Goal: Entertainment & Leisure: Consume media (video, audio)

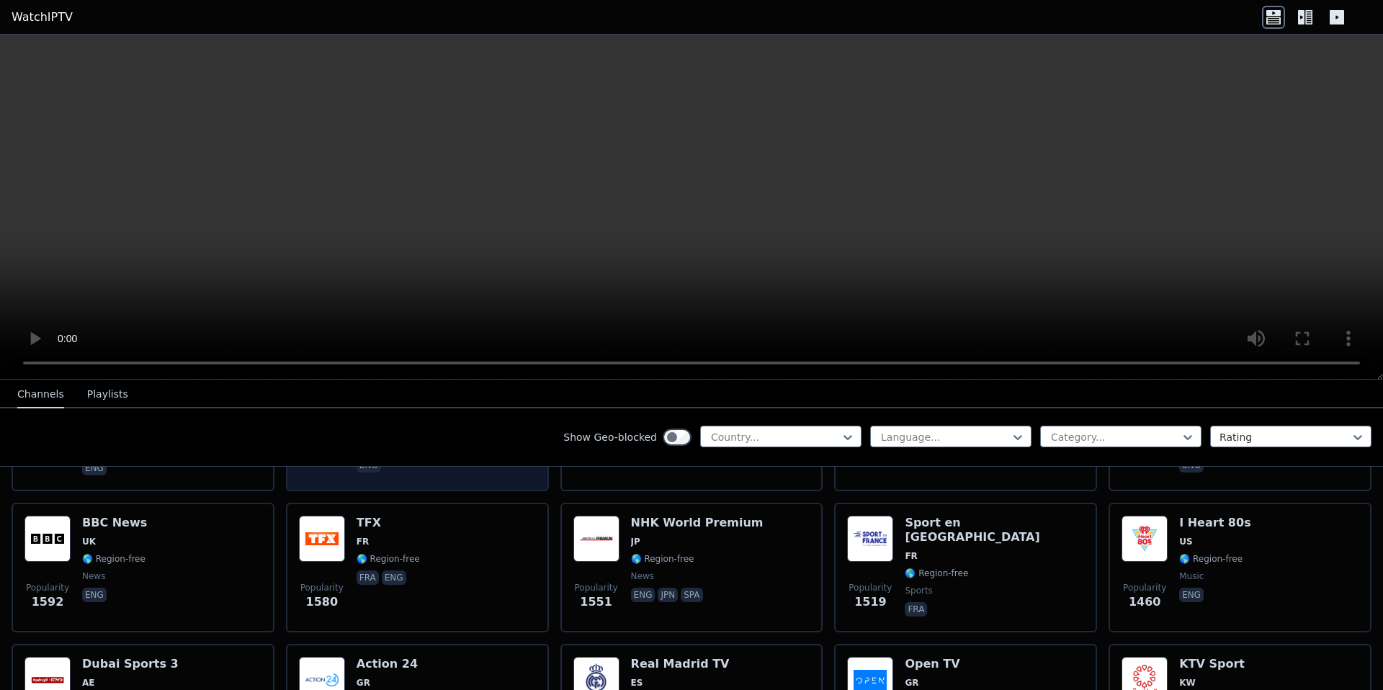
scroll to position [1509, 0]
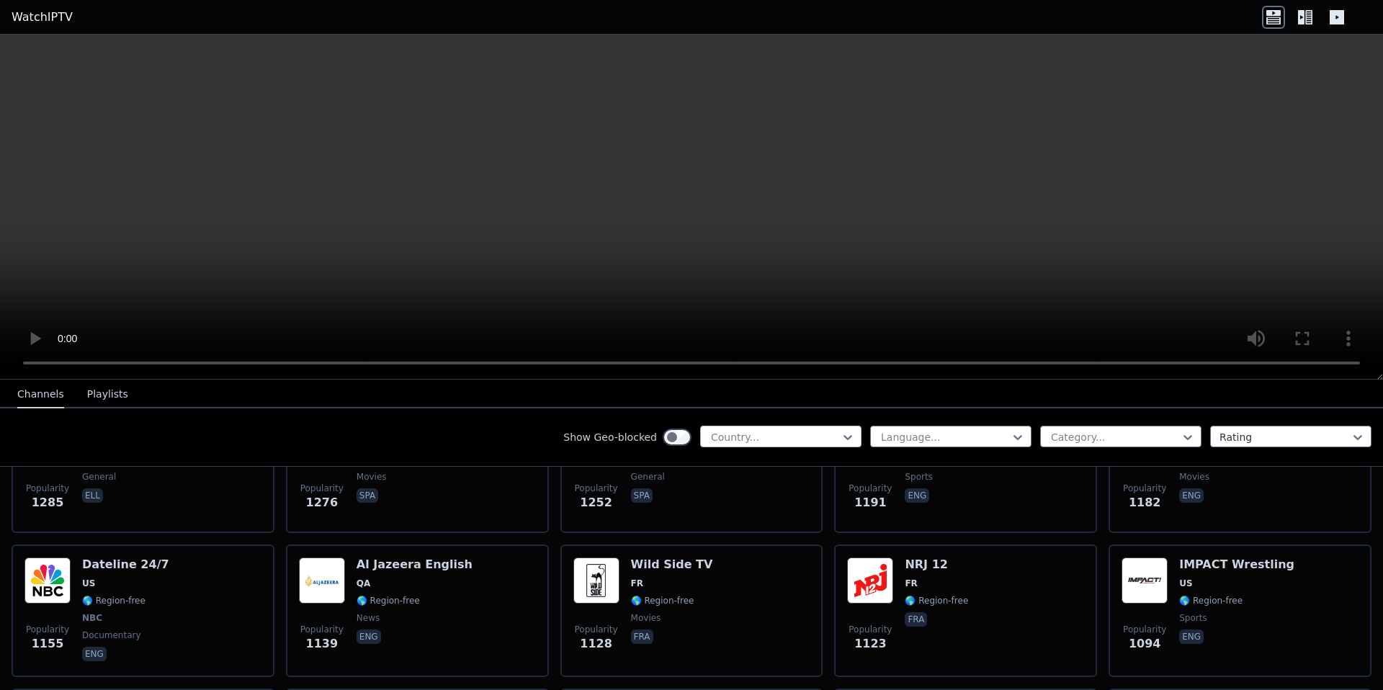
click at [746, 430] on div at bounding box center [775, 437] width 131 height 14
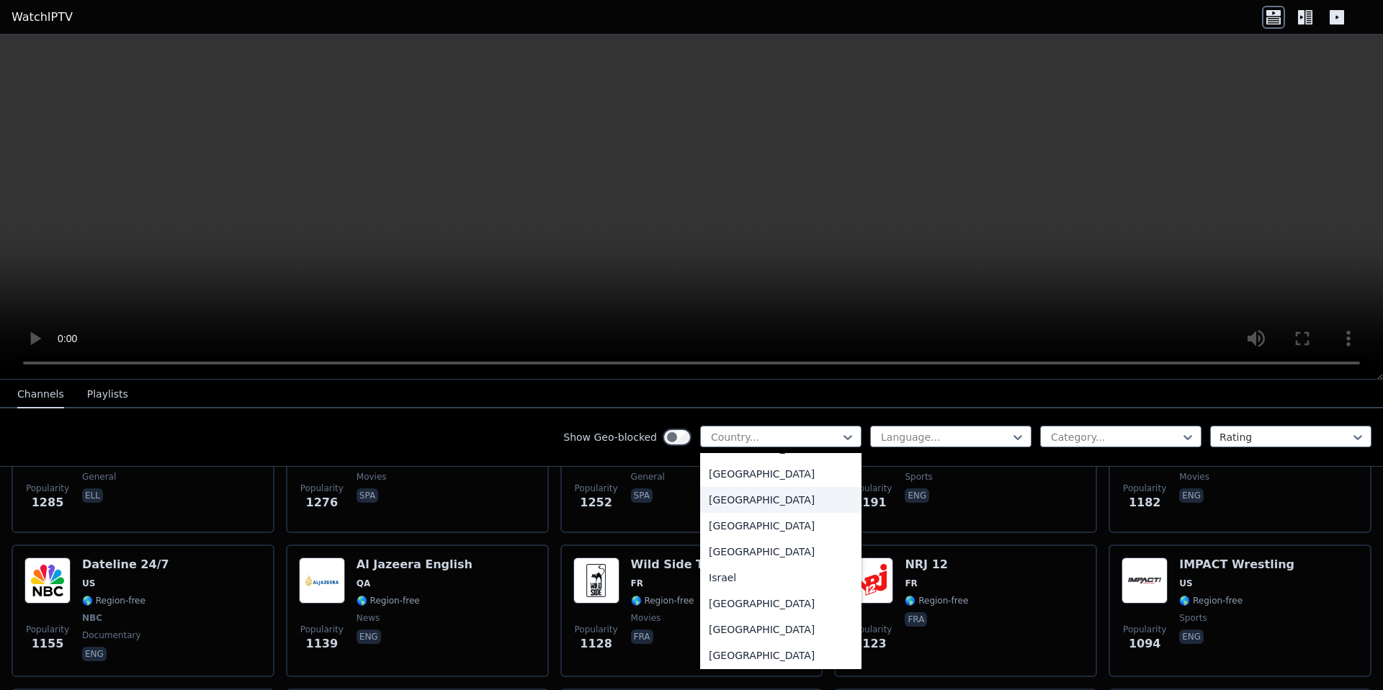
scroll to position [2249, 0]
click at [722, 463] on div "[GEOGRAPHIC_DATA]" at bounding box center [780, 450] width 161 height 26
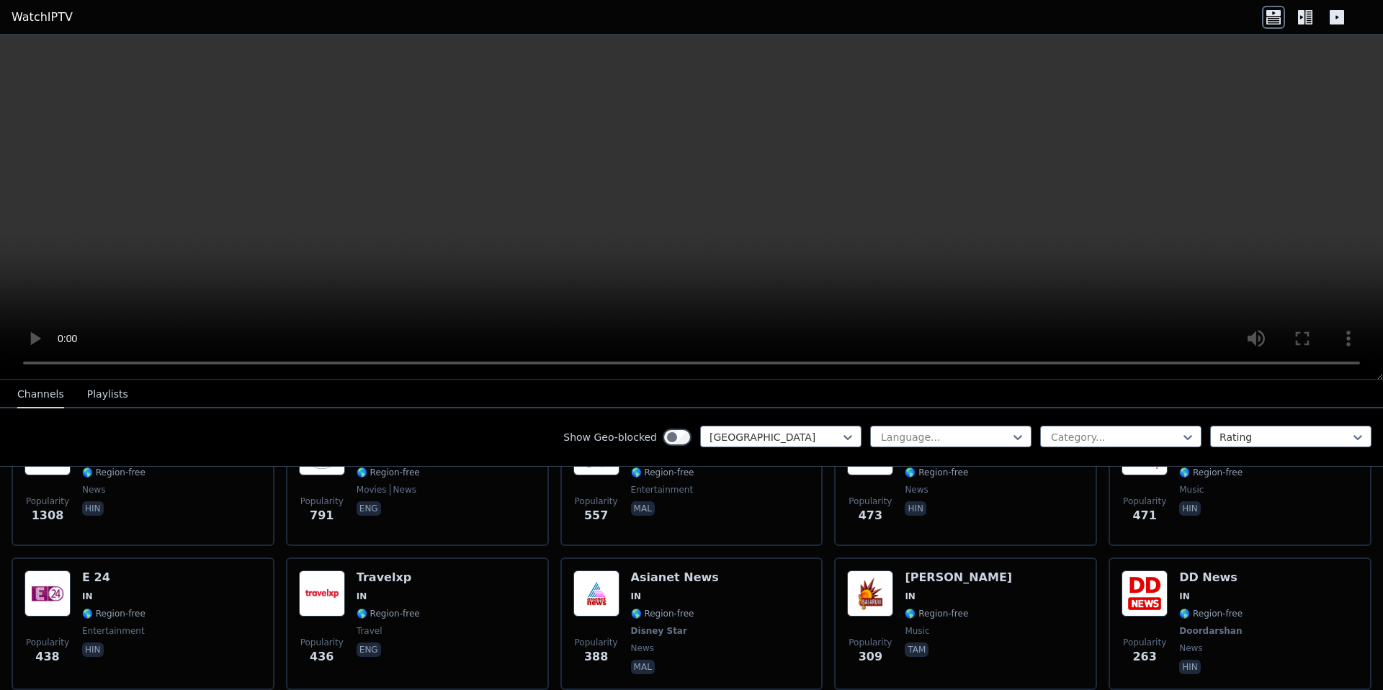
scroll to position [605, 0]
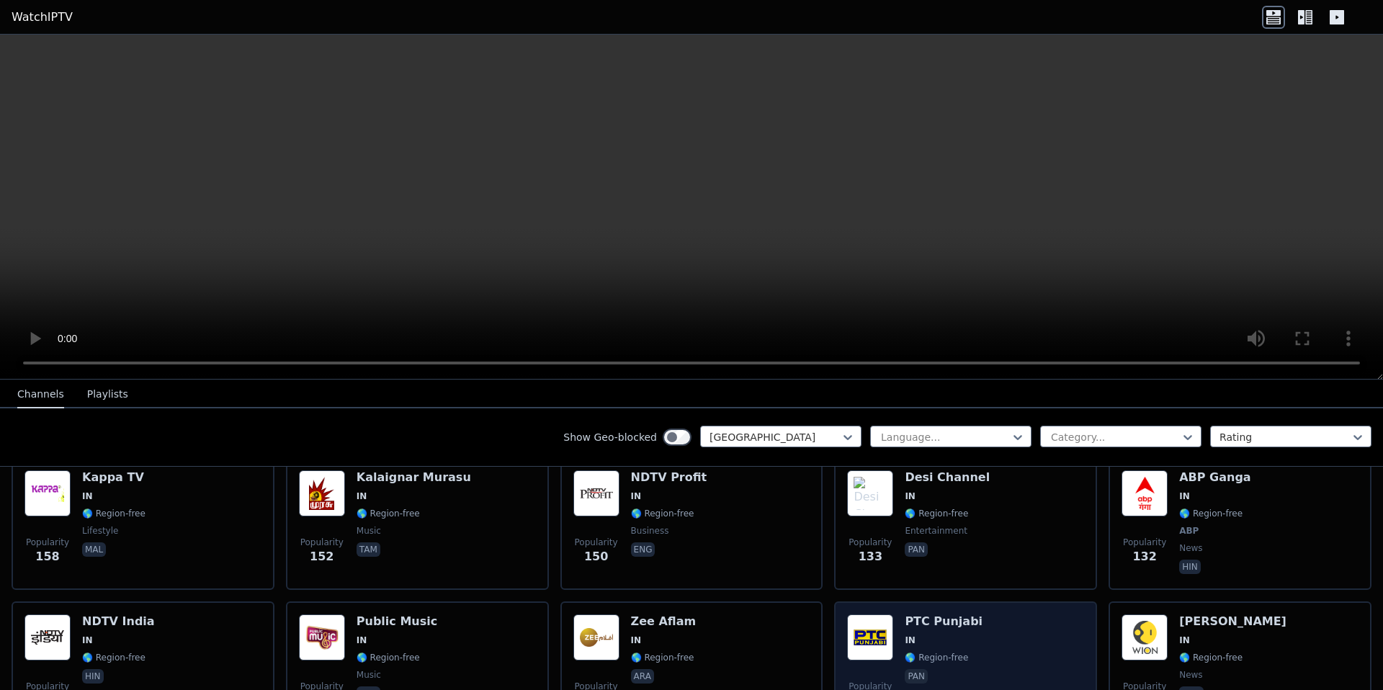
click at [938, 630] on div "PTC Punjabi IN 🌎 Region-free pan" at bounding box center [944, 667] width 78 height 104
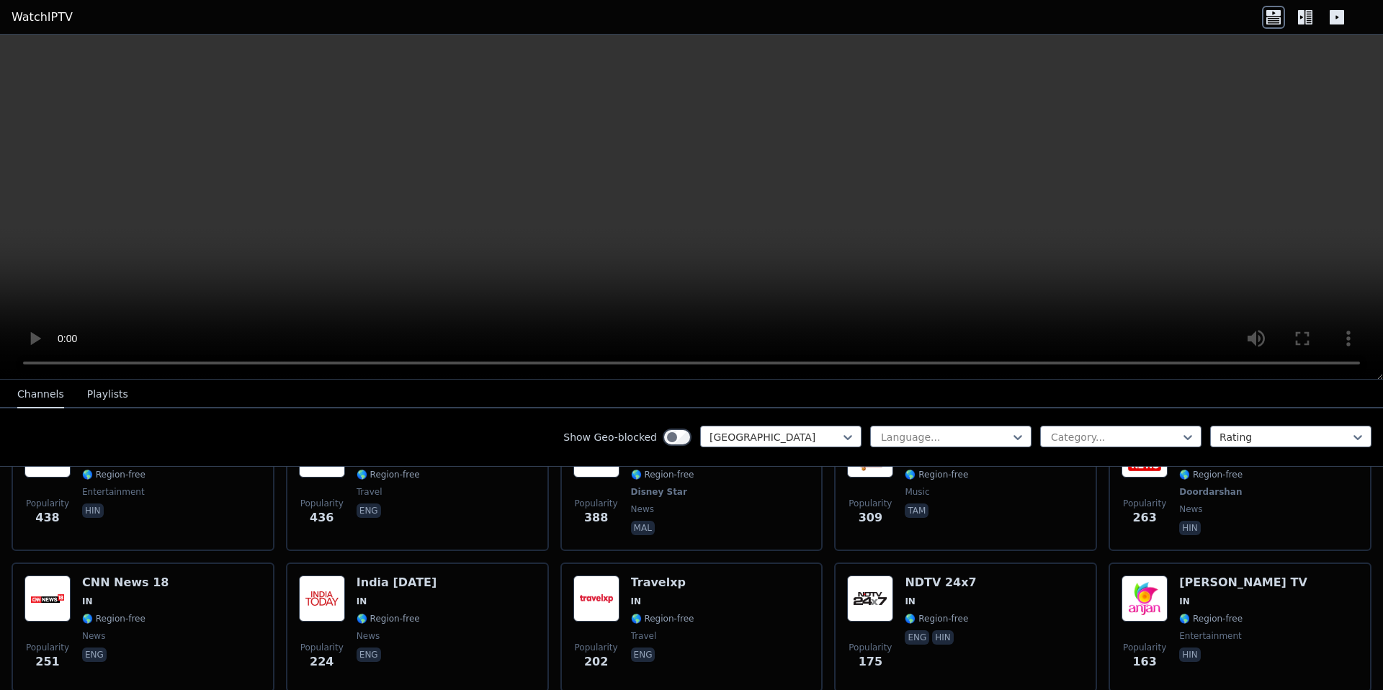
scroll to position [119, 0]
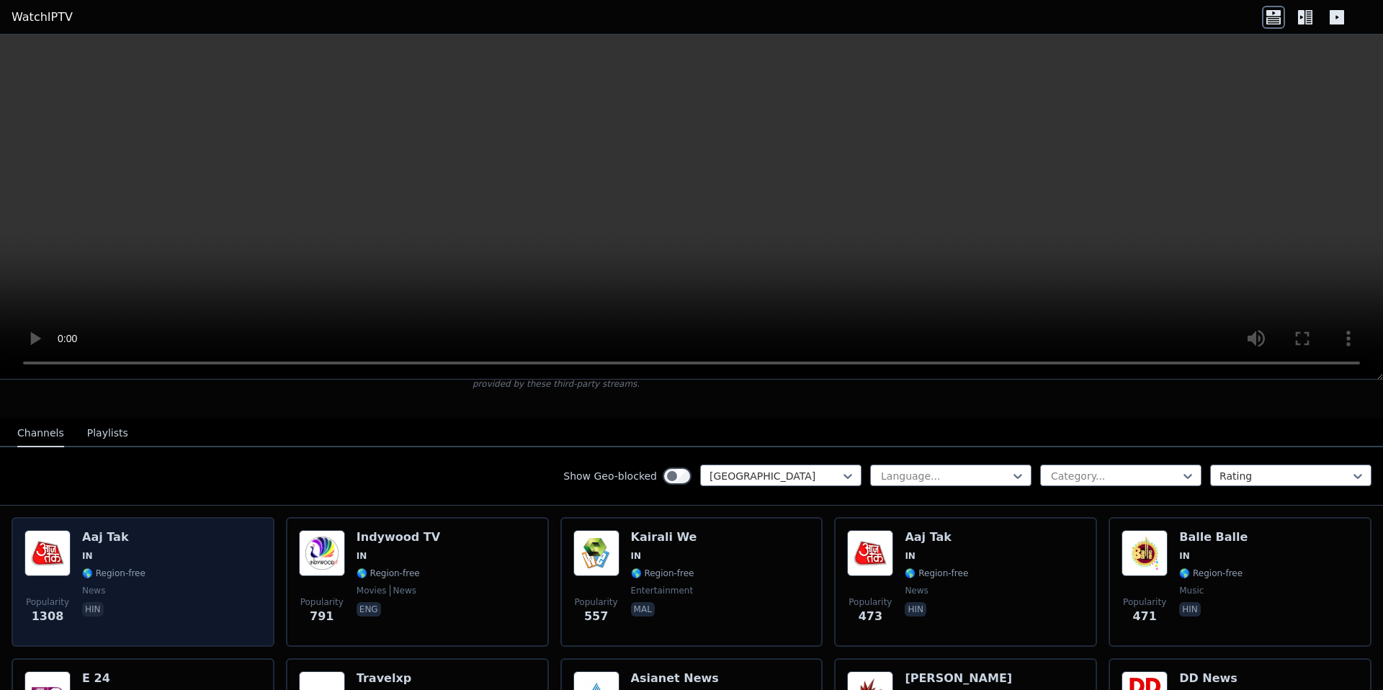
click at [215, 565] on div "Popularity 1308 Aaj Tak IN 🌎 Region-free news hin" at bounding box center [142, 582] width 237 height 104
click at [169, 573] on div "Popularity 1308 Aaj Tak IN 🌎 Region-free news hin" at bounding box center [142, 582] width 237 height 104
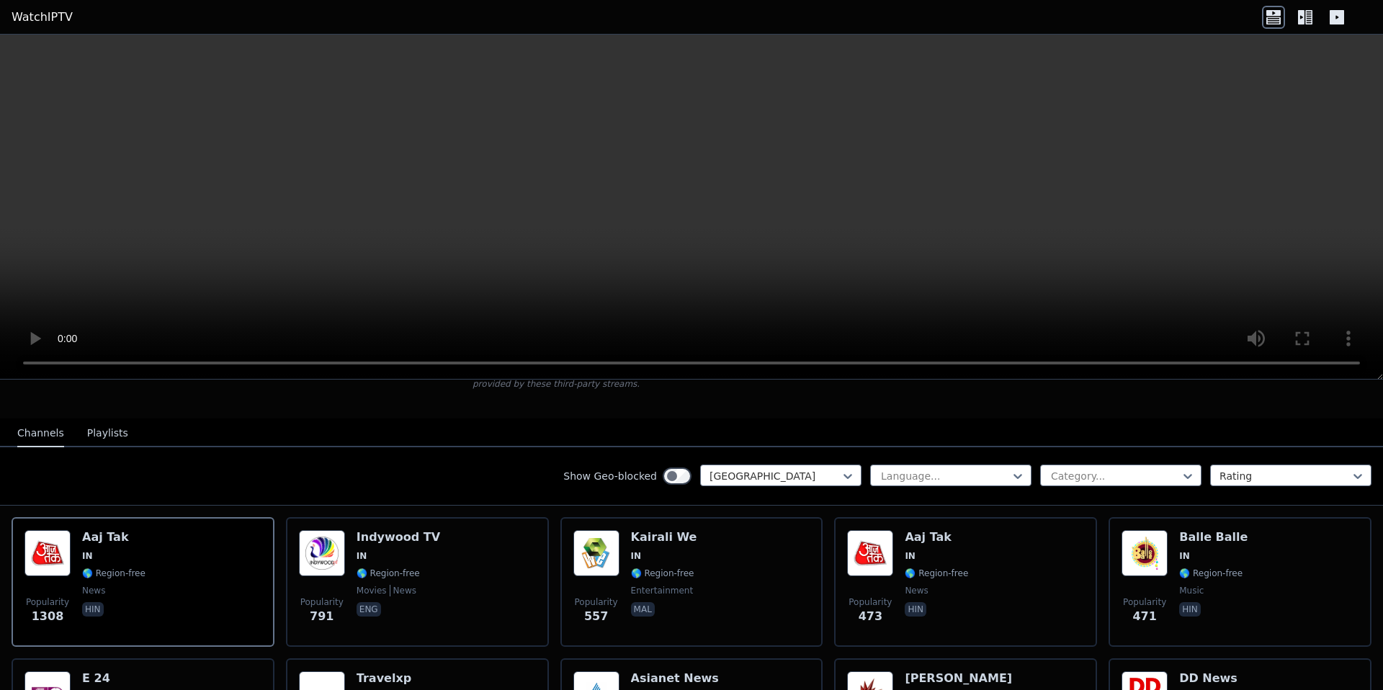
click at [525, 208] on video at bounding box center [691, 207] width 1383 height 345
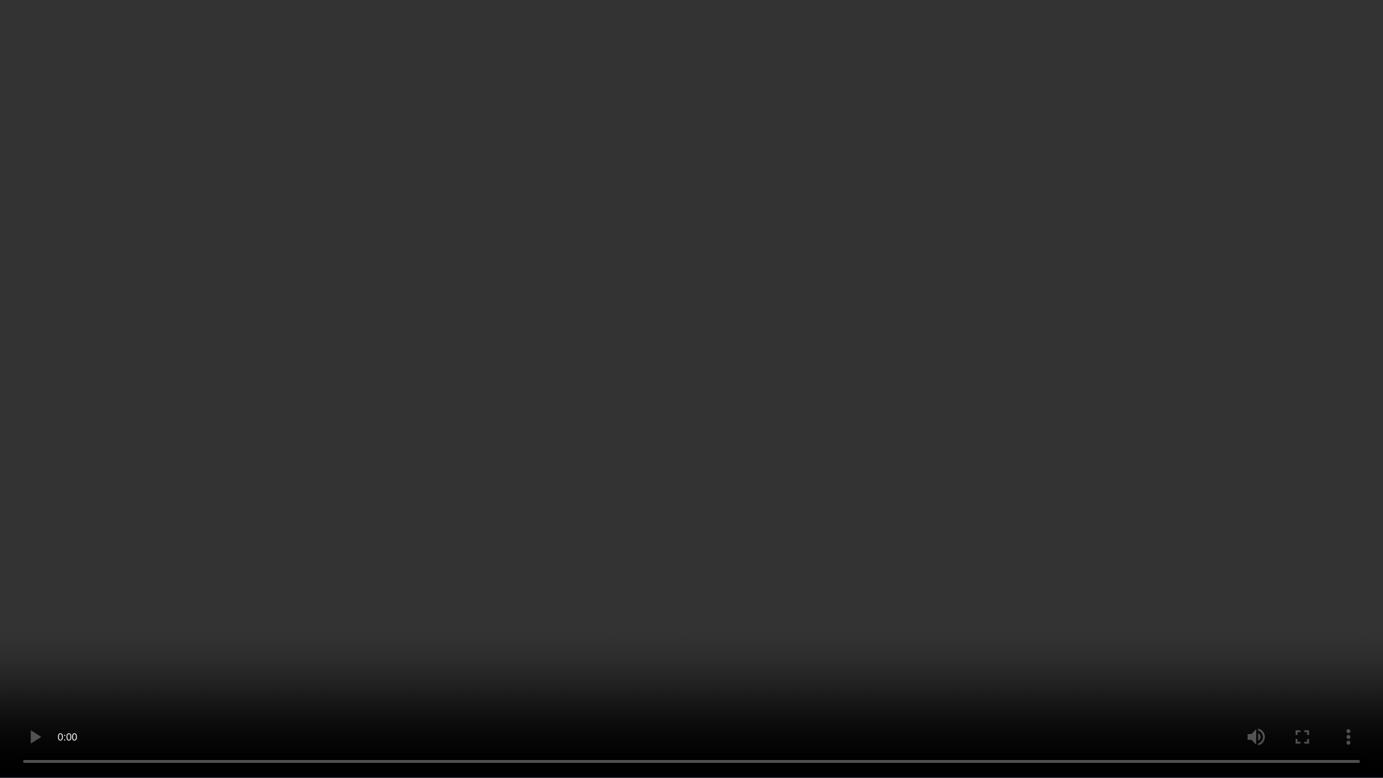
click at [829, 275] on video at bounding box center [691, 389] width 1383 height 778
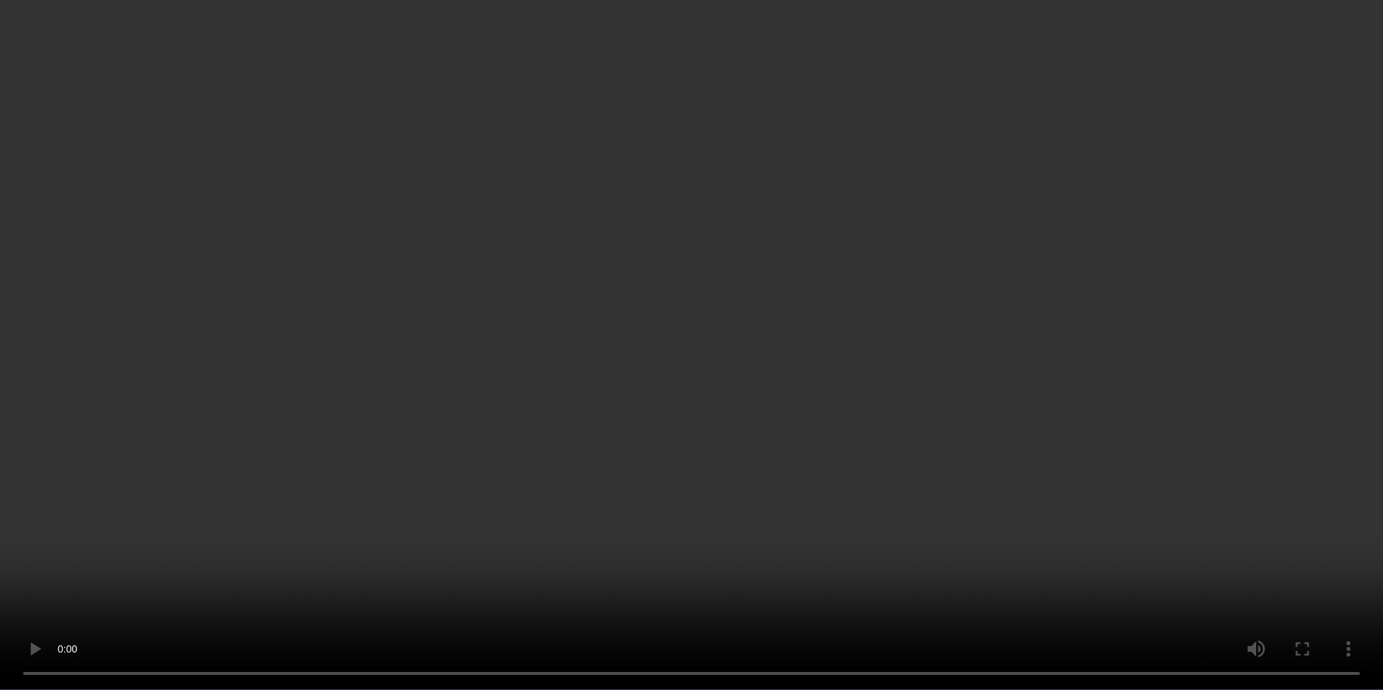
scroll to position [643, 0]
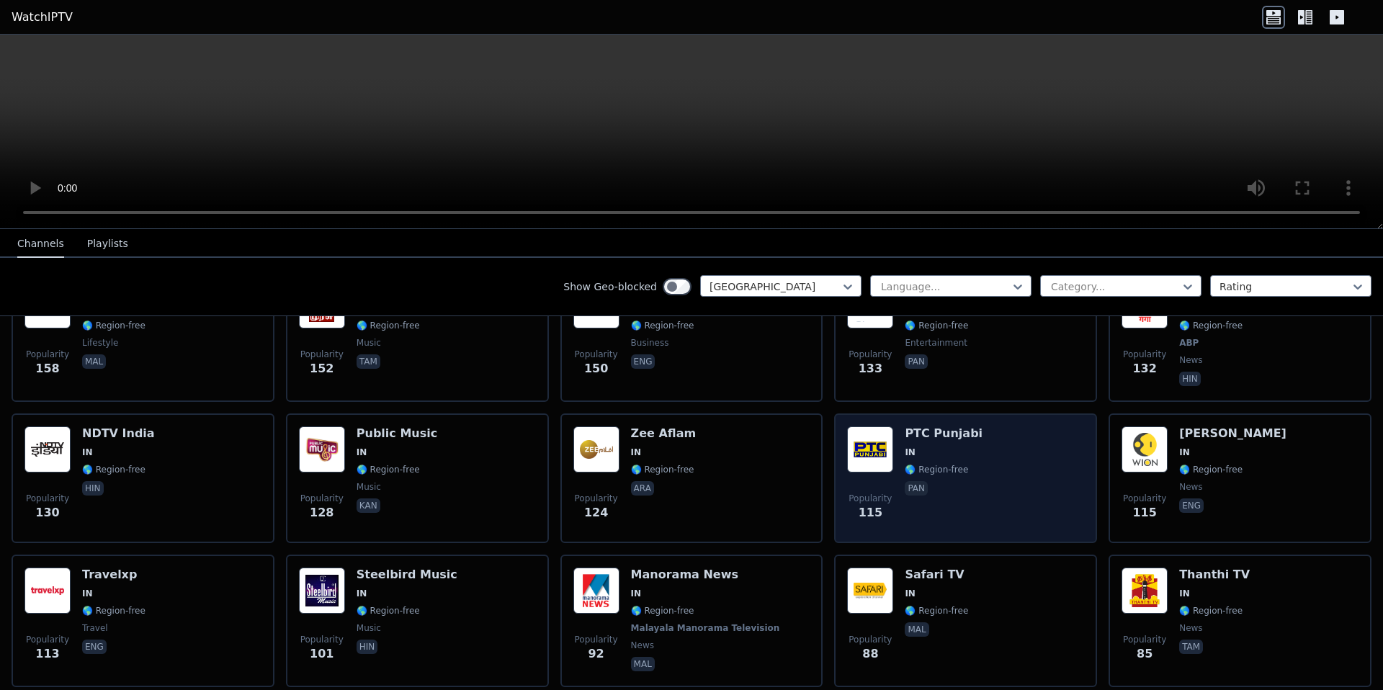
click at [886, 465] on img at bounding box center [870, 450] width 46 height 46
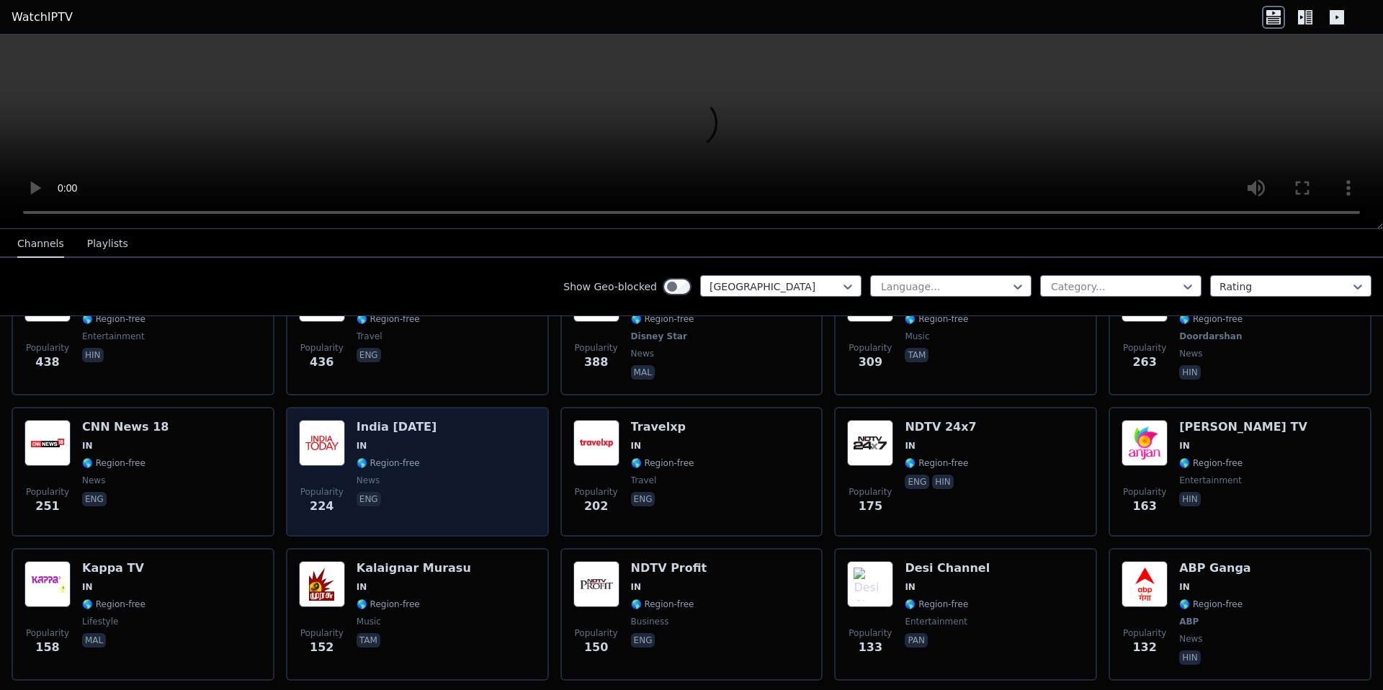
scroll to position [0, 0]
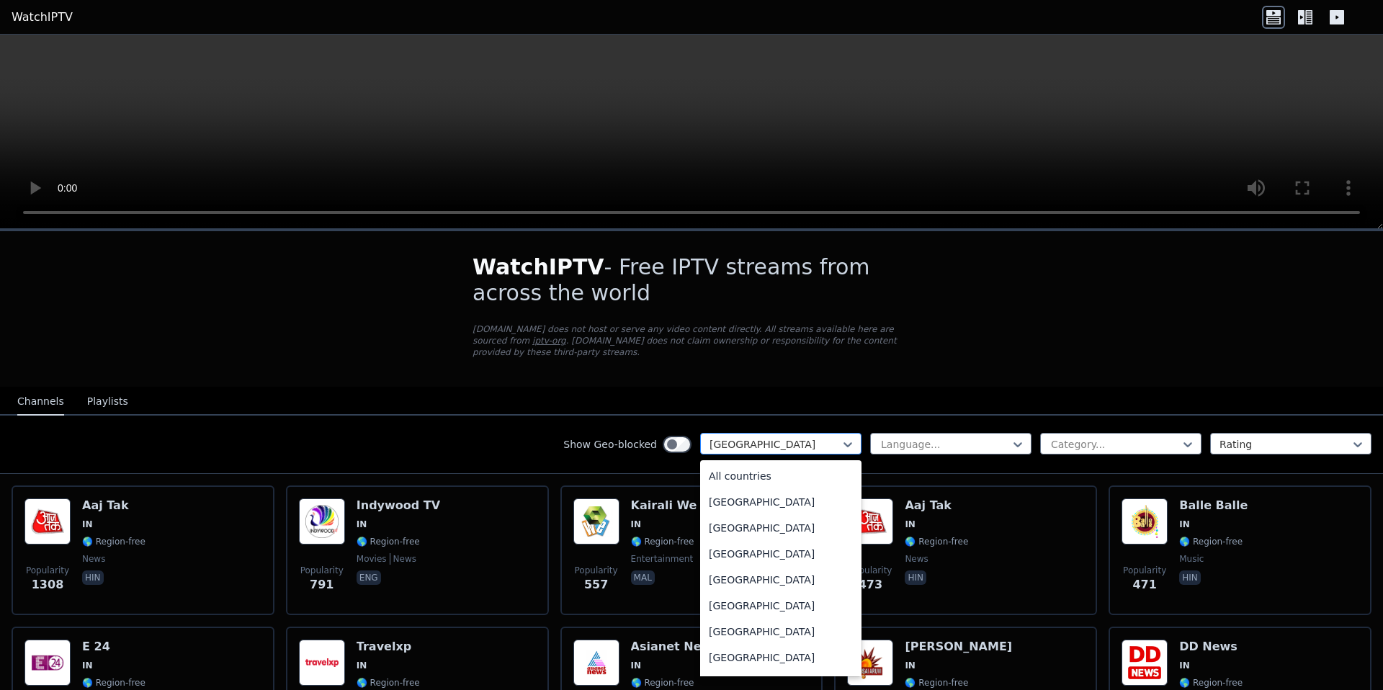
click at [751, 449] on div at bounding box center [775, 444] width 131 height 14
click at [722, 481] on div "[GEOGRAPHIC_DATA]" at bounding box center [780, 481] width 161 height 26
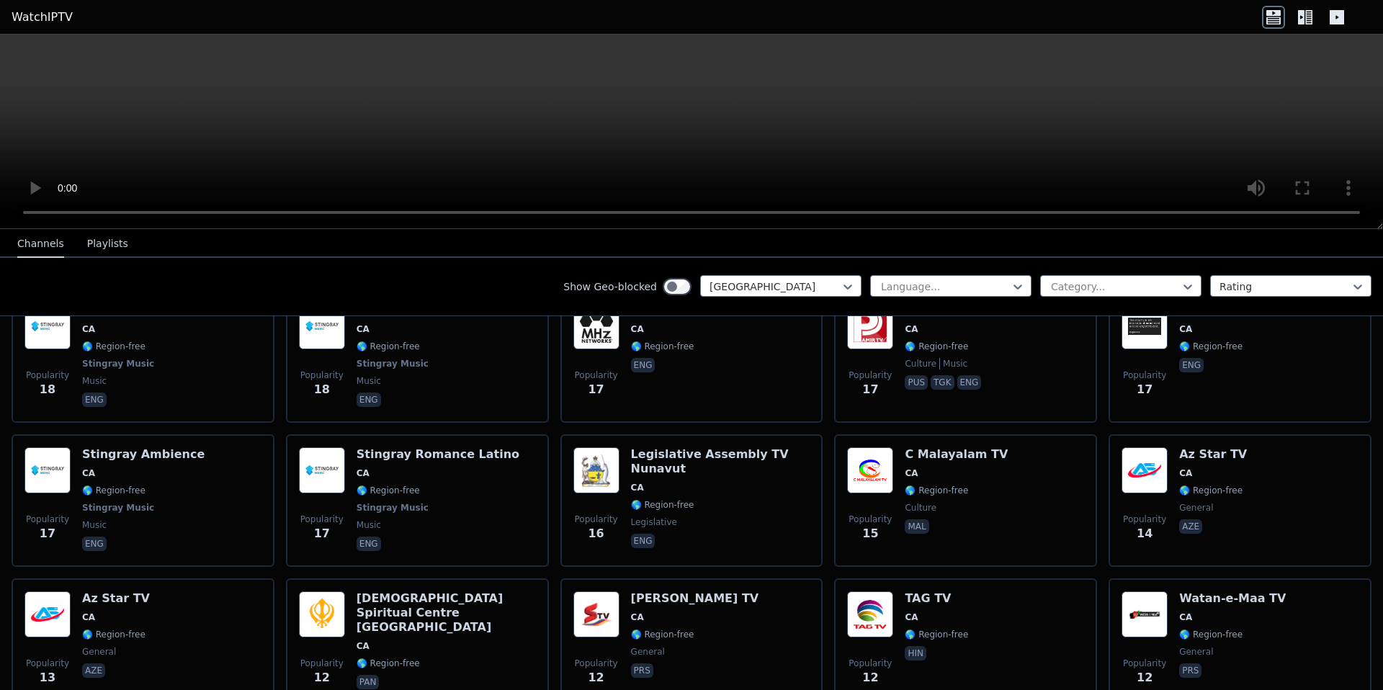
scroll to position [2605, 0]
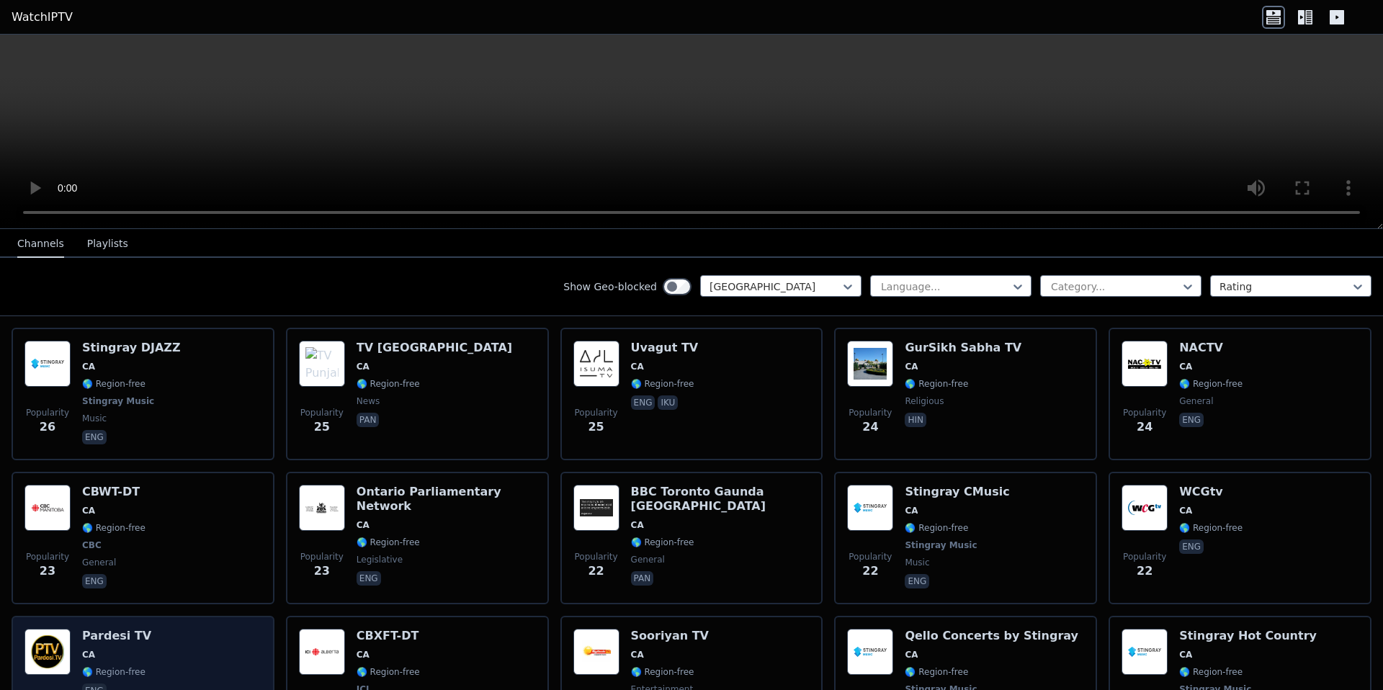
click at [117, 630] on h6 "Pardesi TV" at bounding box center [116, 636] width 69 height 14
click at [117, 644] on div "Pardesi TV CA 🌎 Region-free eng" at bounding box center [116, 682] width 69 height 107
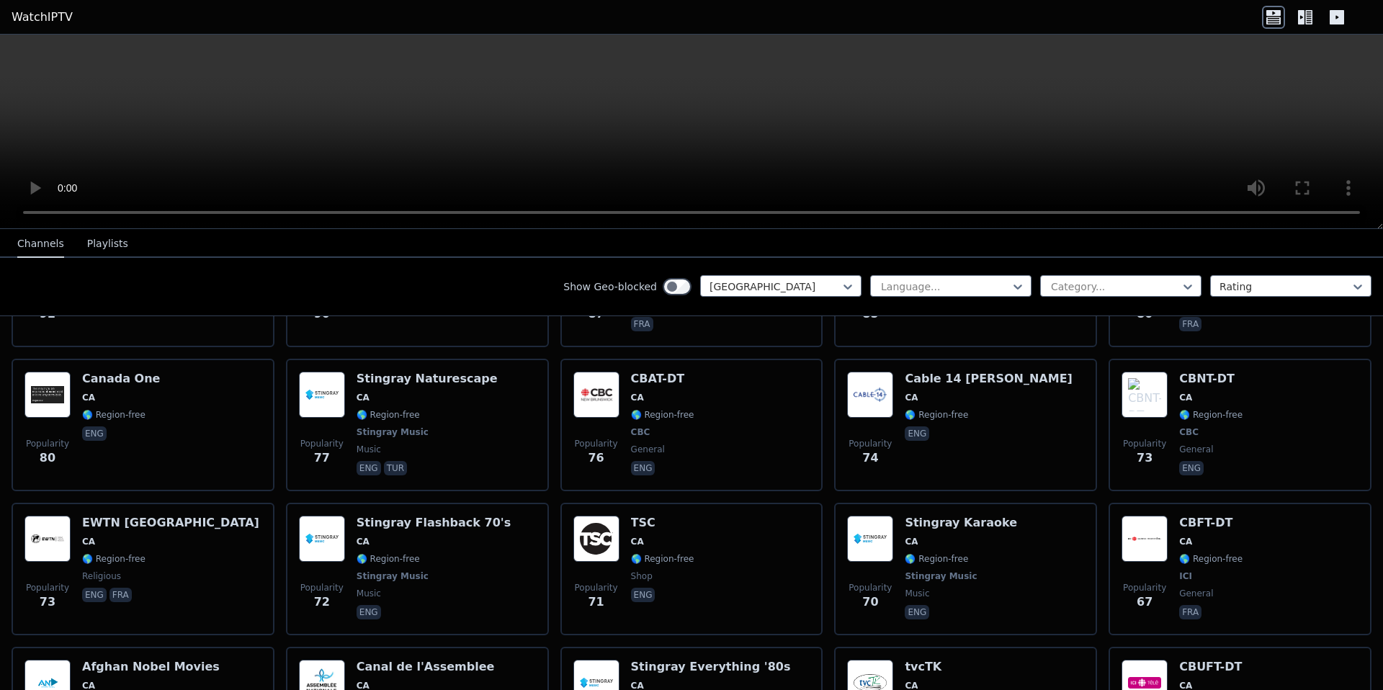
scroll to position [986, 0]
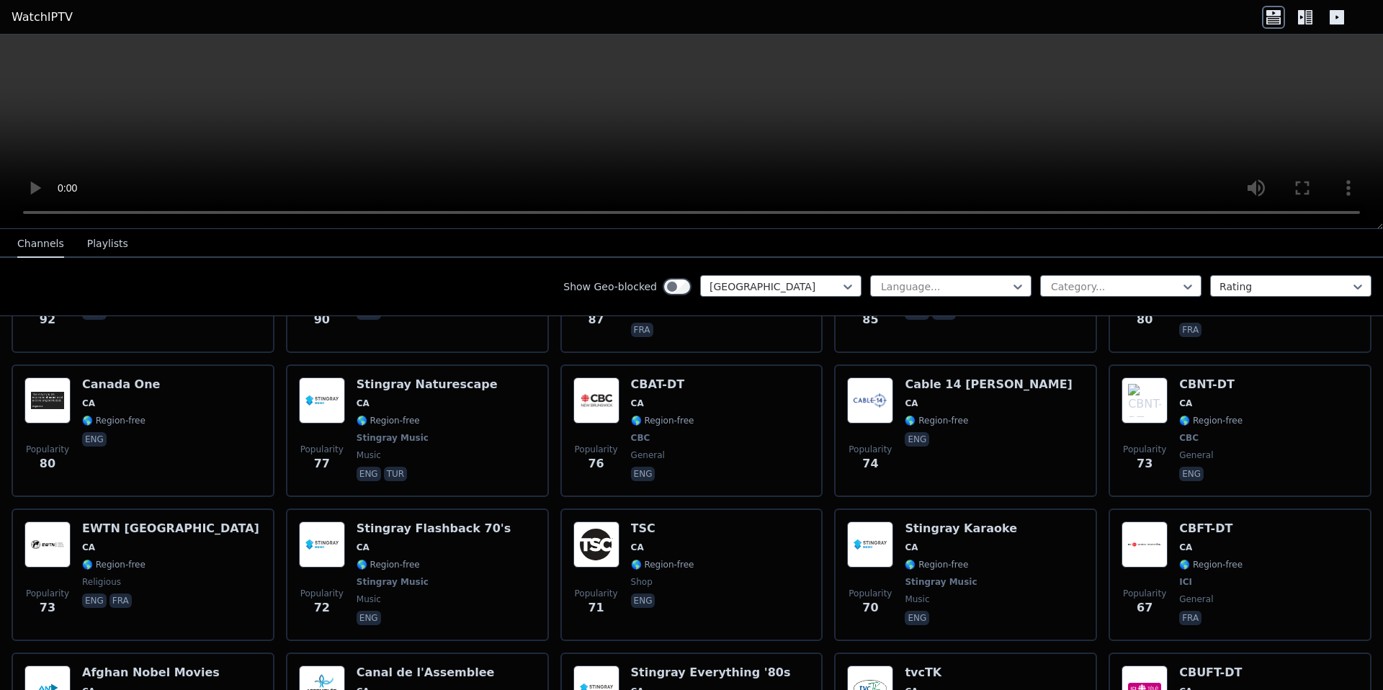
click at [1337, 23] on icon at bounding box center [1337, 17] width 14 height 14
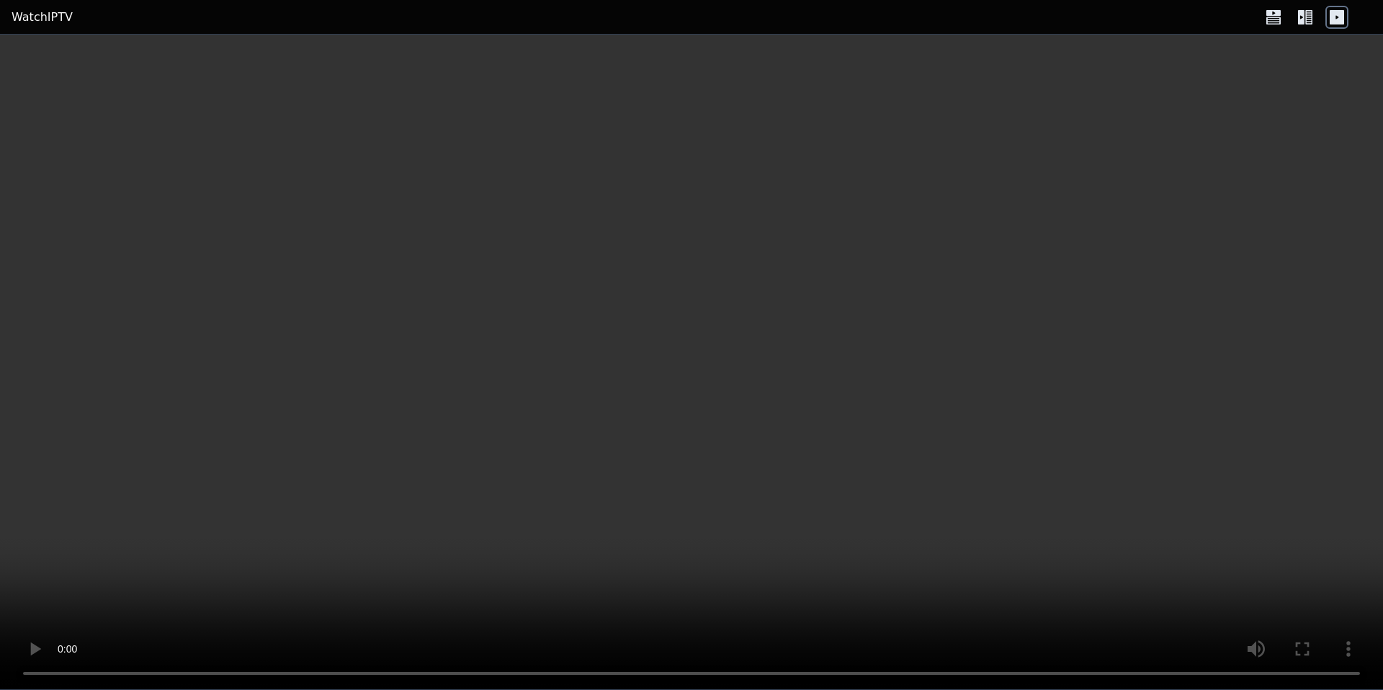
click at [1272, 26] on icon at bounding box center [1273, 17] width 23 height 23
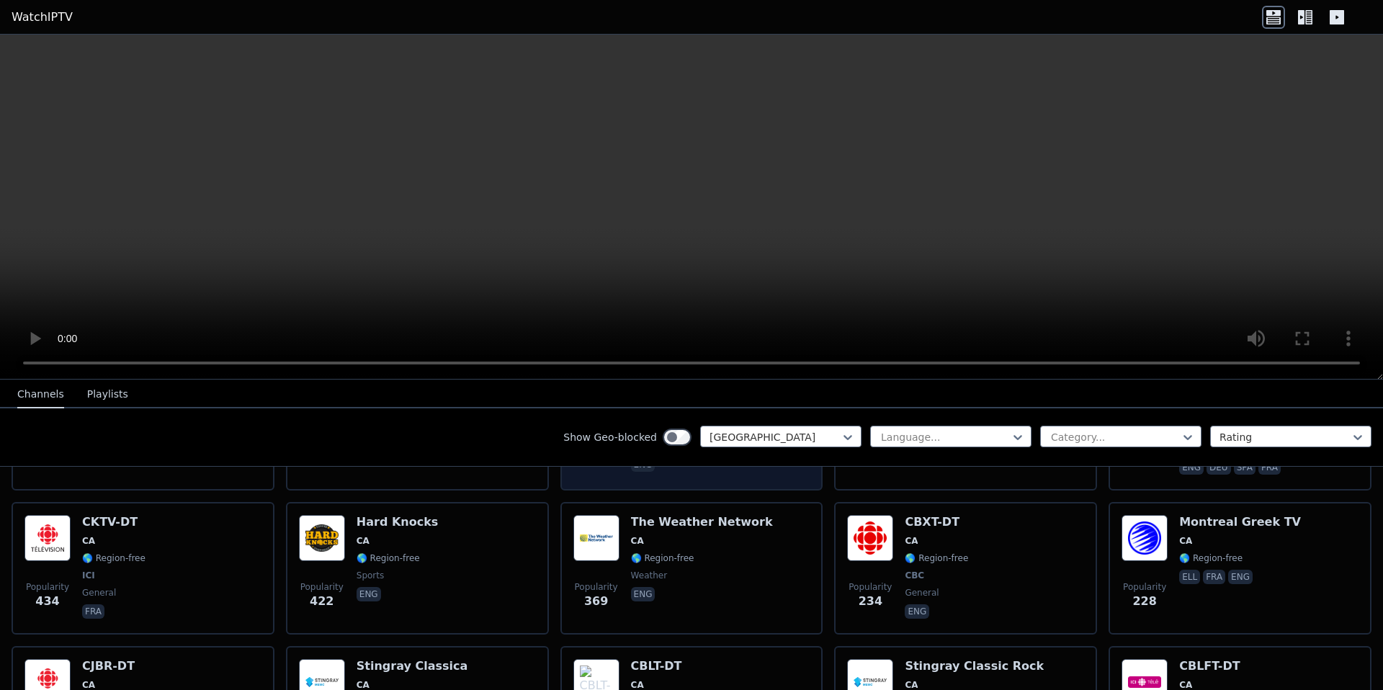
scroll to position [0, 0]
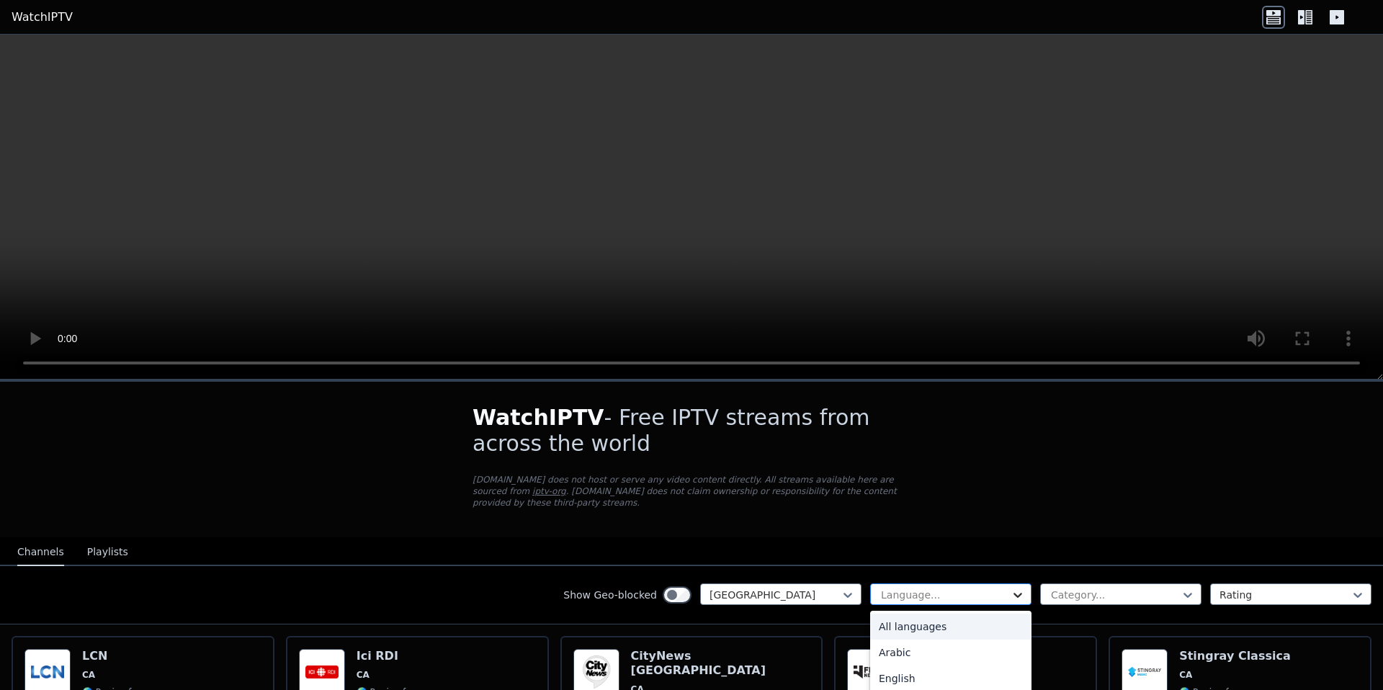
click at [1011, 592] on icon at bounding box center [1018, 595] width 14 height 14
drag, startPoint x: 1011, startPoint y: 592, endPoint x: 1032, endPoint y: 594, distance: 21.7
click at [1011, 594] on icon at bounding box center [1018, 595] width 14 height 14
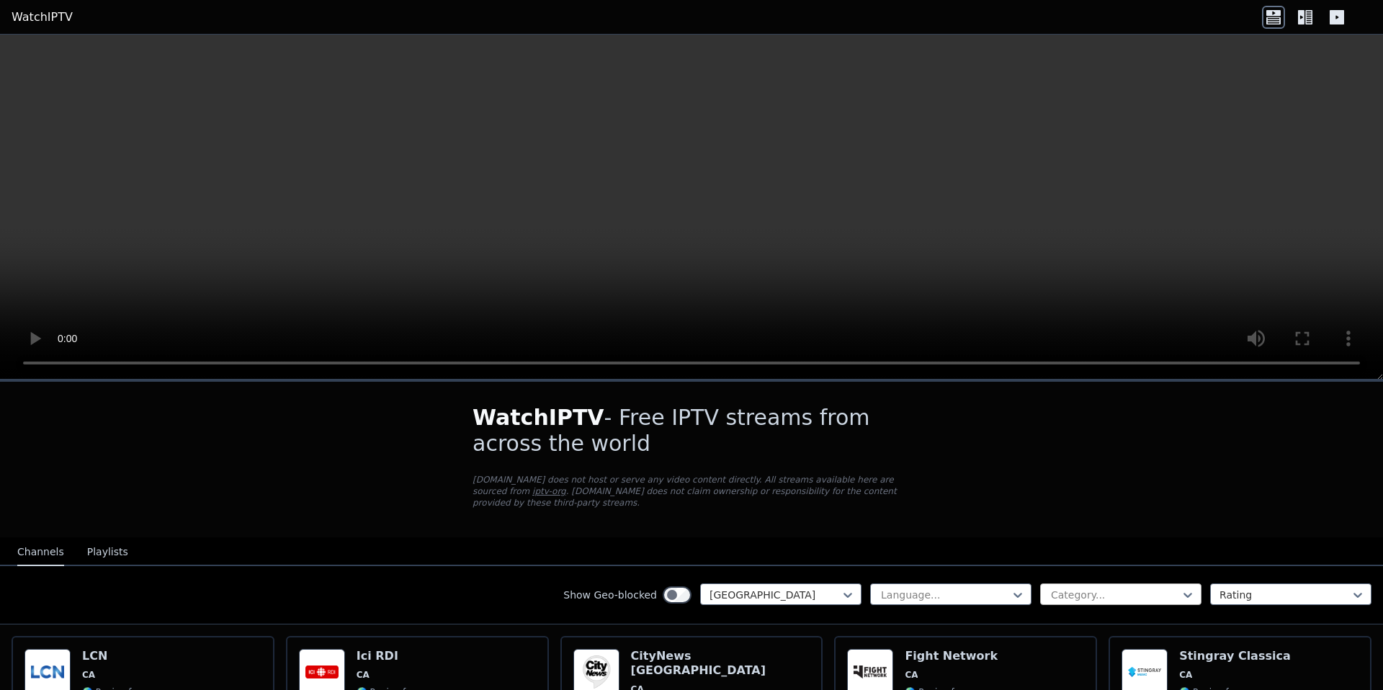
click at [1126, 596] on div at bounding box center [1115, 595] width 131 height 14
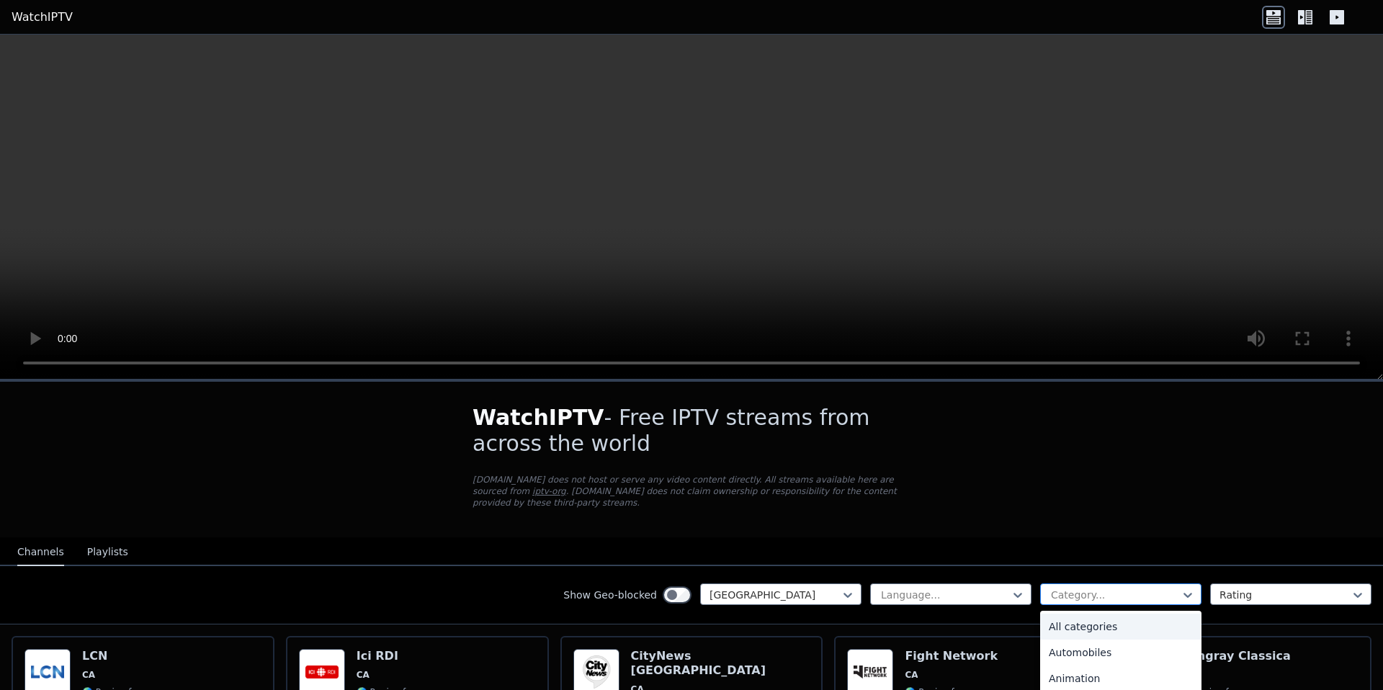
click at [1114, 594] on div at bounding box center [1115, 595] width 131 height 14
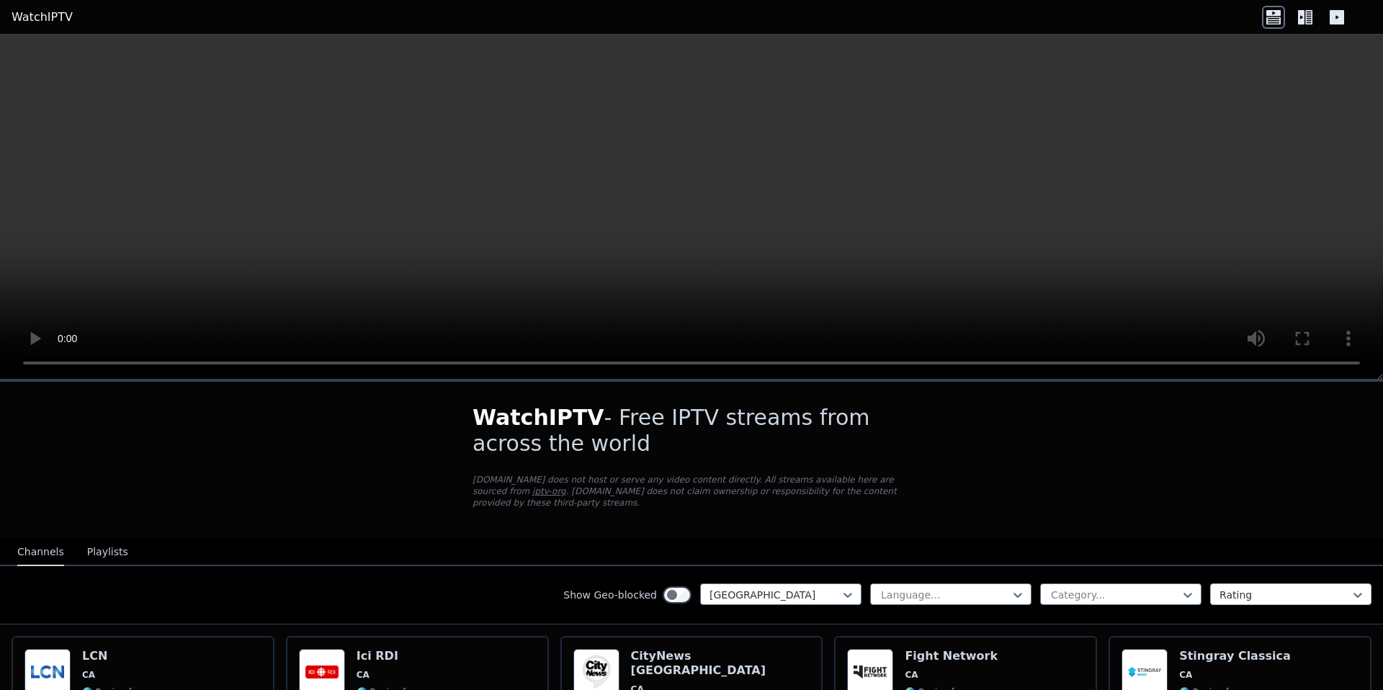
click at [1306, 586] on div "Rating" at bounding box center [1290, 595] width 161 height 22
click at [1303, 594] on div at bounding box center [1285, 595] width 131 height 14
click at [507, 258] on video at bounding box center [691, 207] width 1383 height 345
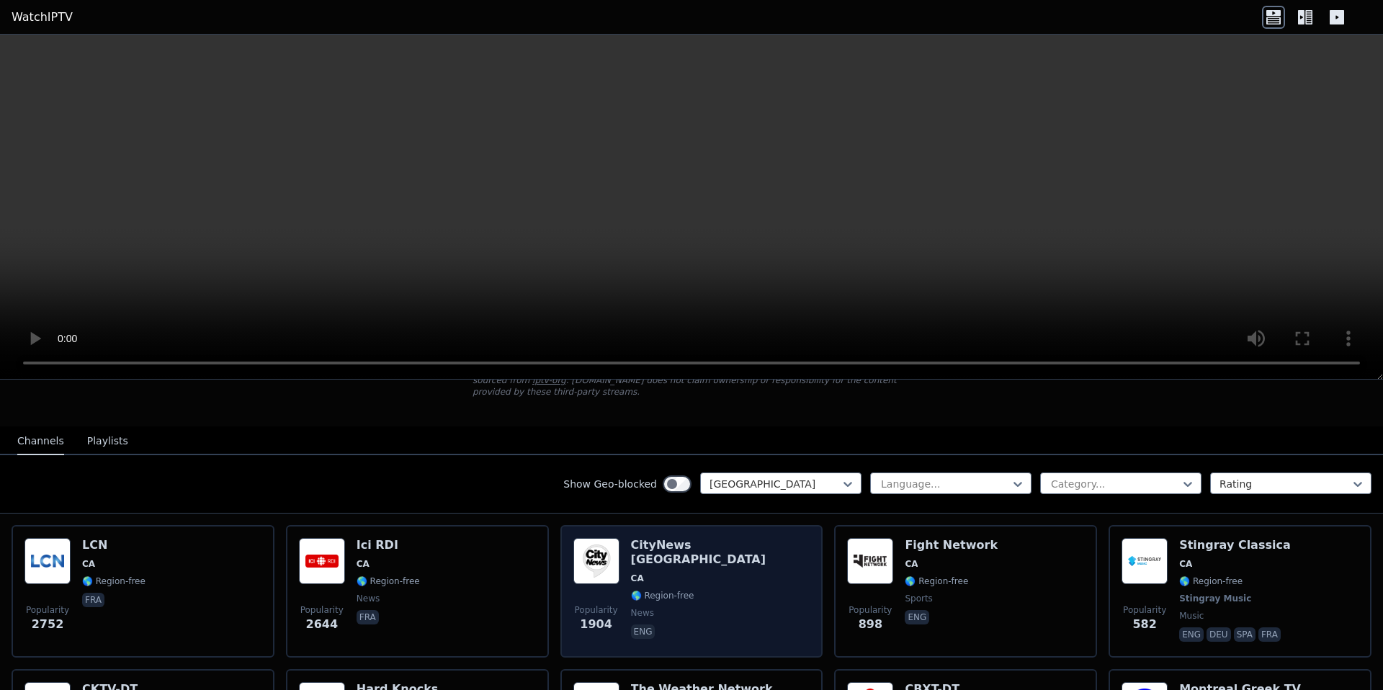
scroll to position [156, 0]
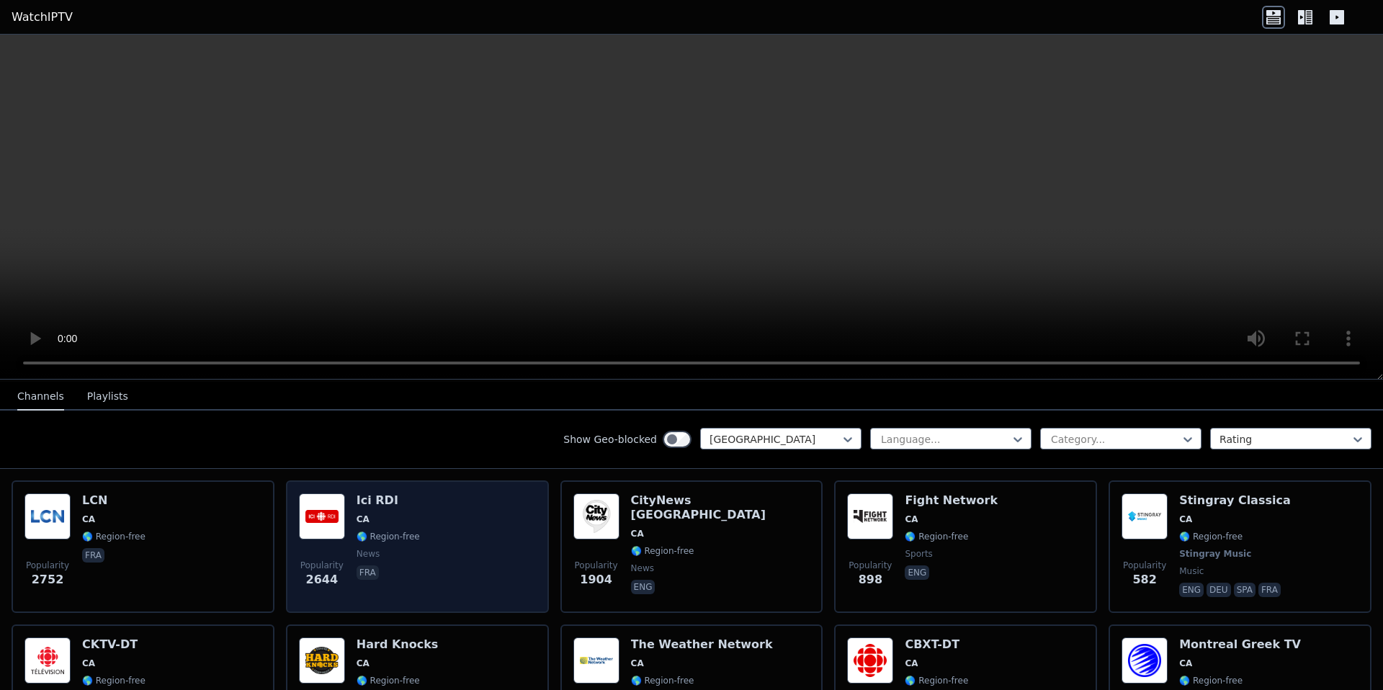
click at [421, 522] on div "Popularity [STREET_ADDRESS] 🌎 Region-free news fra" at bounding box center [417, 547] width 237 height 107
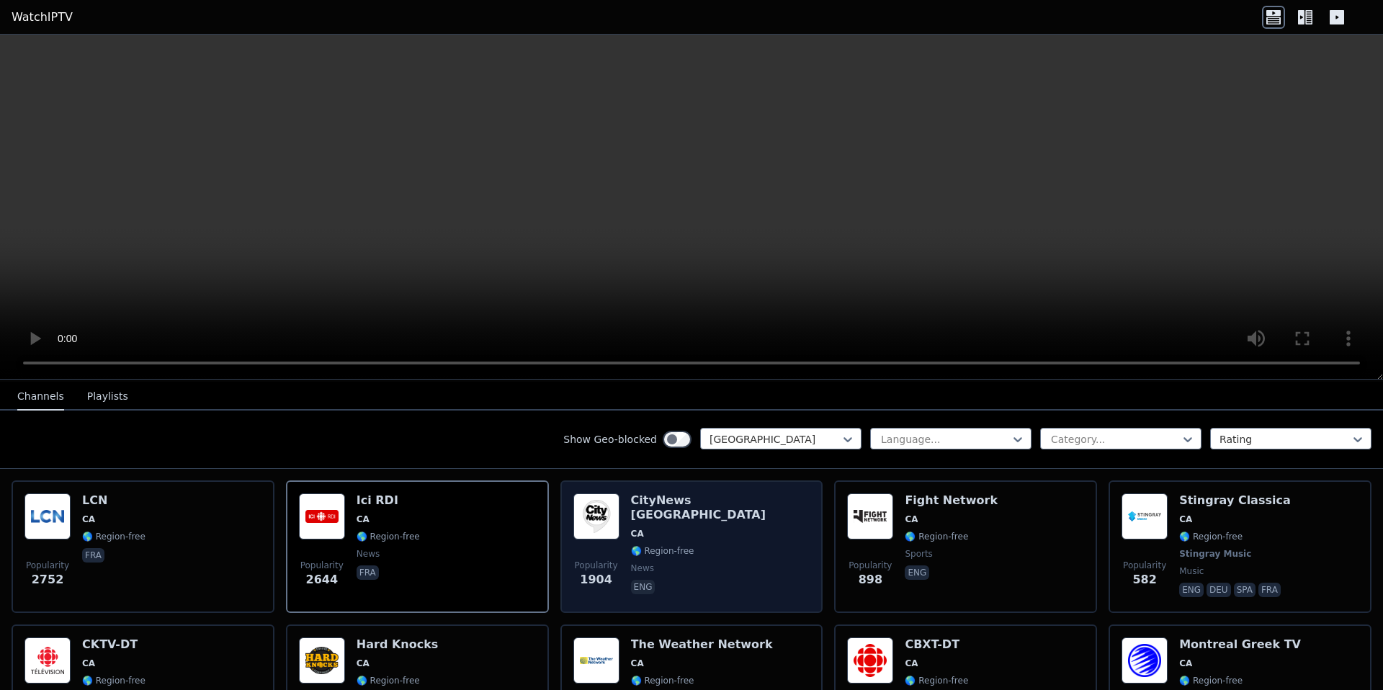
click at [706, 545] on span "🌎 Region-free" at bounding box center [720, 551] width 179 height 12
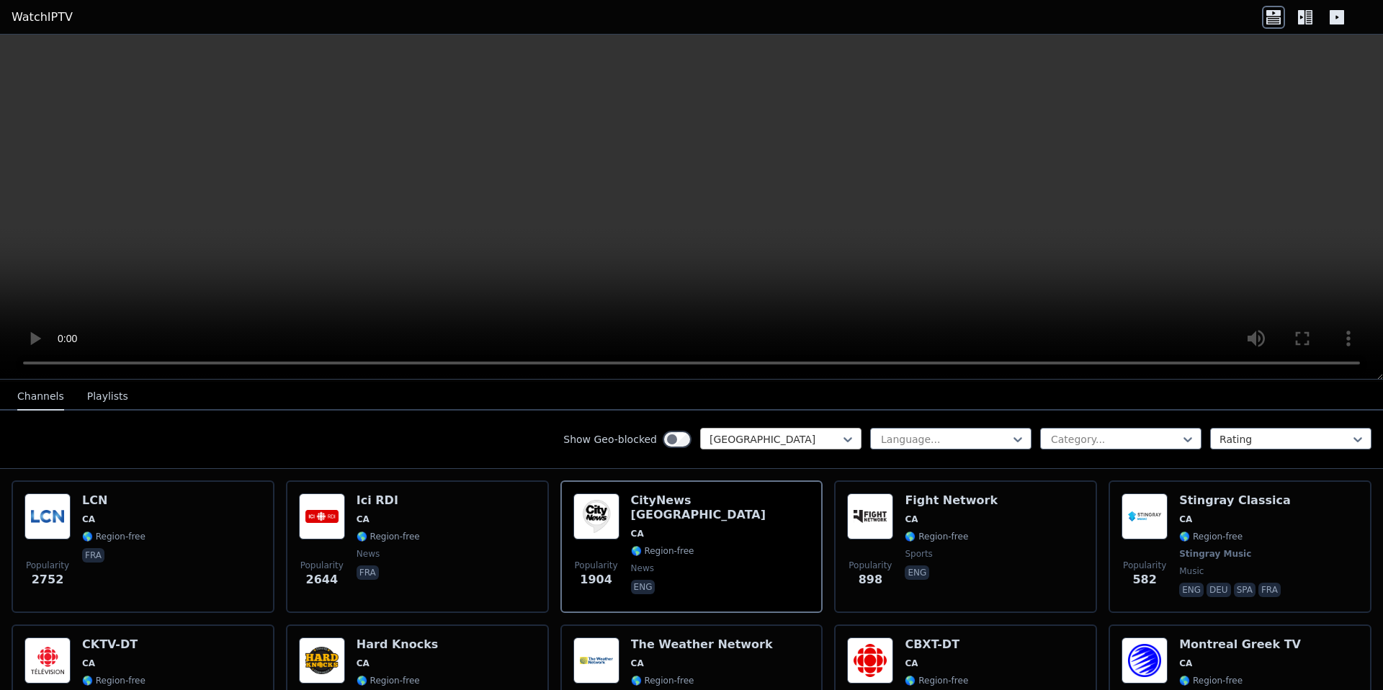
click at [816, 440] on div at bounding box center [775, 439] width 131 height 14
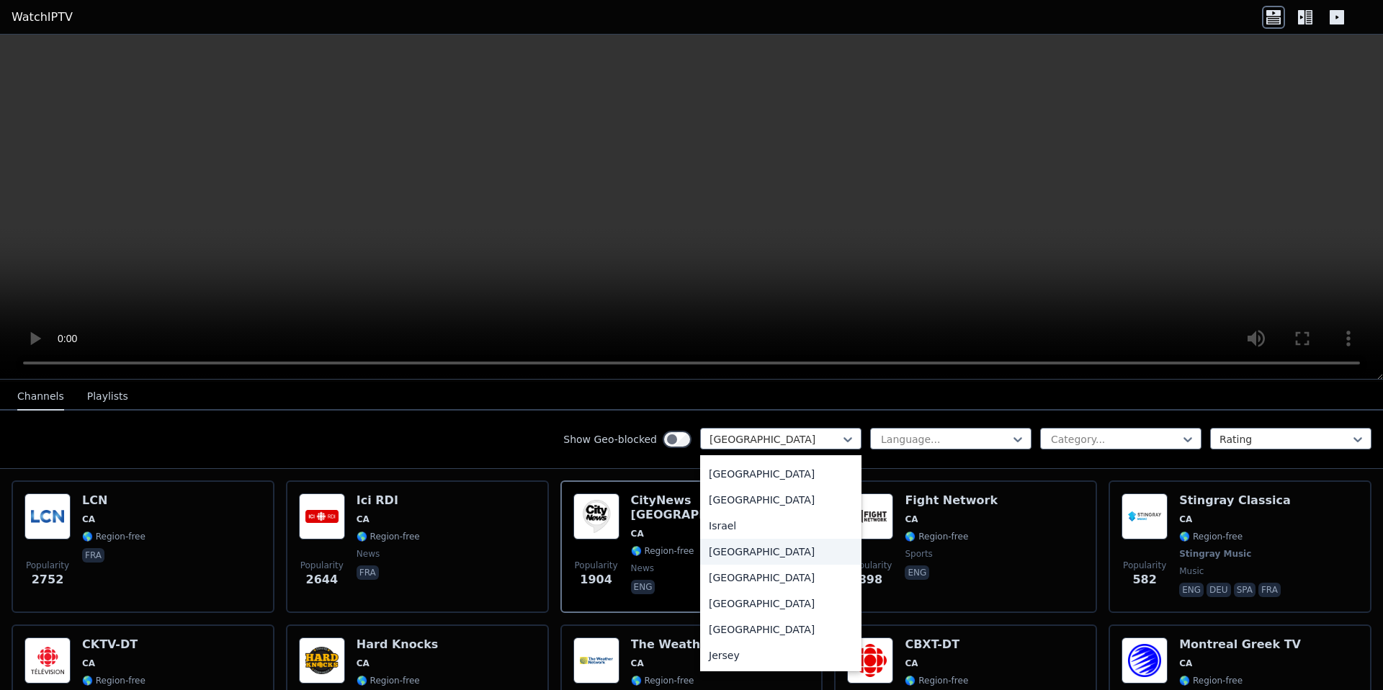
scroll to position [2252, 0]
click at [736, 459] on div "[GEOGRAPHIC_DATA]" at bounding box center [780, 450] width 161 height 26
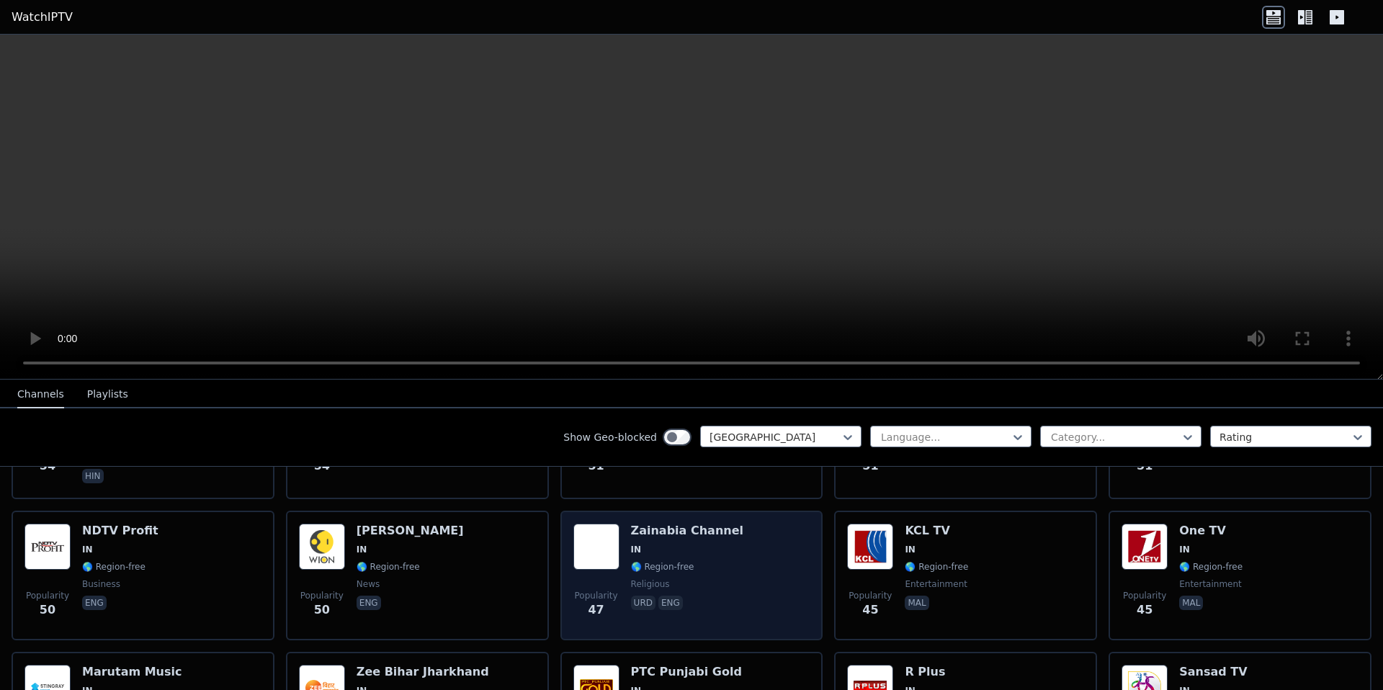
scroll to position [1860, 0]
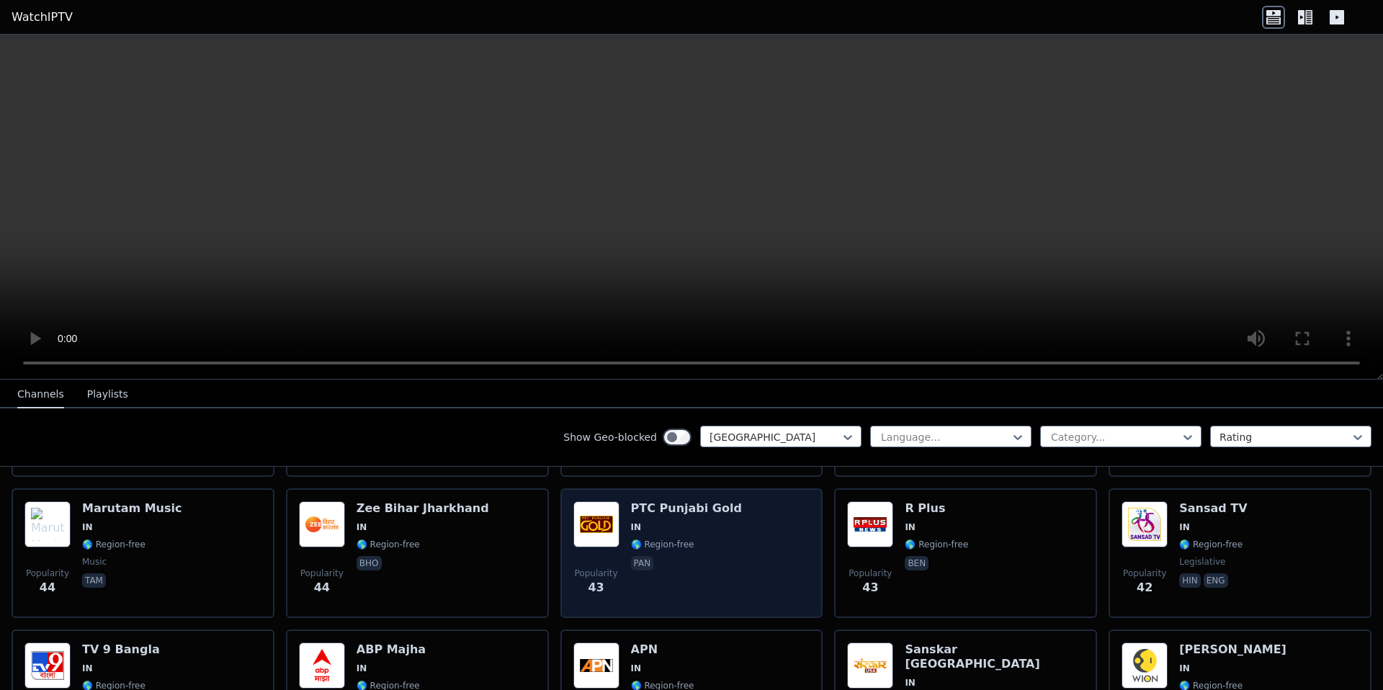
click at [636, 536] on div "PTC Punjabi Gold IN 🌎 Region-free pan" at bounding box center [686, 553] width 111 height 104
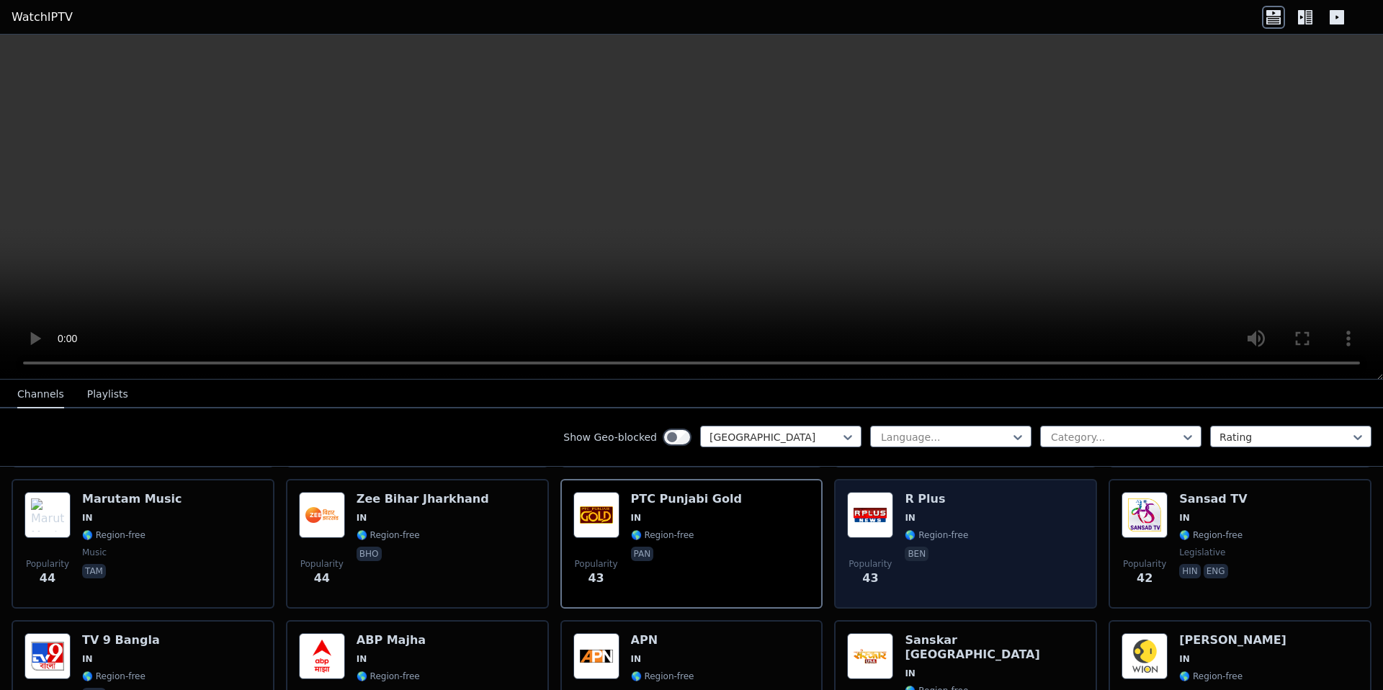
scroll to position [1875, 0]
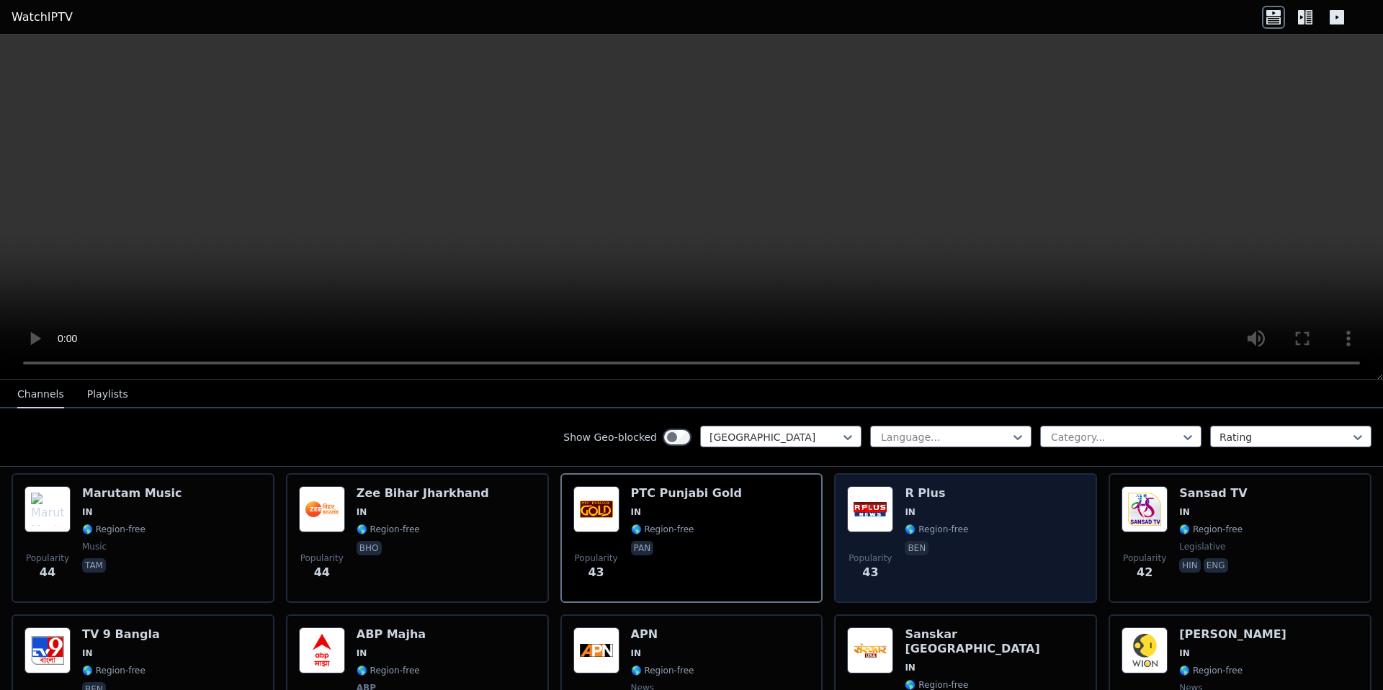
click at [905, 540] on div "R Plus IN 🌎 Region-free ben" at bounding box center [936, 538] width 63 height 104
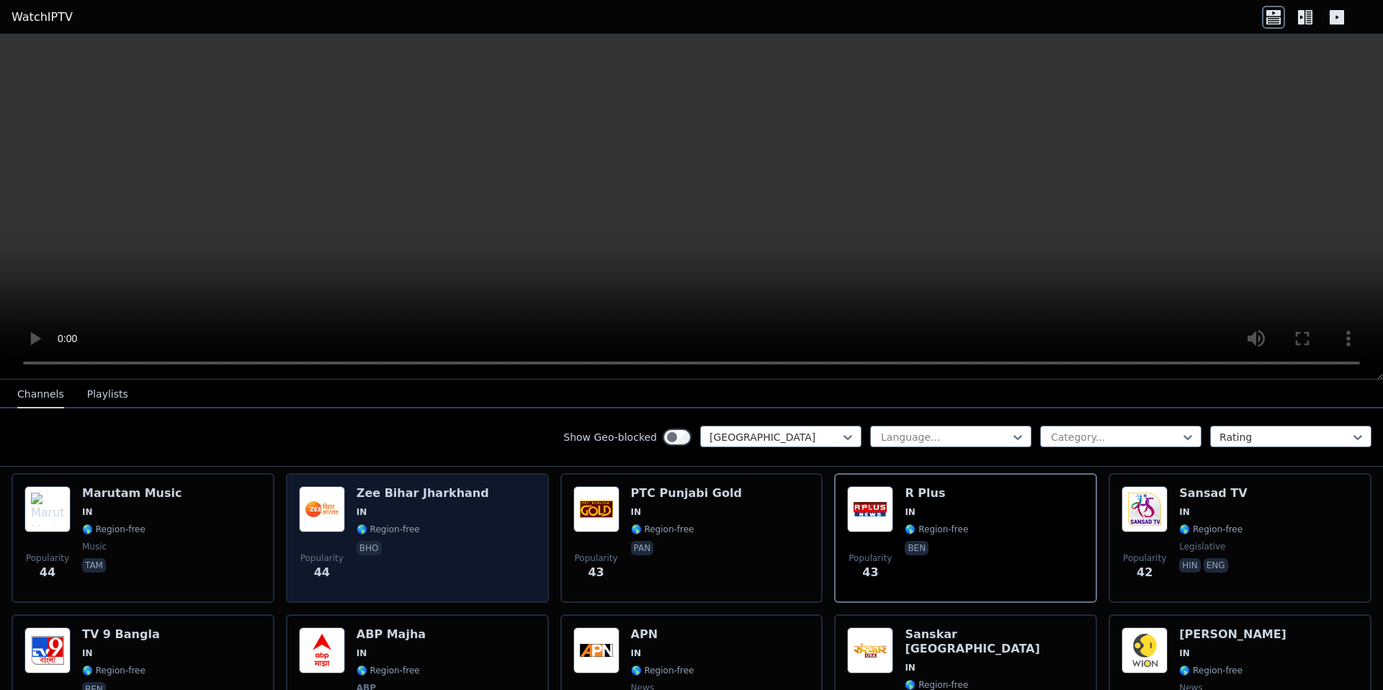
click at [460, 535] on span "🌎 Region-free" at bounding box center [423, 530] width 133 height 12
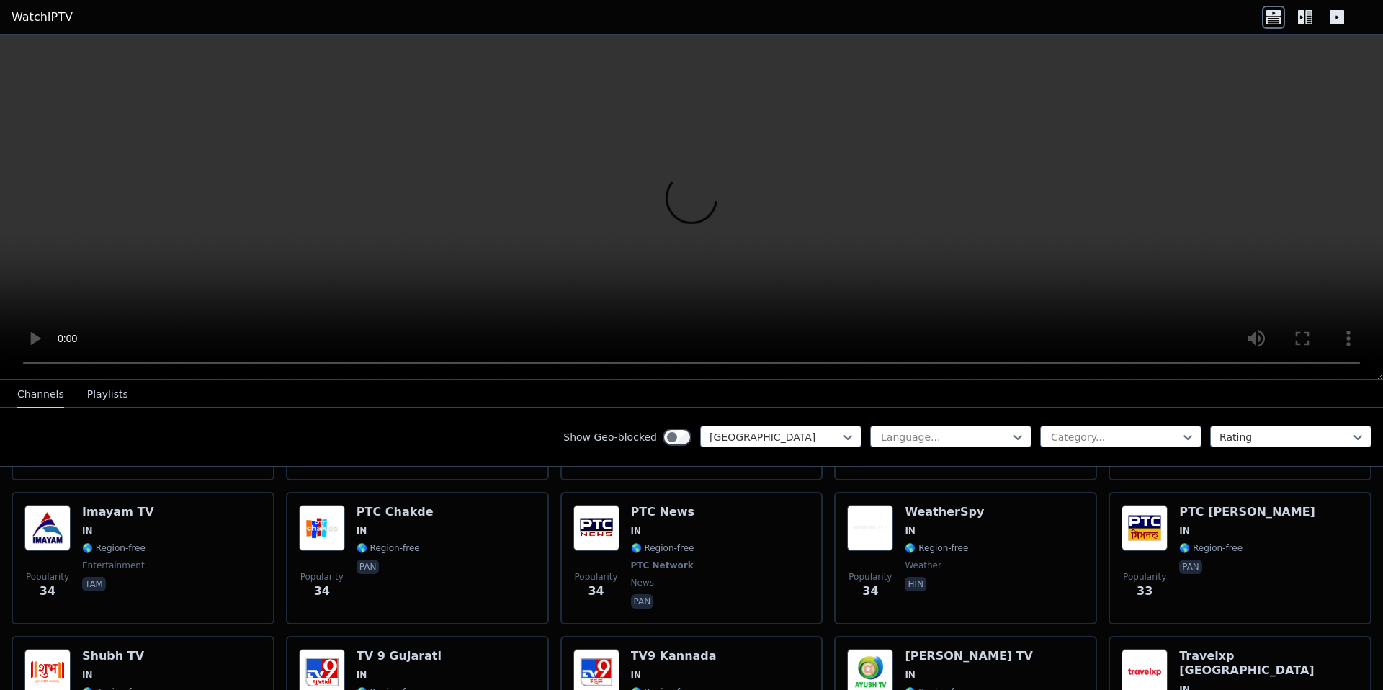
scroll to position [2164, 0]
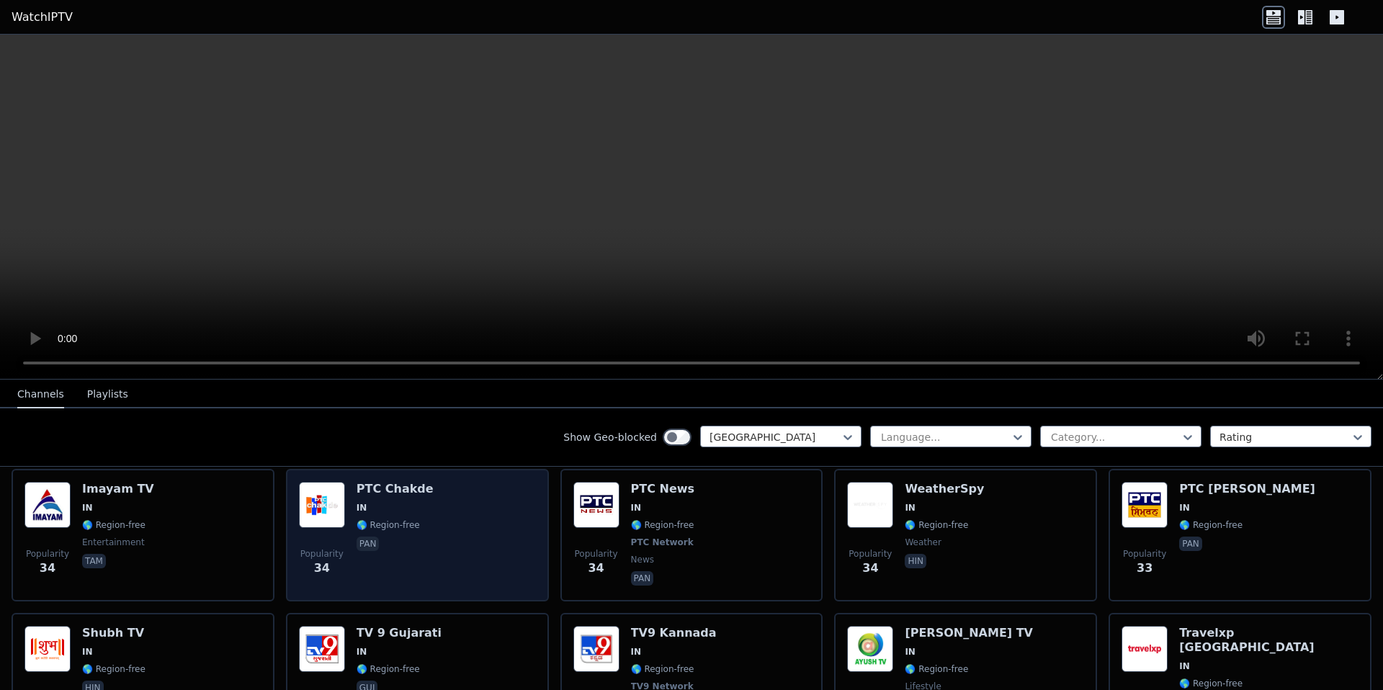
click at [452, 500] on div "Popularity 34 PTC Chakde IN 🌎 Region-free pan" at bounding box center [417, 535] width 237 height 107
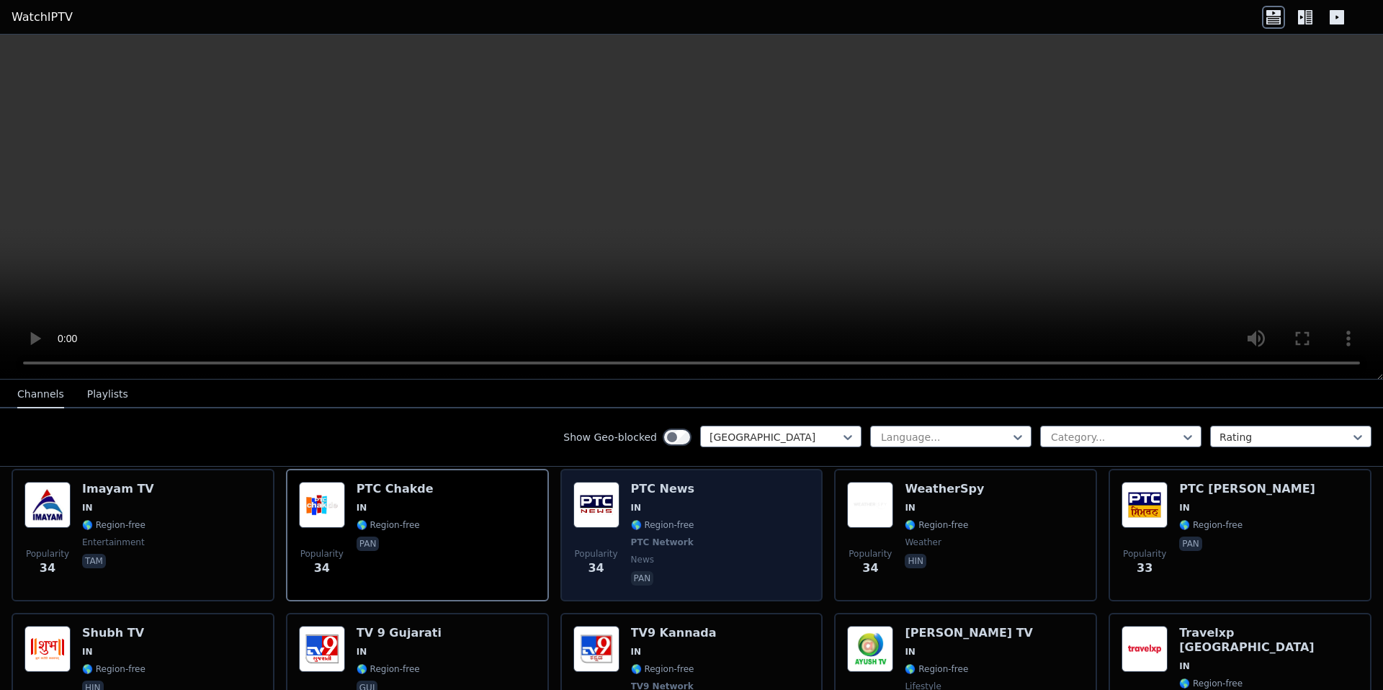
click at [664, 509] on span "IN" at bounding box center [664, 508] width 66 height 12
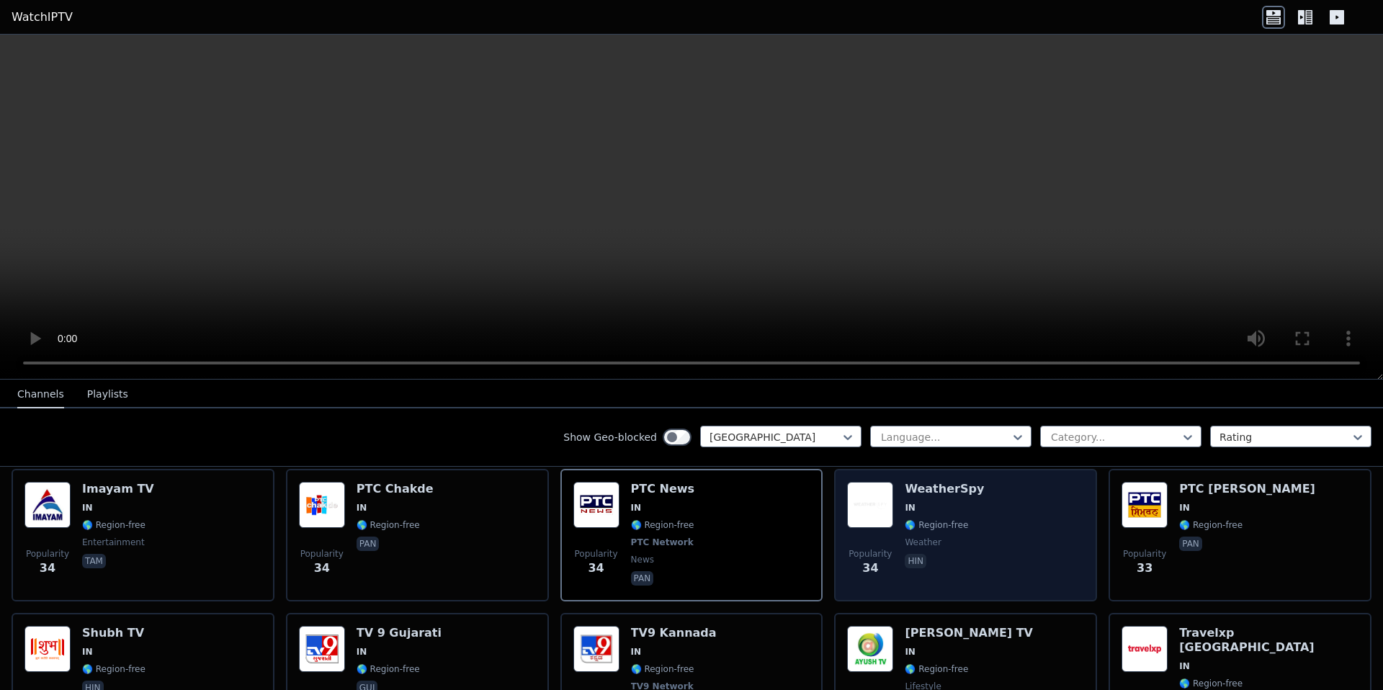
click at [886, 509] on img at bounding box center [870, 505] width 46 height 46
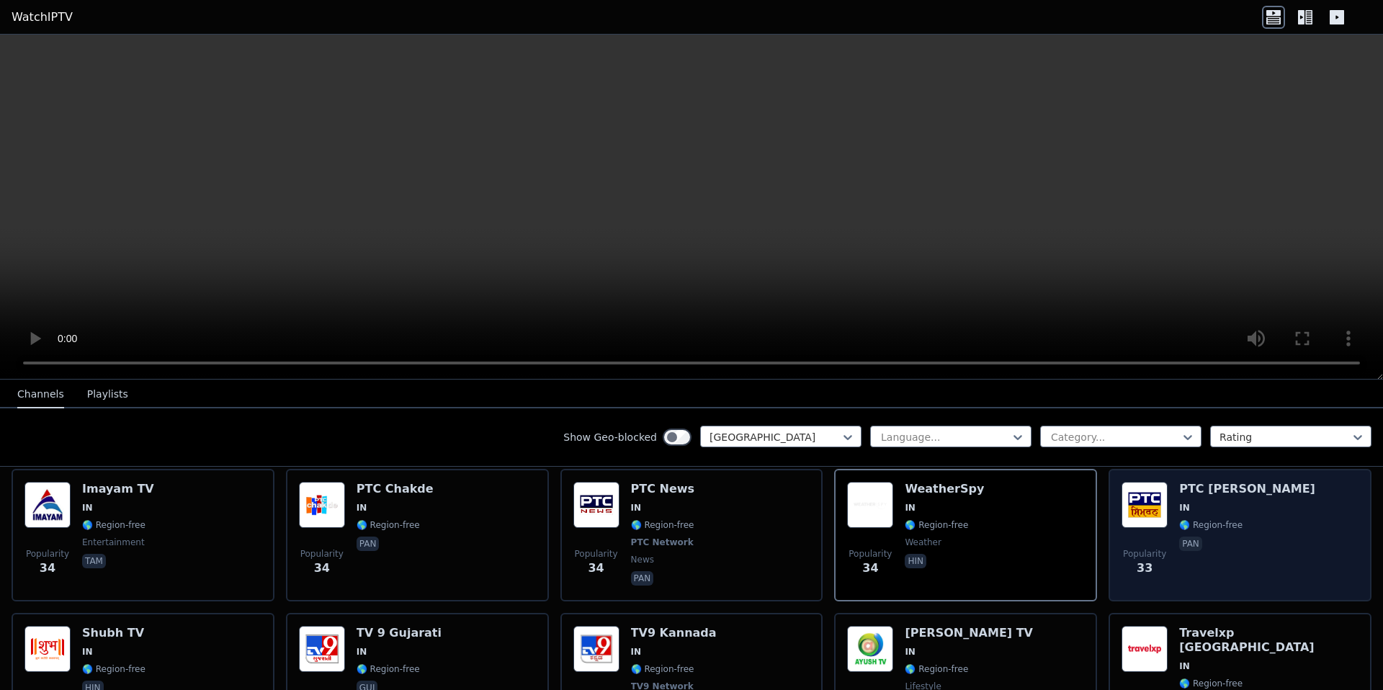
click at [1143, 530] on div "Popularity 33" at bounding box center [1145, 535] width 46 height 107
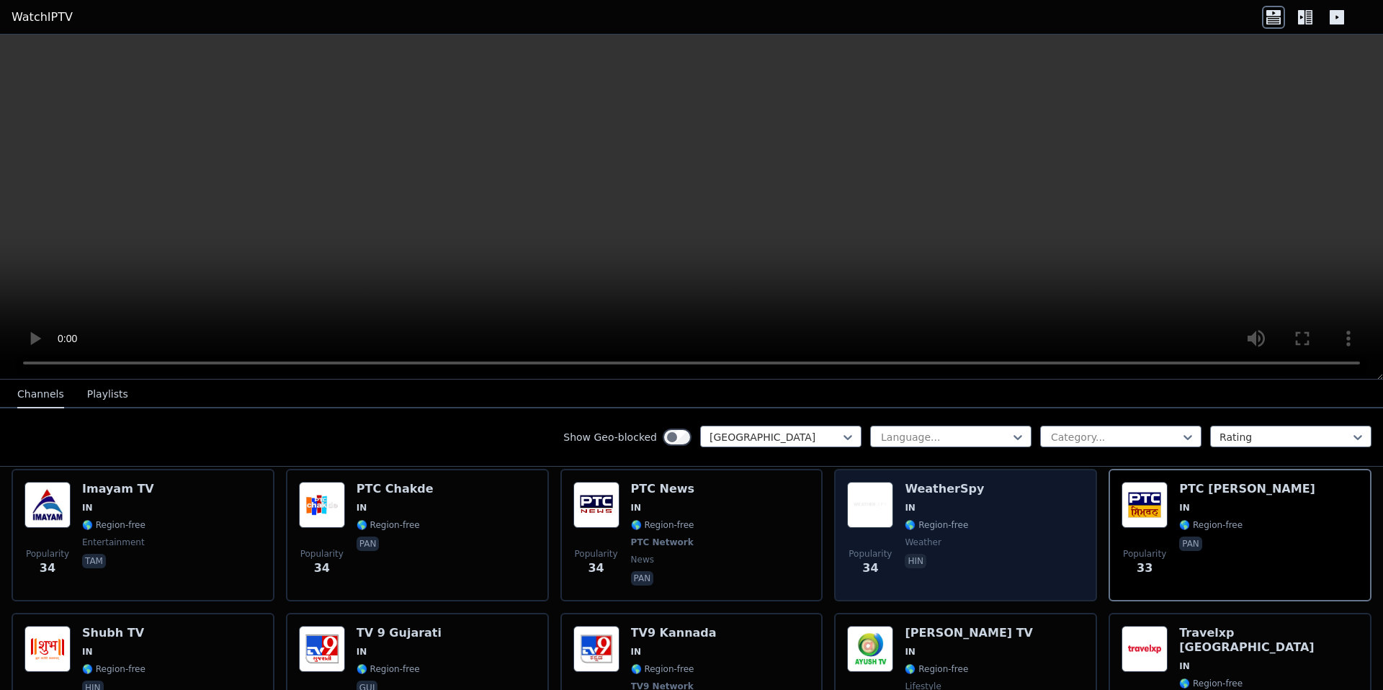
click at [935, 529] on span "🌎 Region-free" at bounding box center [936, 525] width 63 height 12
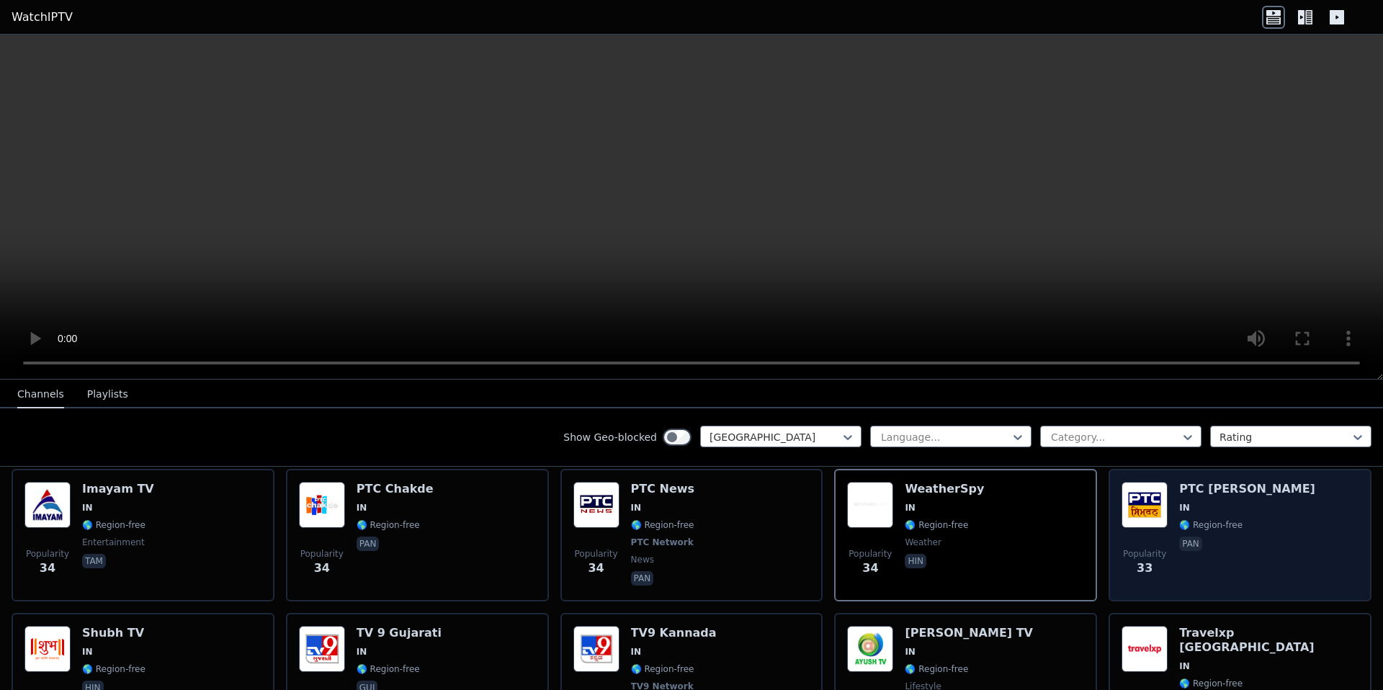
click at [1166, 506] on div "Popularity 33 PTC [PERSON_NAME] IN 🌎 Region-free pan" at bounding box center [1240, 535] width 237 height 107
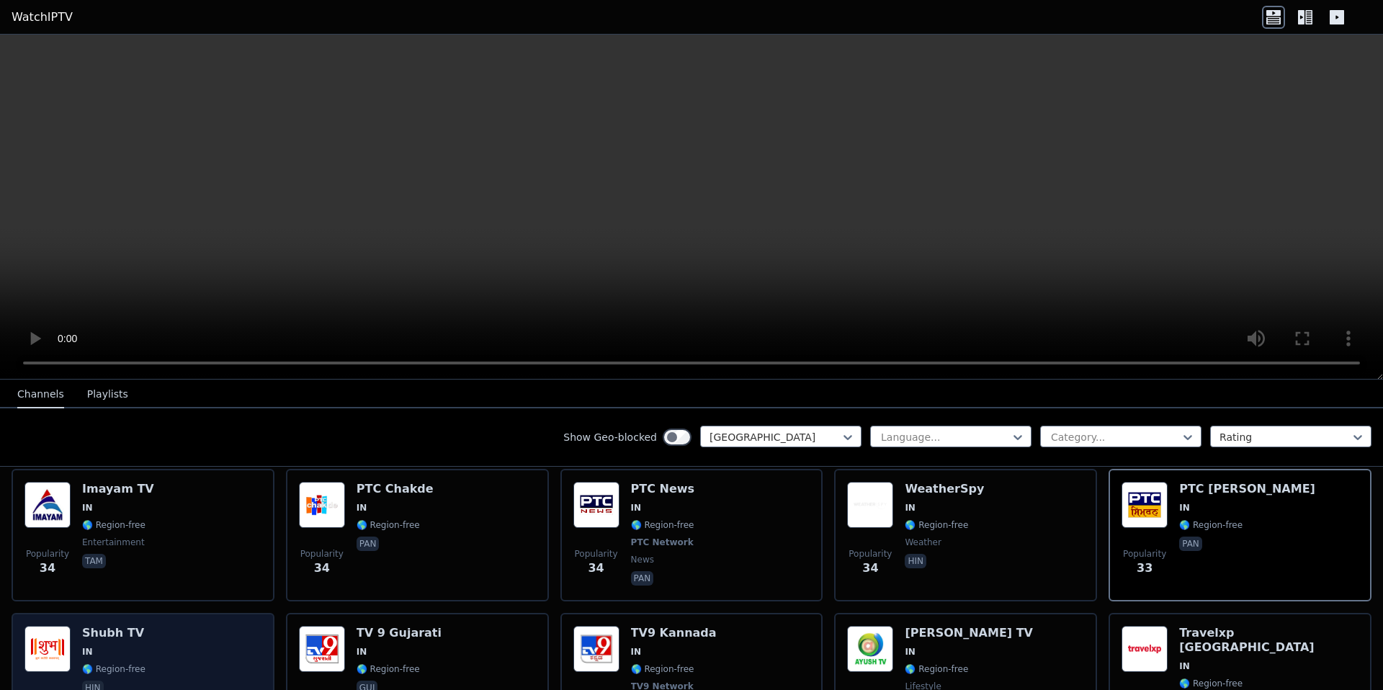
click at [192, 641] on div "Popularity 33 Shubh TV IN 🌎 Region-free hin" at bounding box center [142, 679] width 237 height 107
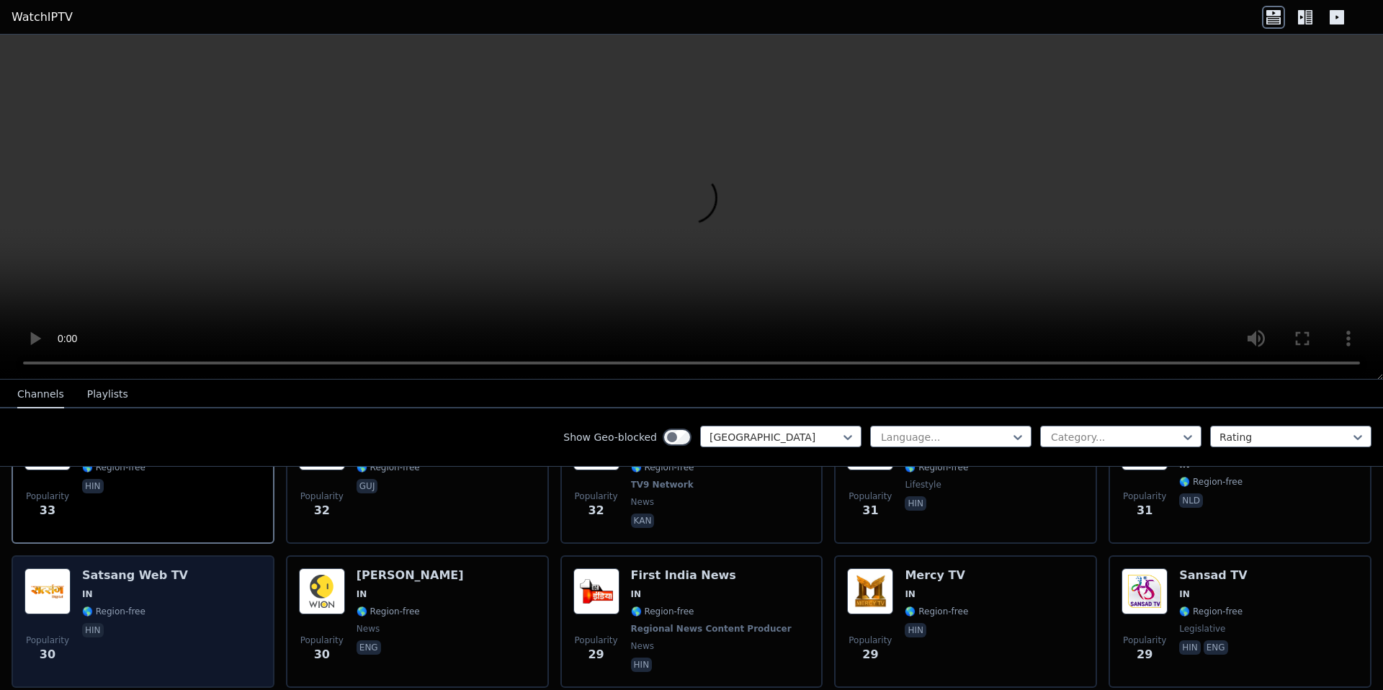
scroll to position [2438, 0]
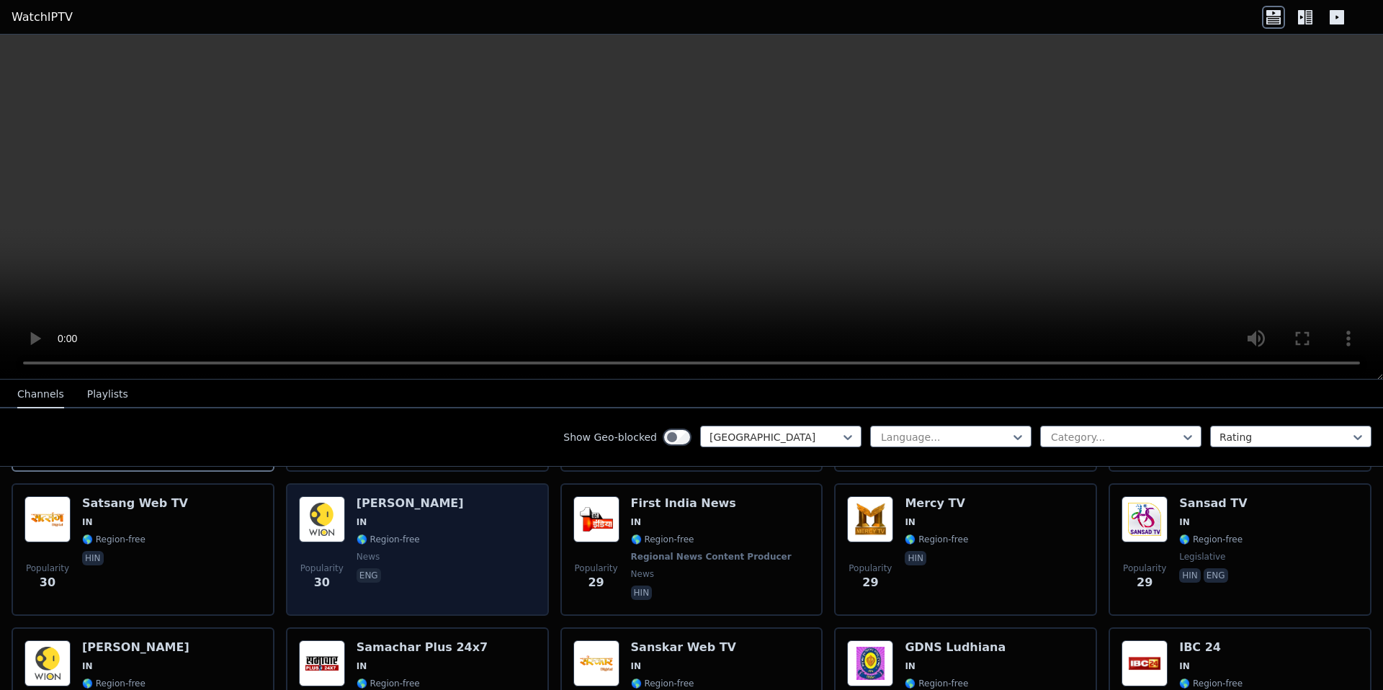
click at [350, 514] on div "Popularity 30 [PERSON_NAME] IN 🌎 Region-free news eng" at bounding box center [417, 549] width 237 height 107
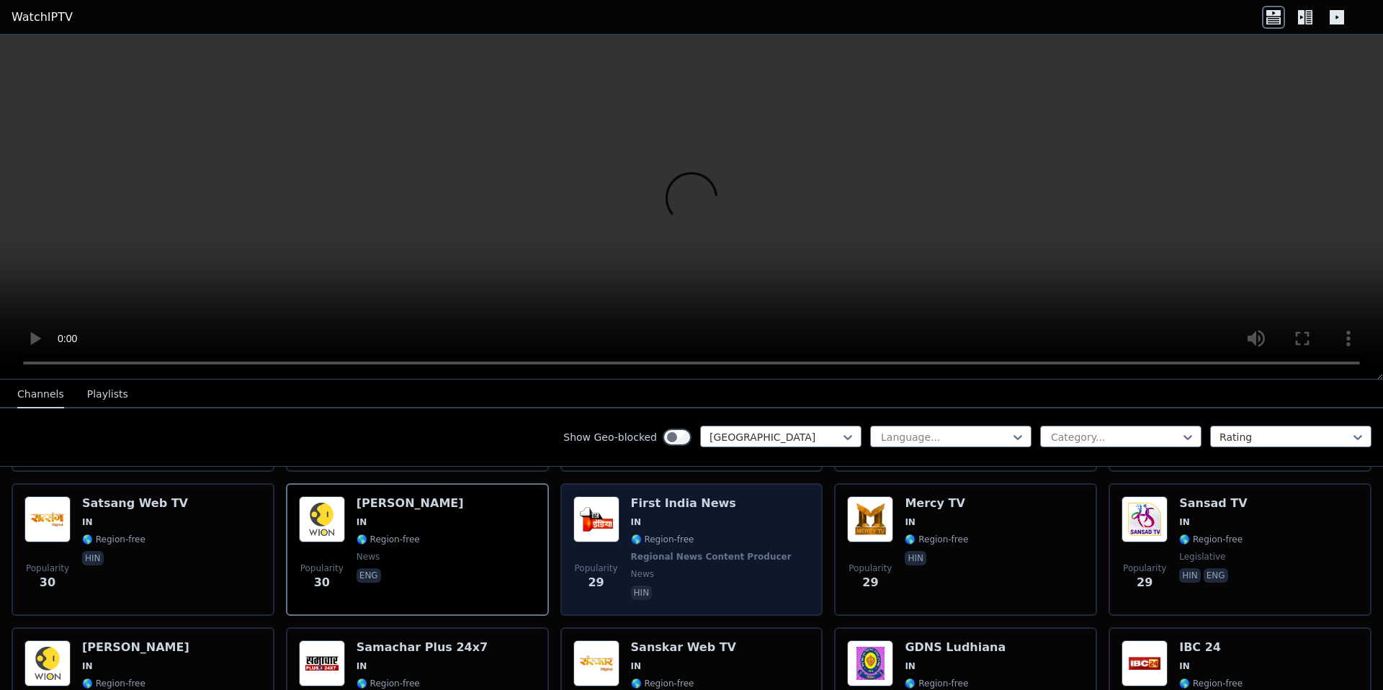
click at [609, 519] on img at bounding box center [597, 519] width 46 height 46
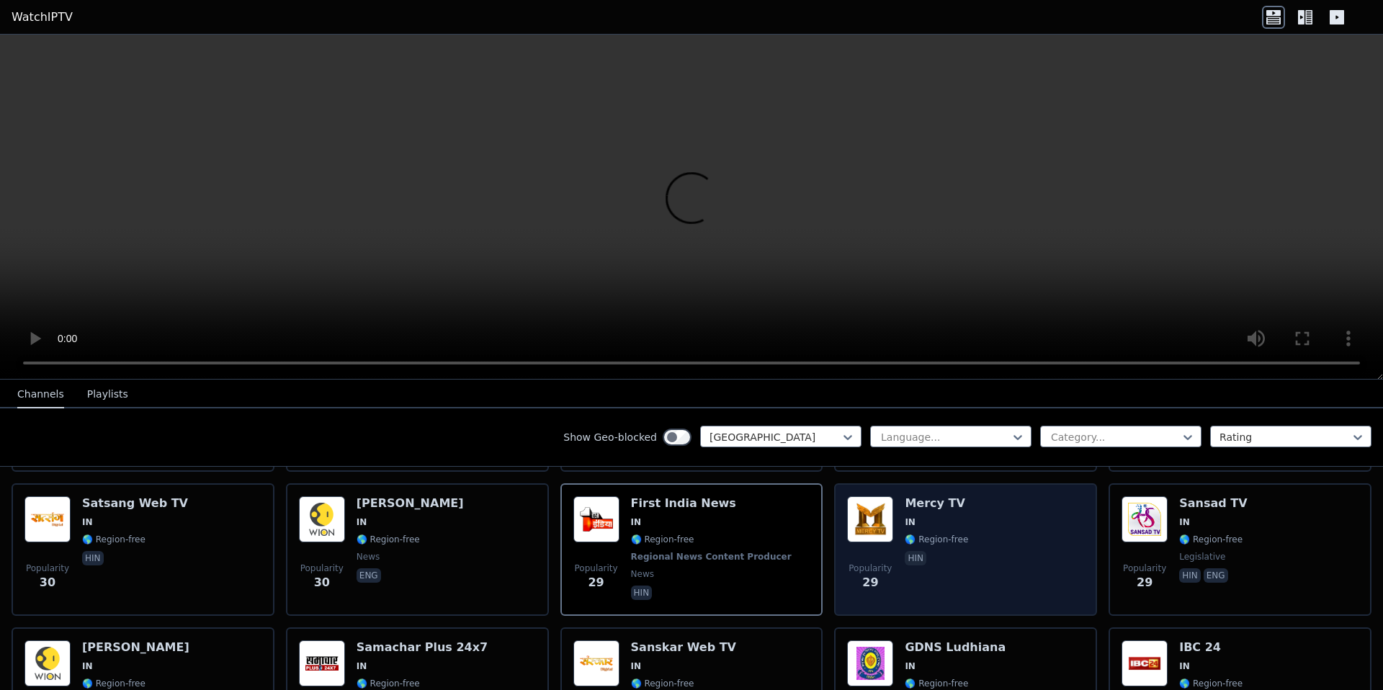
click at [856, 519] on img at bounding box center [870, 519] width 46 height 46
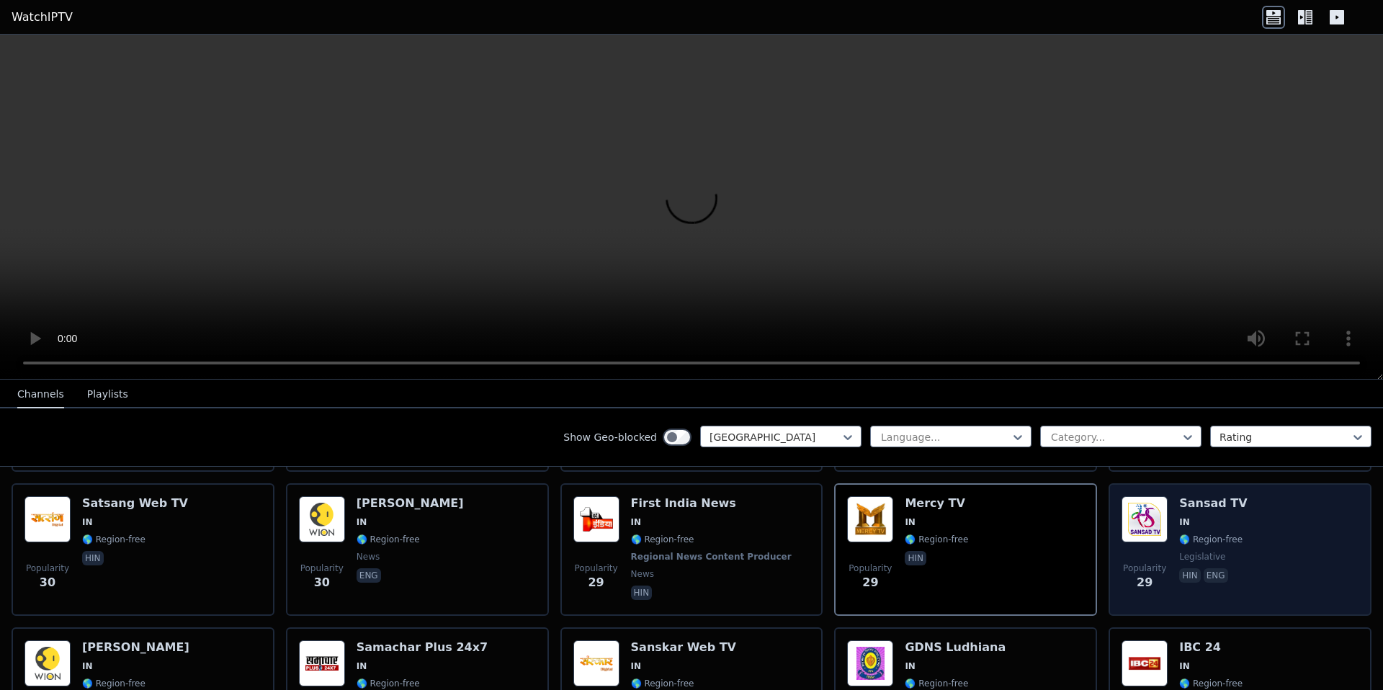
click at [1109, 538] on div "Popularity 29 Sansad TV IN 🌎 Region-free legislative hin eng" at bounding box center [1240, 549] width 263 height 133
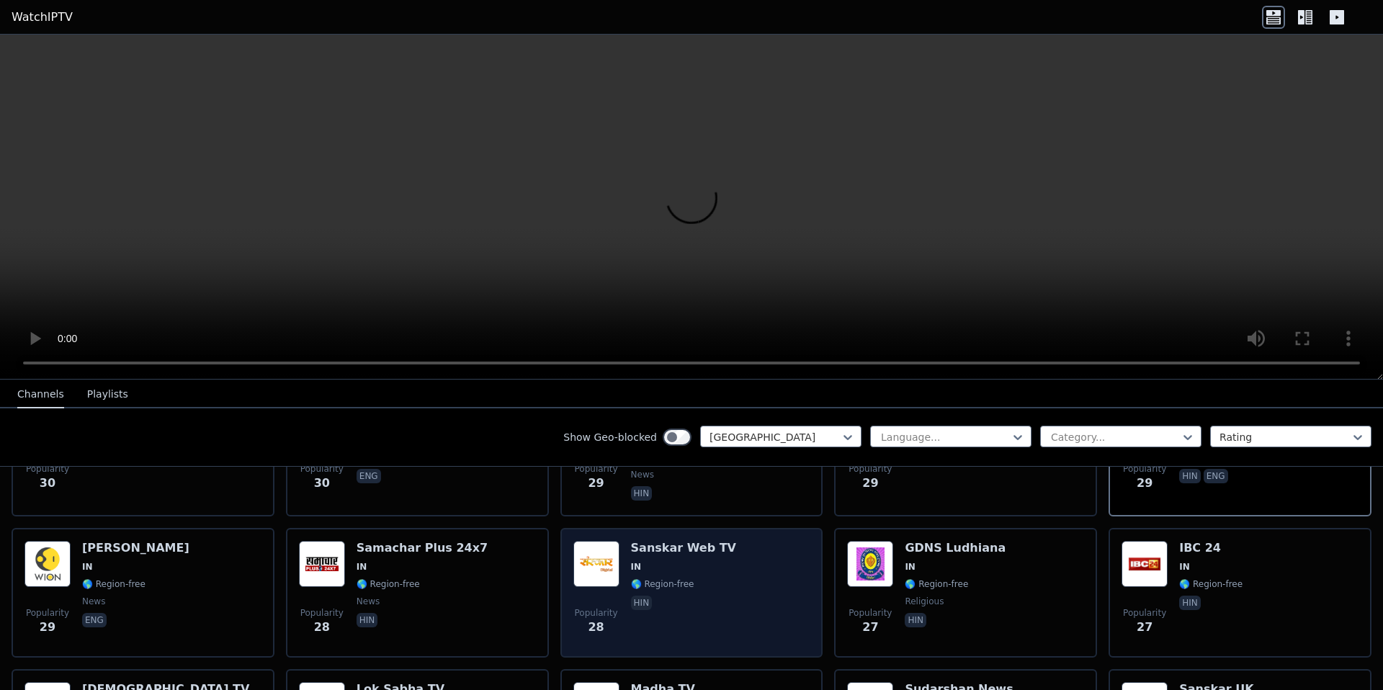
scroll to position [2566, 0]
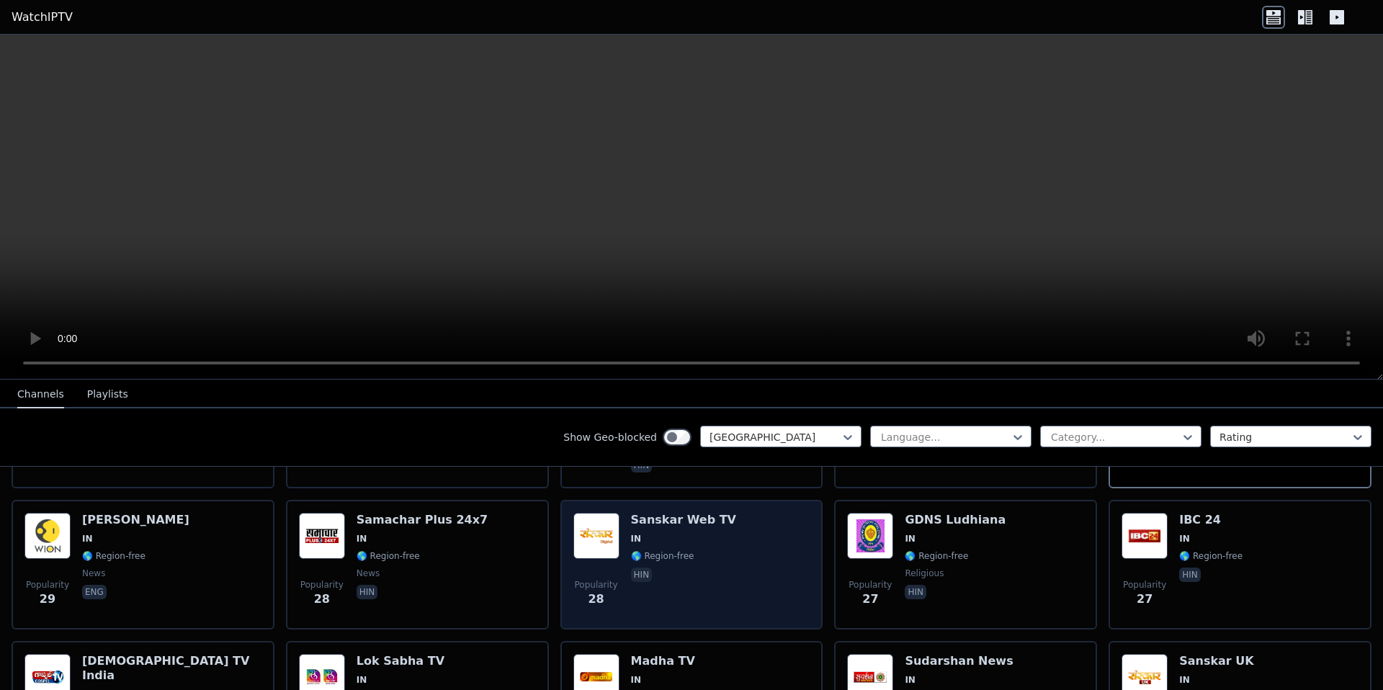
click at [643, 542] on span "IN" at bounding box center [683, 539] width 105 height 12
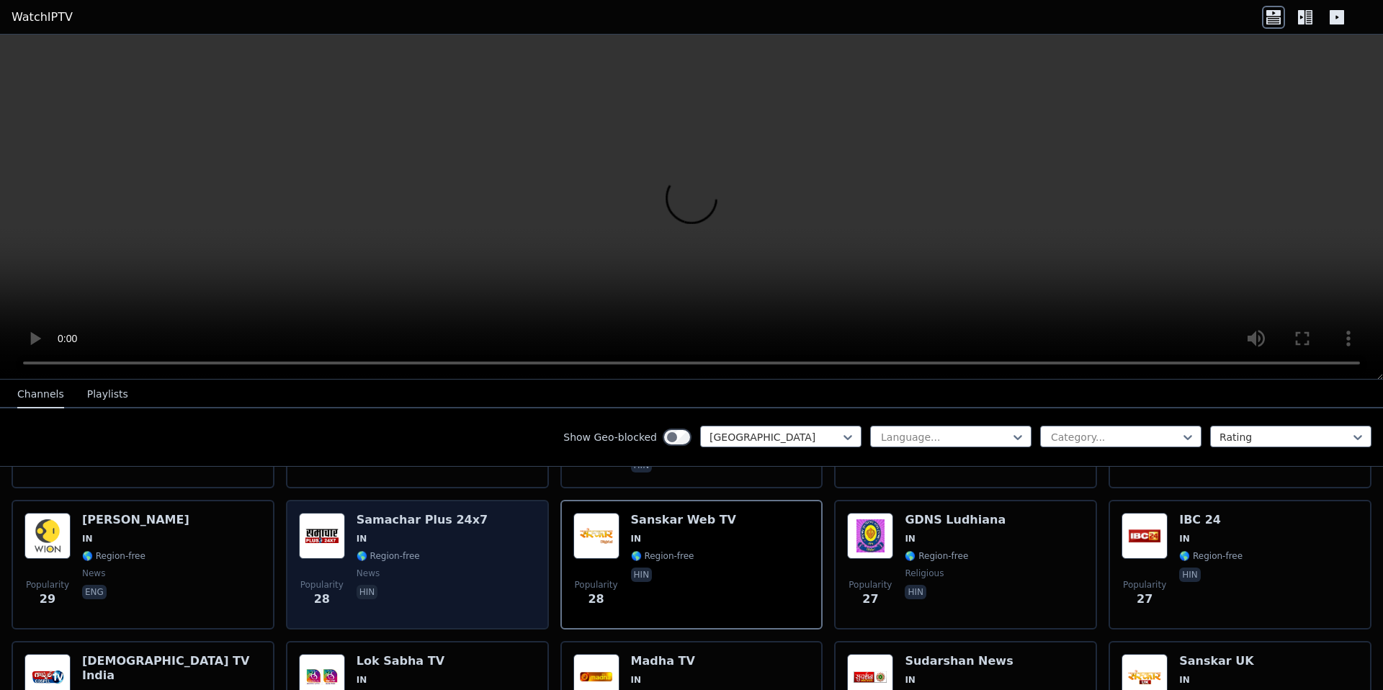
click at [403, 543] on span "IN" at bounding box center [422, 539] width 131 height 12
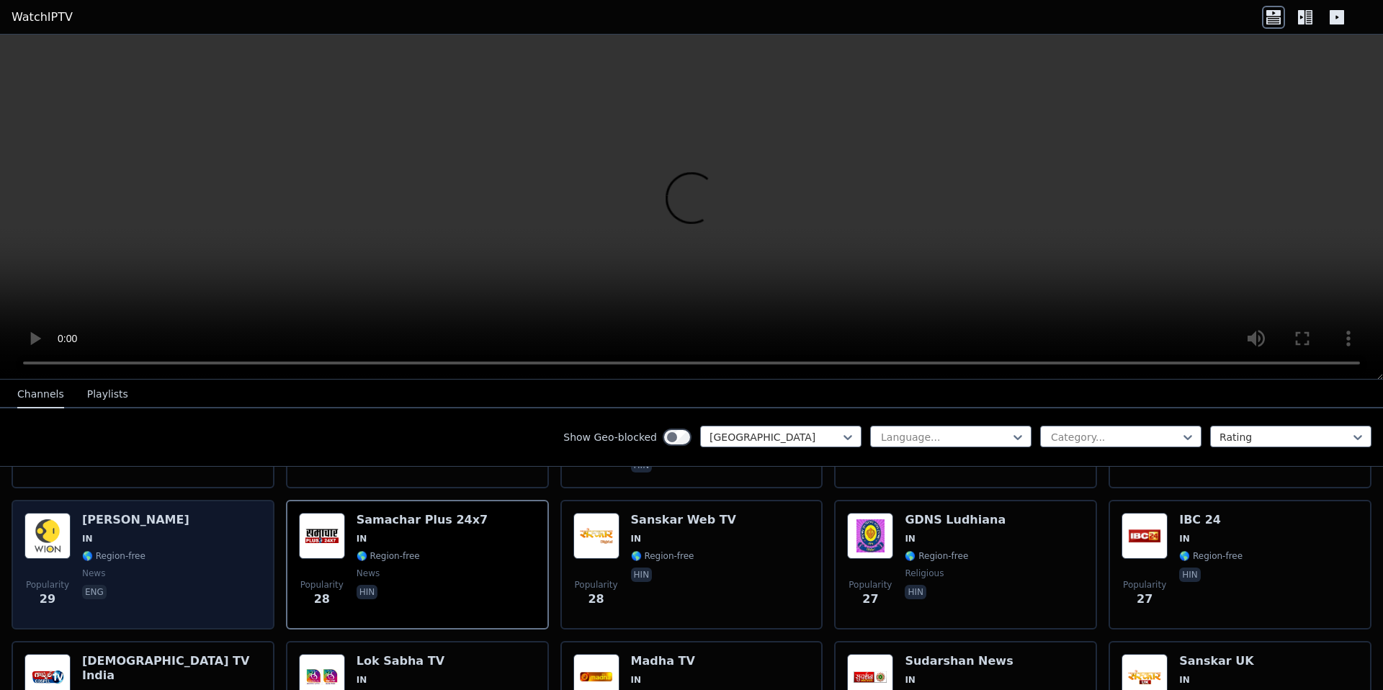
click at [167, 555] on div "Popularity 29 [PERSON_NAME] IN 🌎 Region-free news eng" at bounding box center [142, 565] width 237 height 104
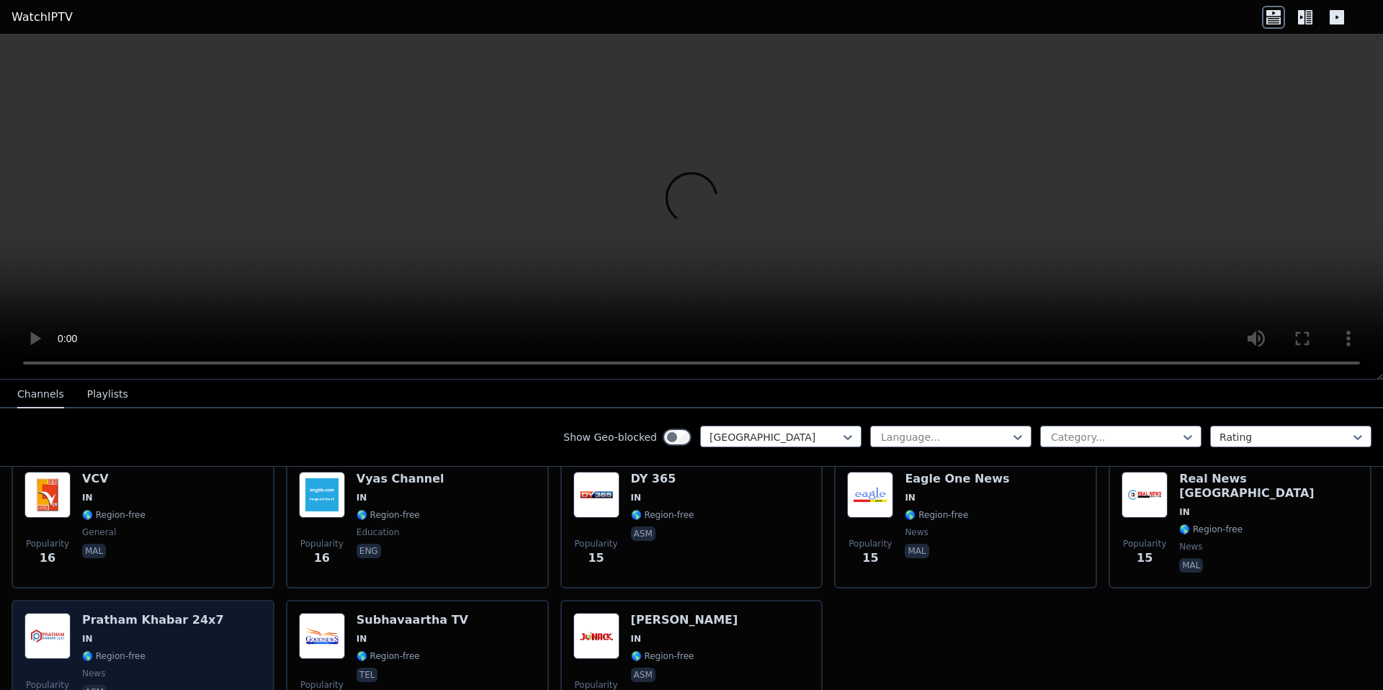
scroll to position [3978, 0]
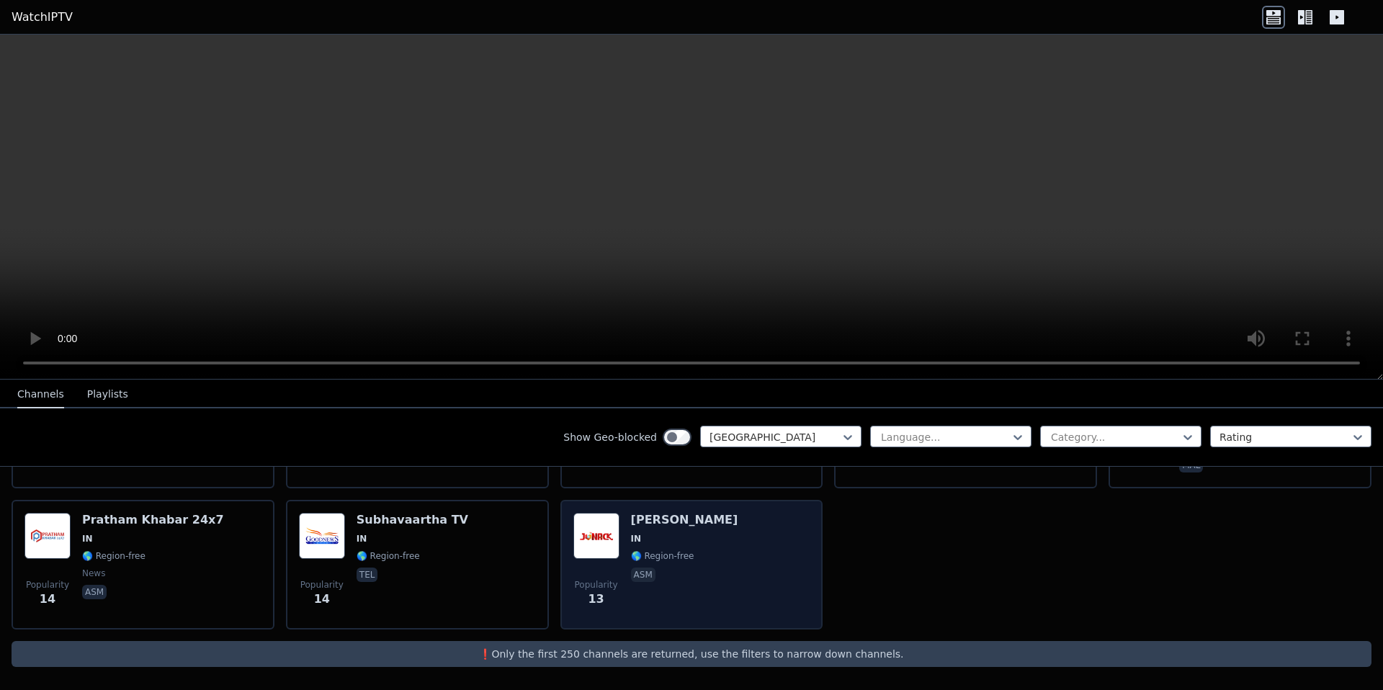
click at [647, 525] on h6 "[PERSON_NAME]" at bounding box center [684, 520] width 107 height 14
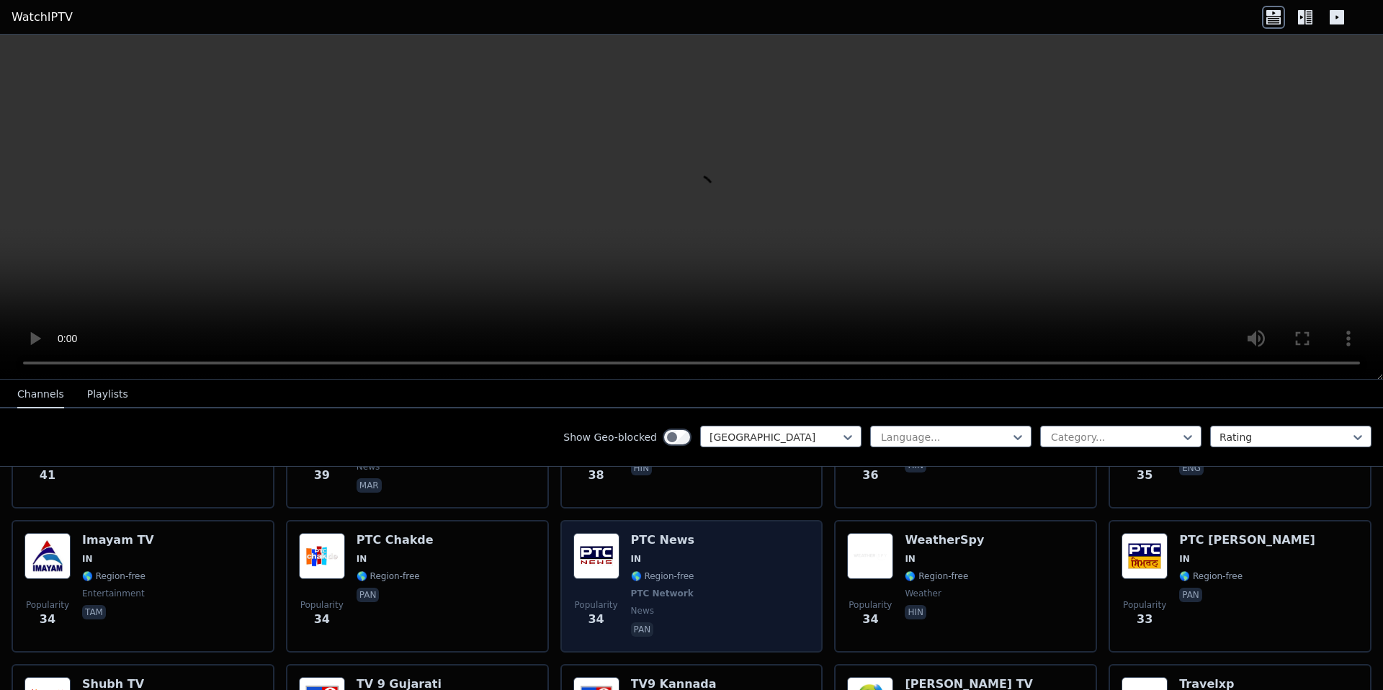
scroll to position [2088, 0]
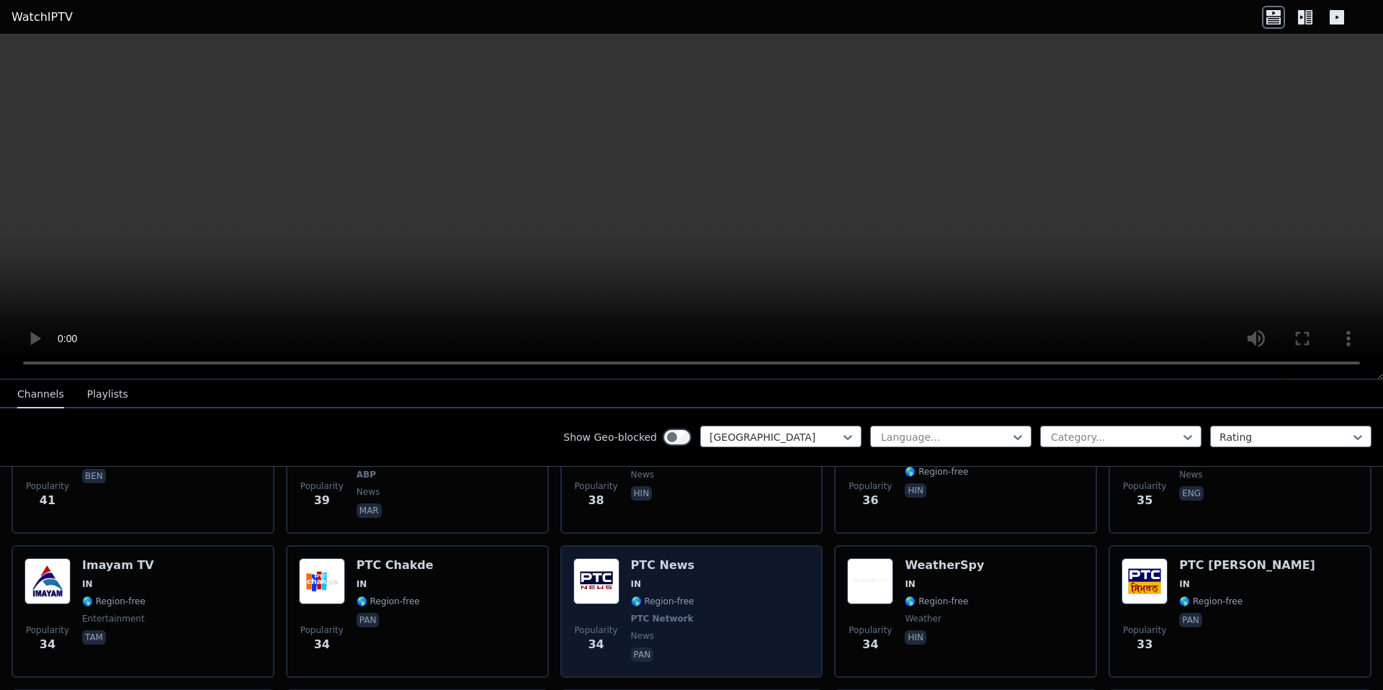
click at [618, 574] on div "Popularity 34 PTC News IN 🌎 Region-free PTC Network news pan" at bounding box center [692, 611] width 237 height 107
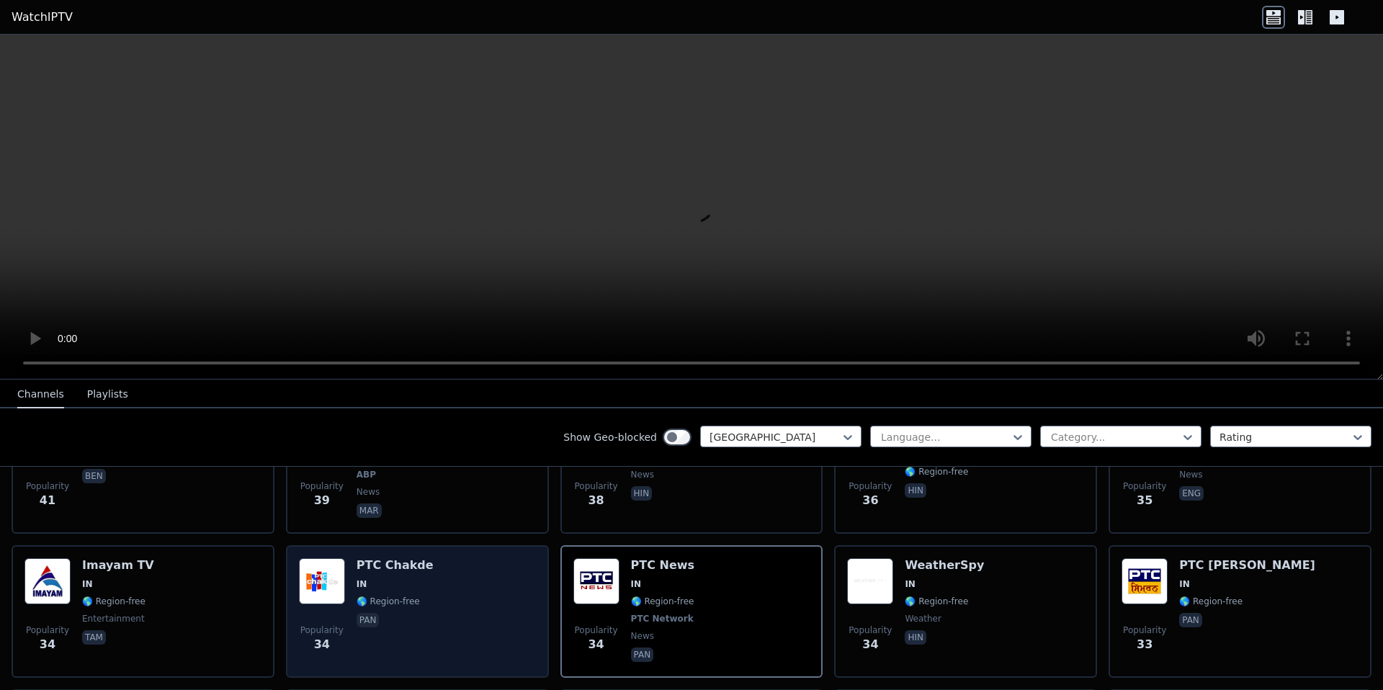
click at [406, 576] on div "PTC Chakde IN 🌎 Region-free pan" at bounding box center [395, 611] width 77 height 107
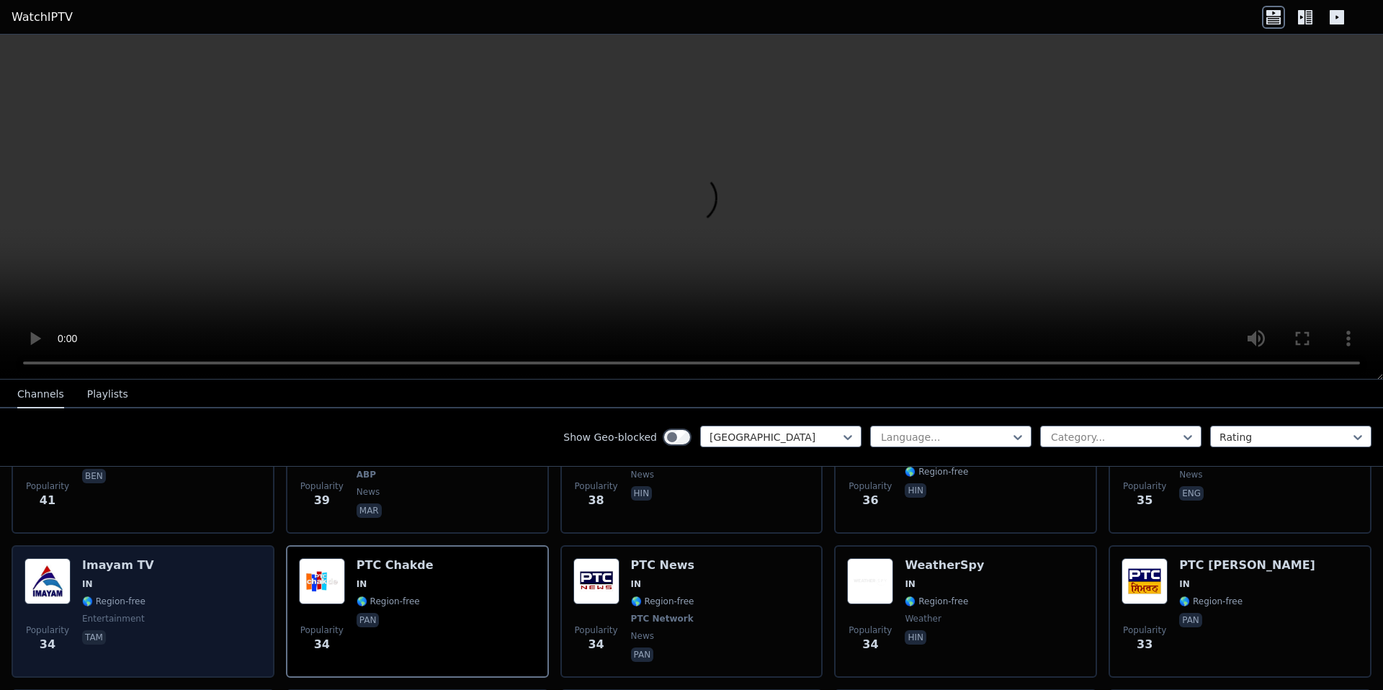
click at [143, 588] on div "Popularity 34 Imayam TV IN 🌎 Region-free entertainment tam" at bounding box center [142, 611] width 237 height 107
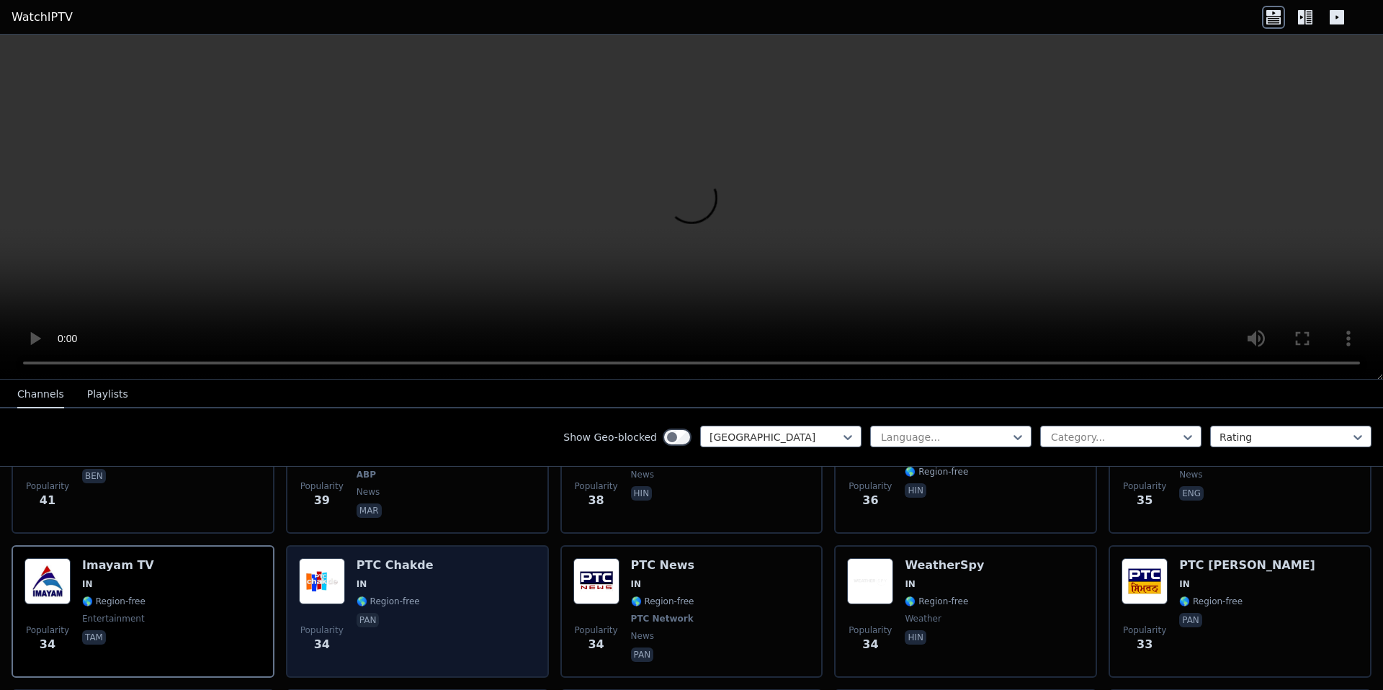
click at [428, 593] on div "Popularity 34 PTC Chakde IN 🌎 Region-free pan" at bounding box center [417, 611] width 237 height 107
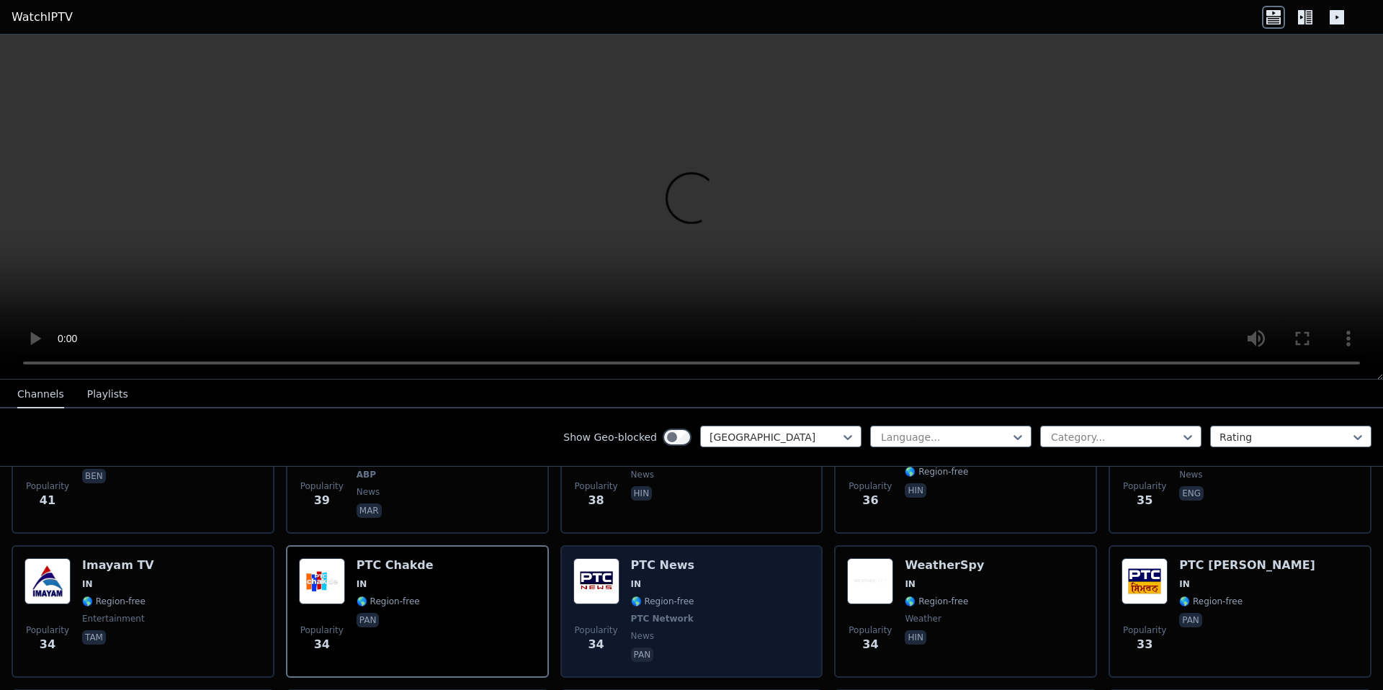
click at [713, 610] on div "Popularity 34 PTC News IN 🌎 Region-free PTC Network news pan" at bounding box center [692, 611] width 237 height 107
click at [717, 608] on div "Popularity 34 PTC News IN 🌎 Region-free PTC Network news pan" at bounding box center [692, 611] width 237 height 107
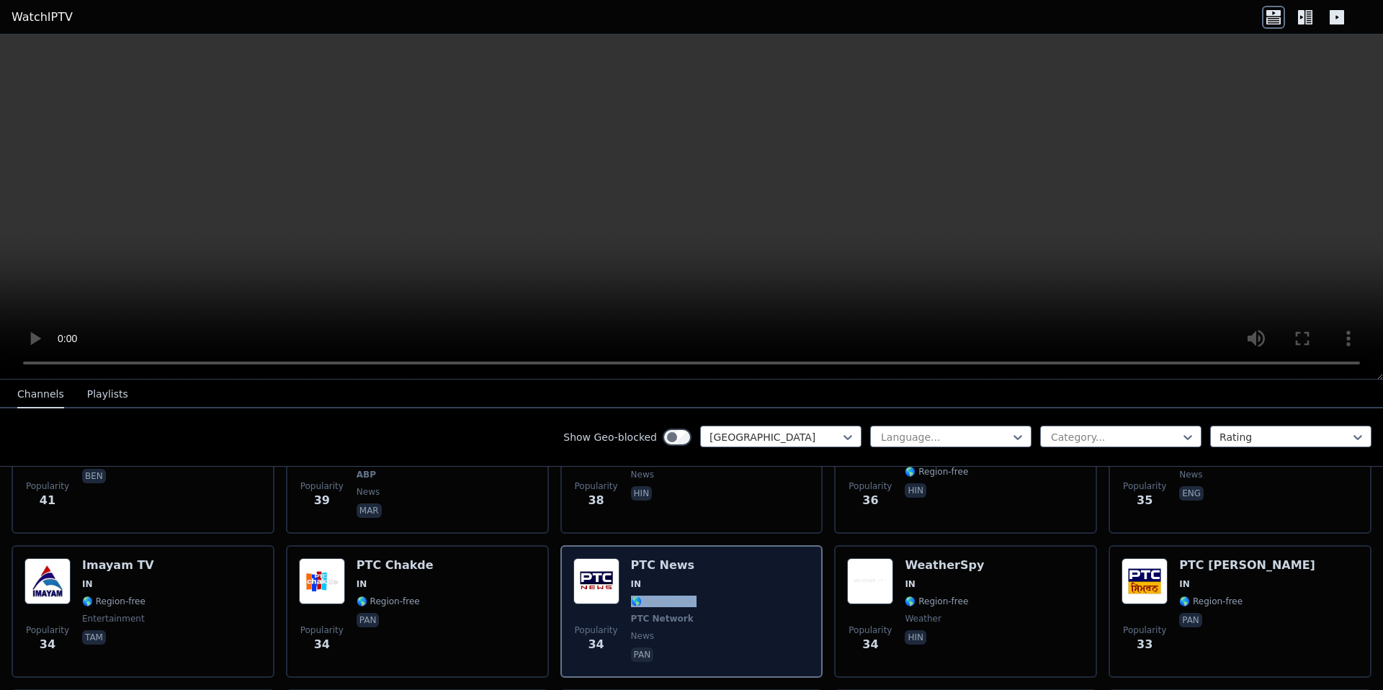
click at [717, 608] on div "Popularity 34 PTC News IN 🌎 Region-free PTC Network news pan" at bounding box center [692, 611] width 237 height 107
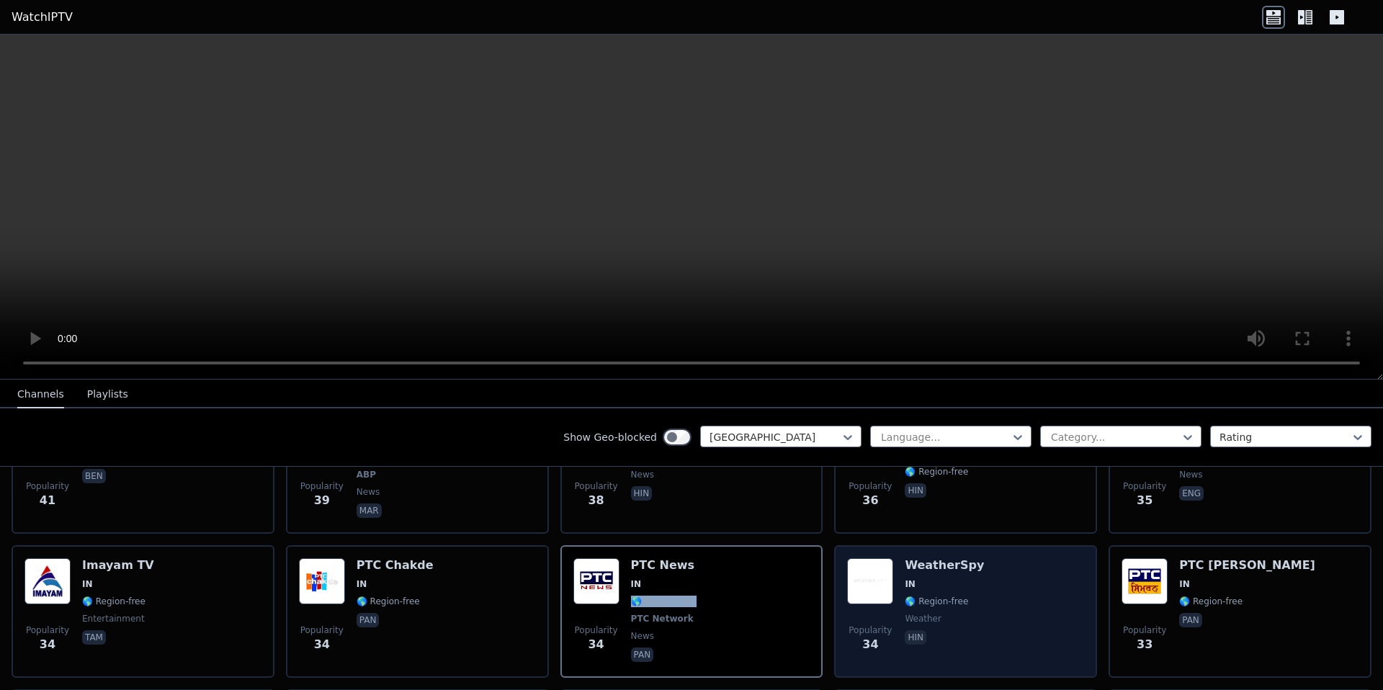
click at [1009, 584] on div "Popularity 34 WeatherSpy IN 🌎 Region-free weather hin" at bounding box center [965, 611] width 237 height 107
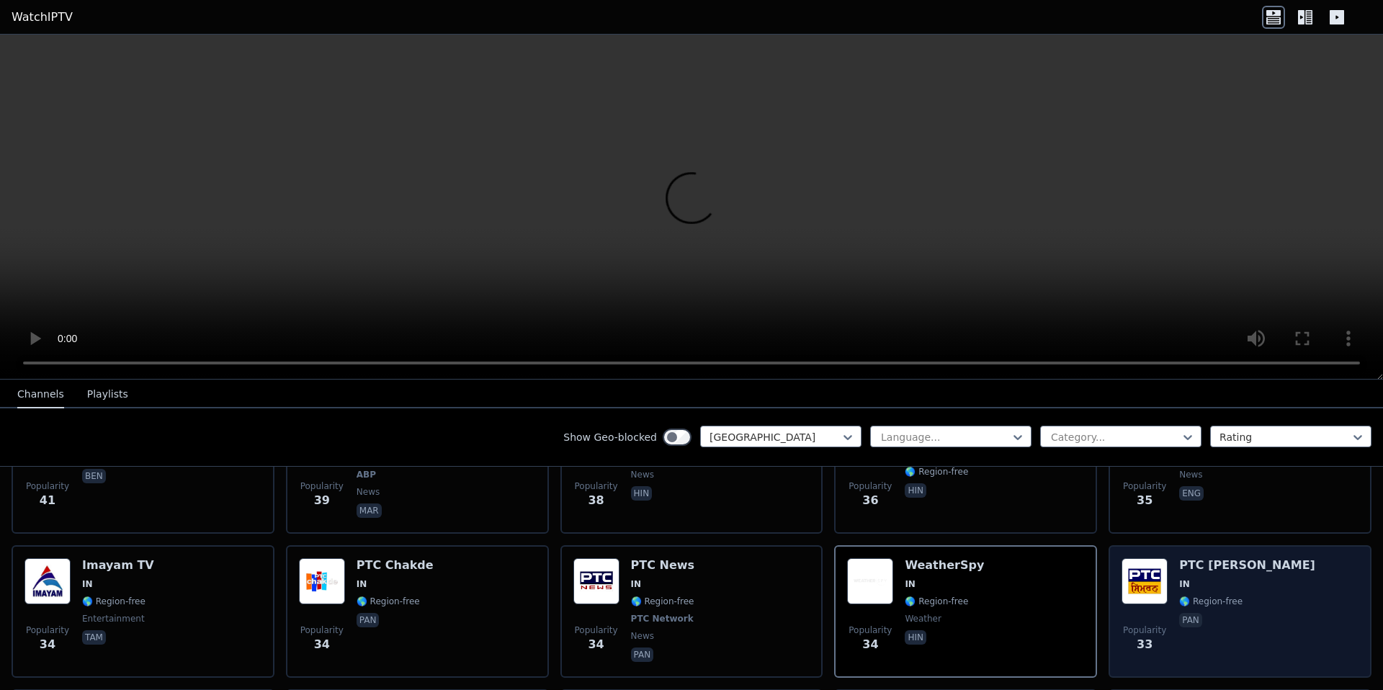
click at [1179, 592] on div "PTC [PERSON_NAME] IN 🌎 Region-free pan" at bounding box center [1247, 611] width 136 height 107
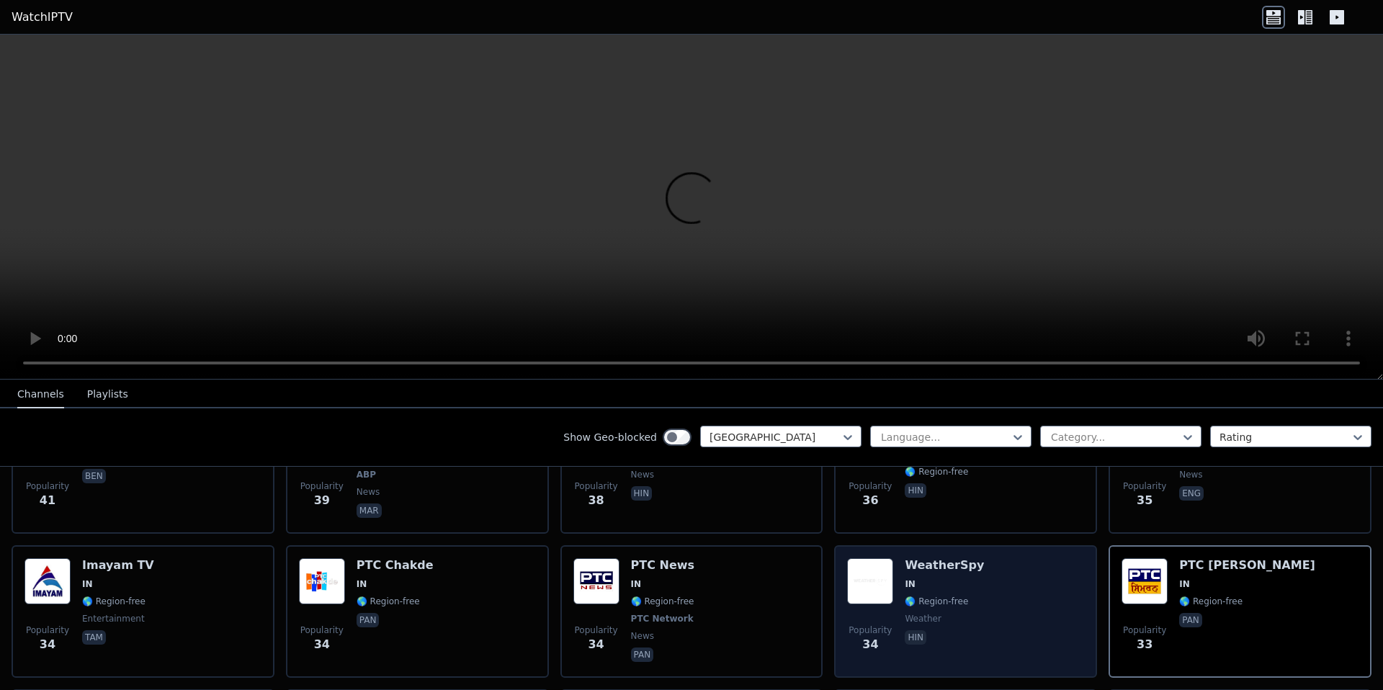
click at [965, 576] on div "Popularity 34 WeatherSpy IN 🌎 Region-free weather hin" at bounding box center [965, 611] width 237 height 107
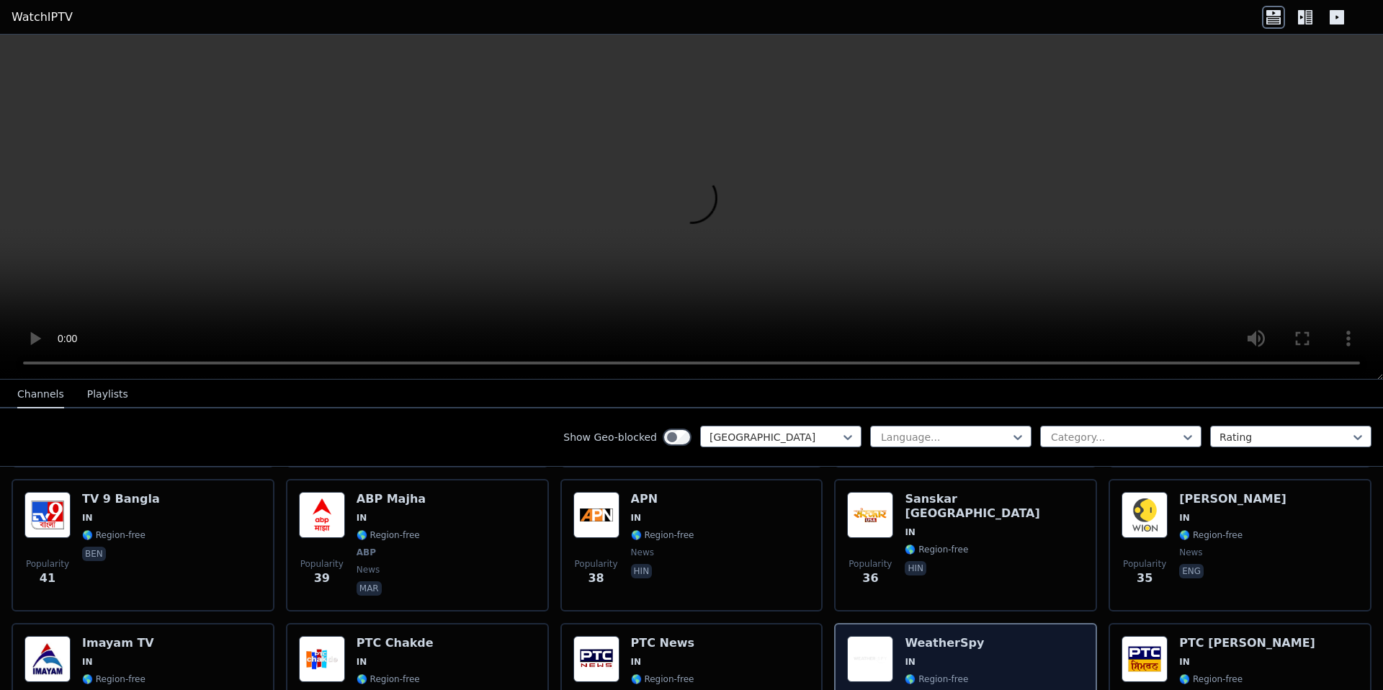
scroll to position [1957, 0]
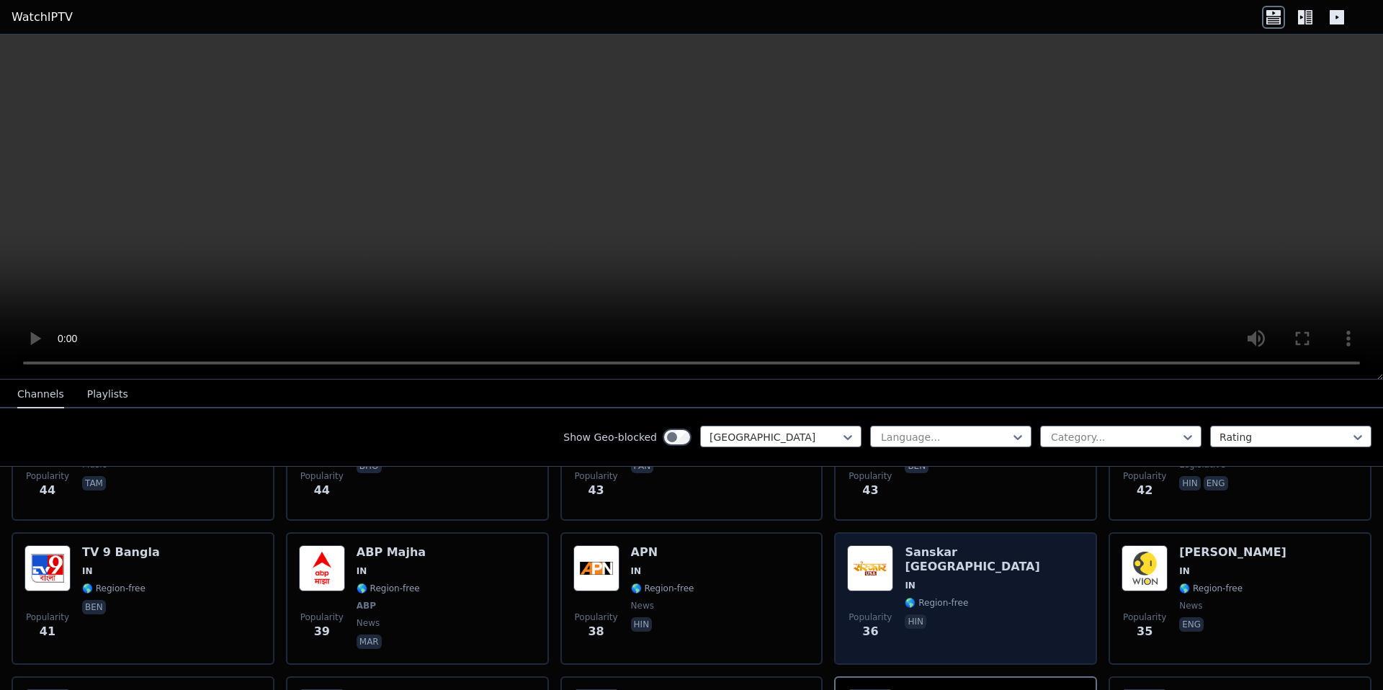
click at [950, 597] on span "🌎 Region-free" at bounding box center [936, 603] width 63 height 12
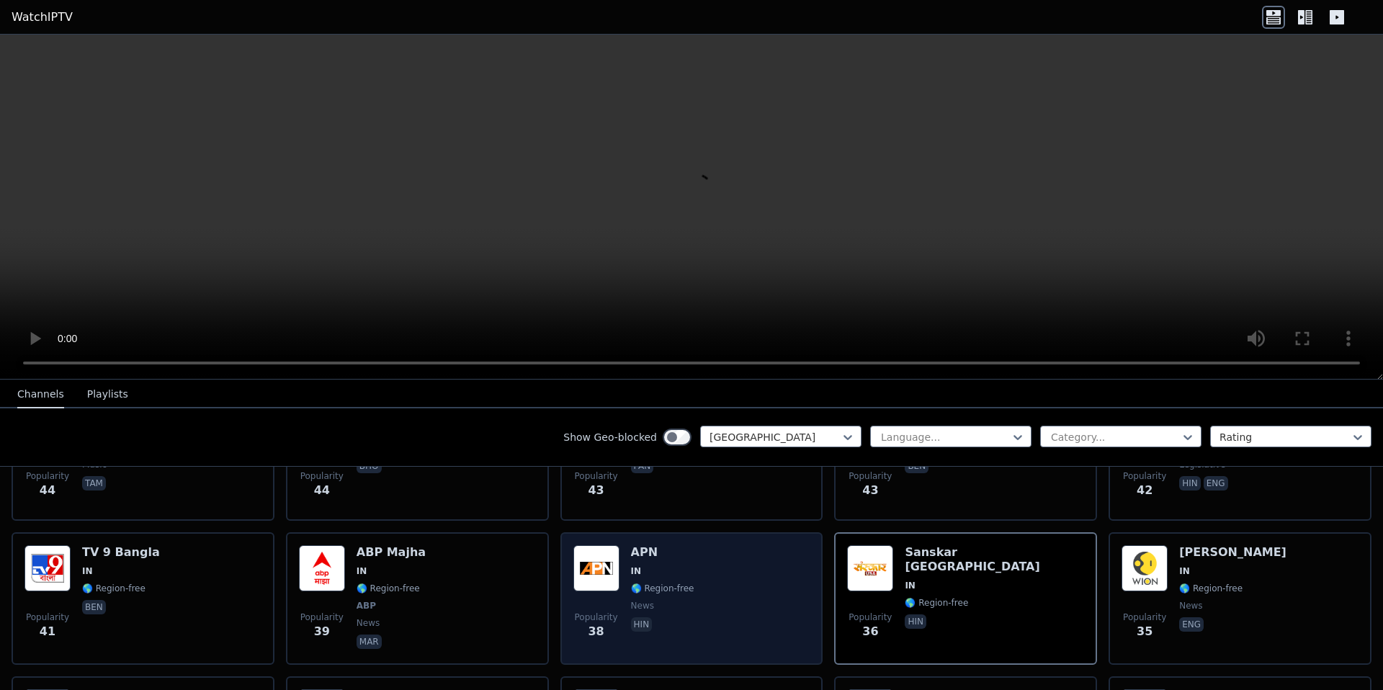
click at [710, 570] on div "Popularity 38 APN IN 🌎 Region-free news hin" at bounding box center [692, 598] width 237 height 107
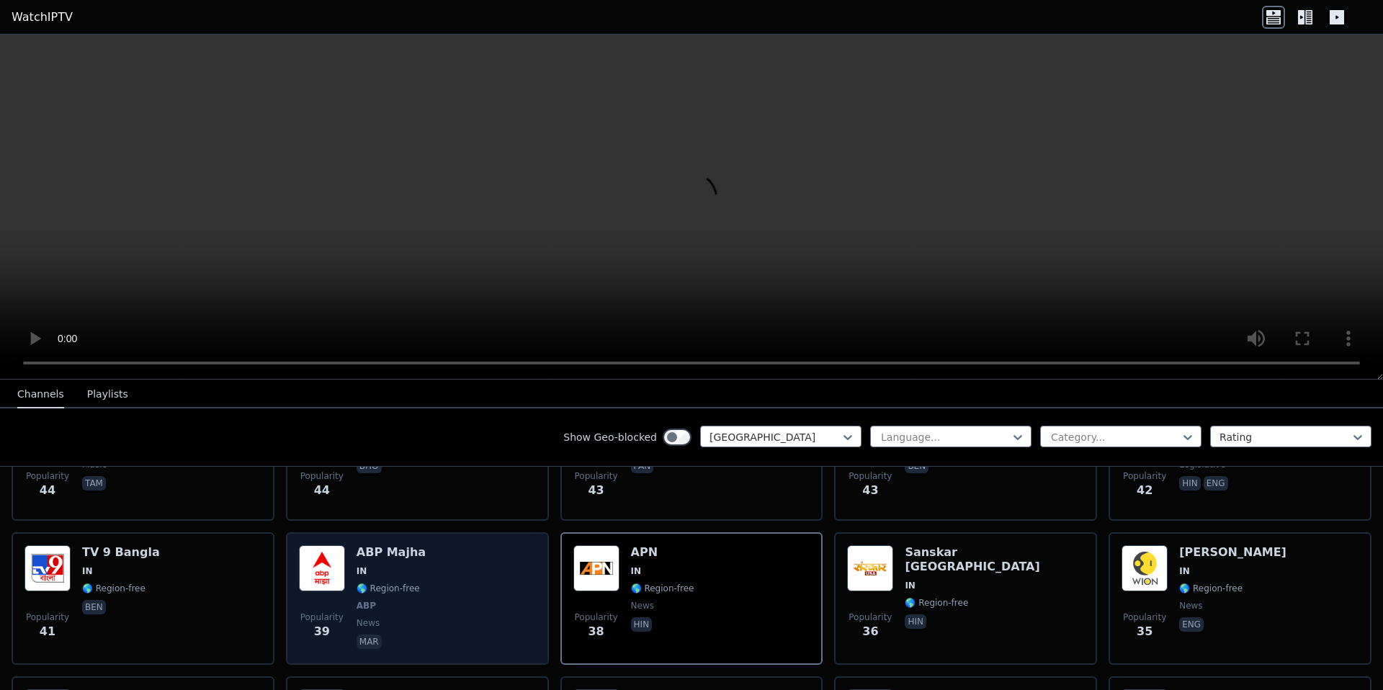
click at [455, 568] on div "Popularity 39 ABP Majha IN 🌎 Region-free ABP news mar" at bounding box center [417, 598] width 237 height 107
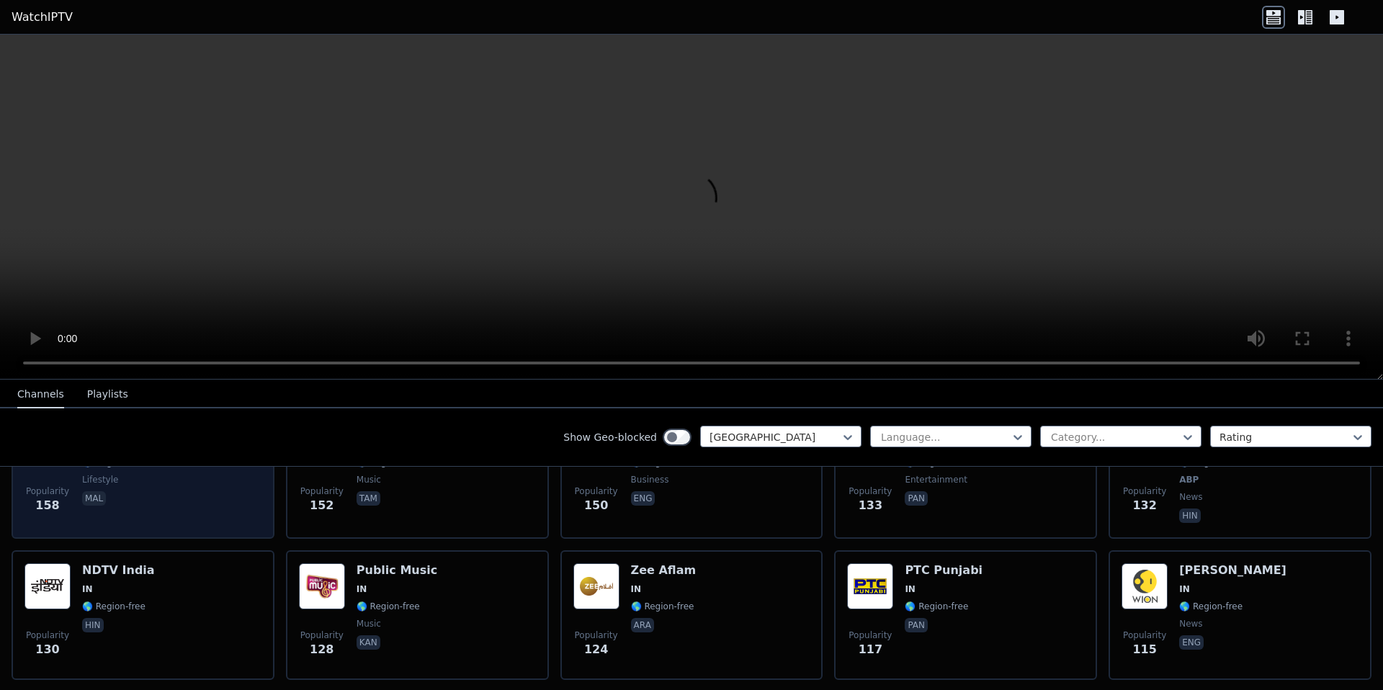
scroll to position [559, 0]
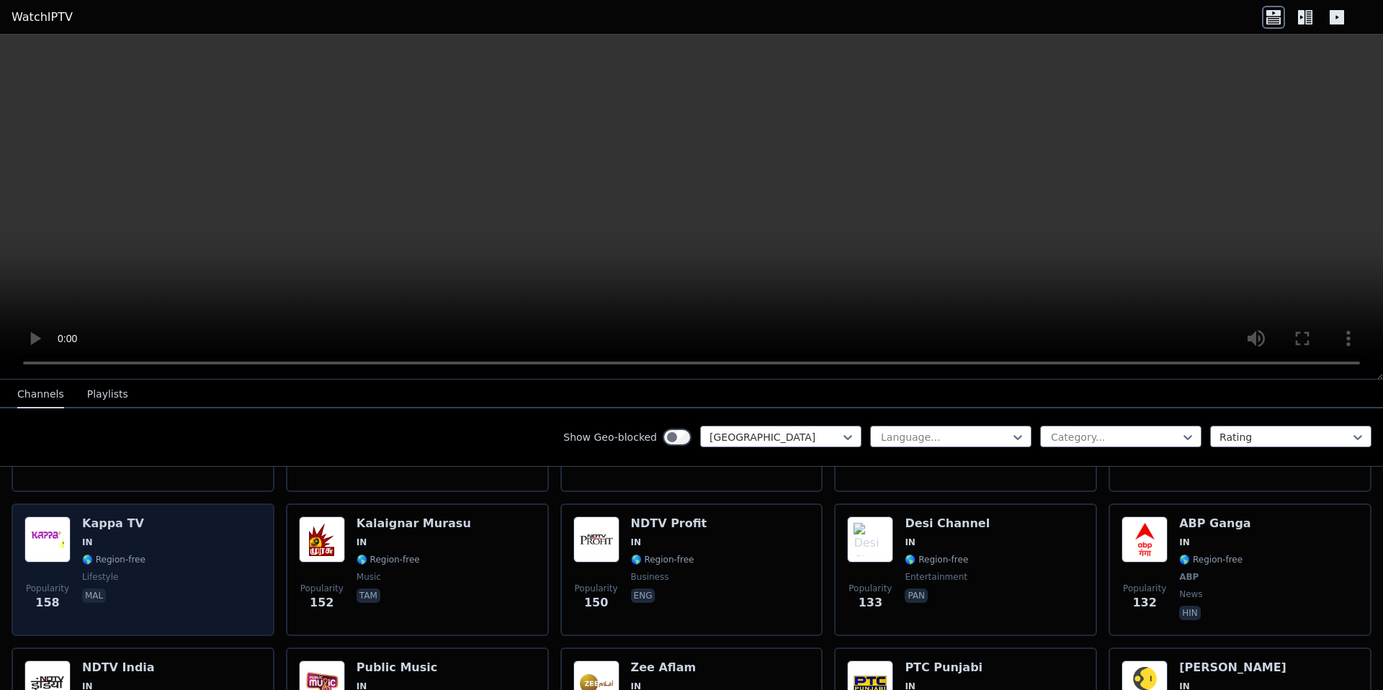
click at [169, 536] on div "Popularity 158 Kappa TV IN 🌎 Region-free lifestyle mal" at bounding box center [142, 570] width 237 height 107
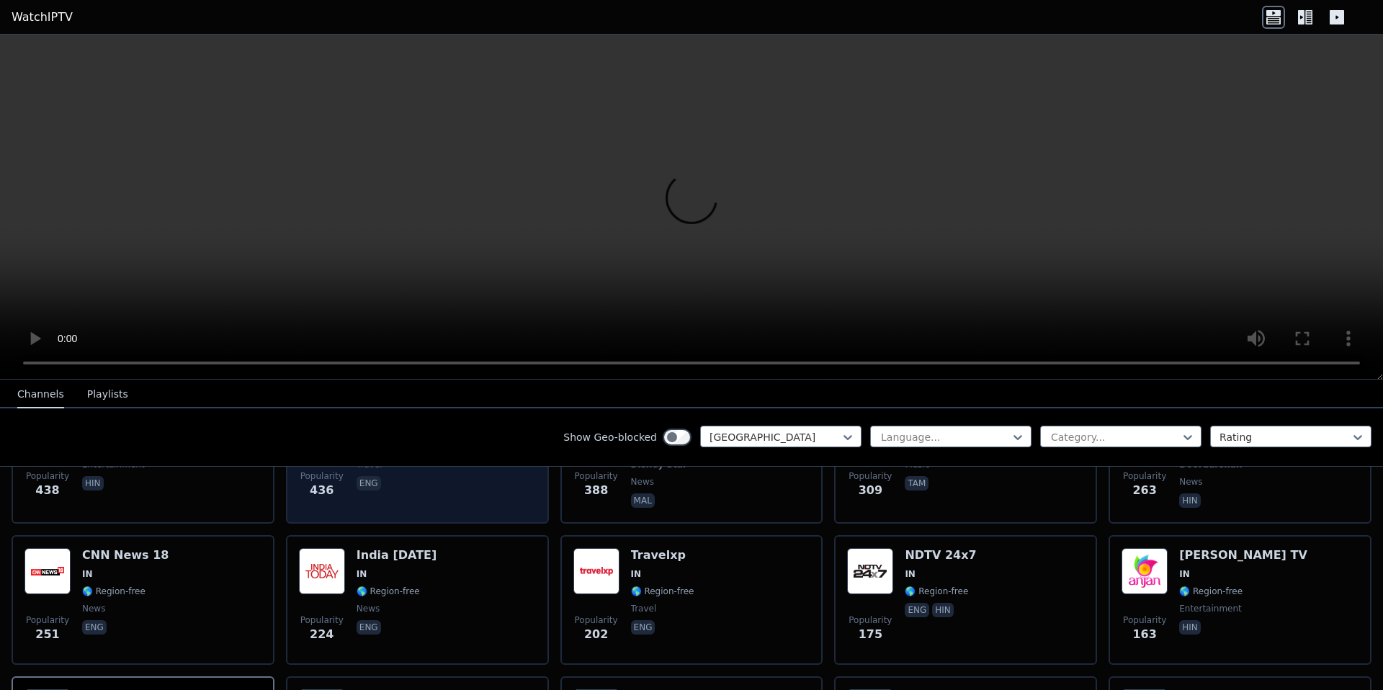
scroll to position [253, 0]
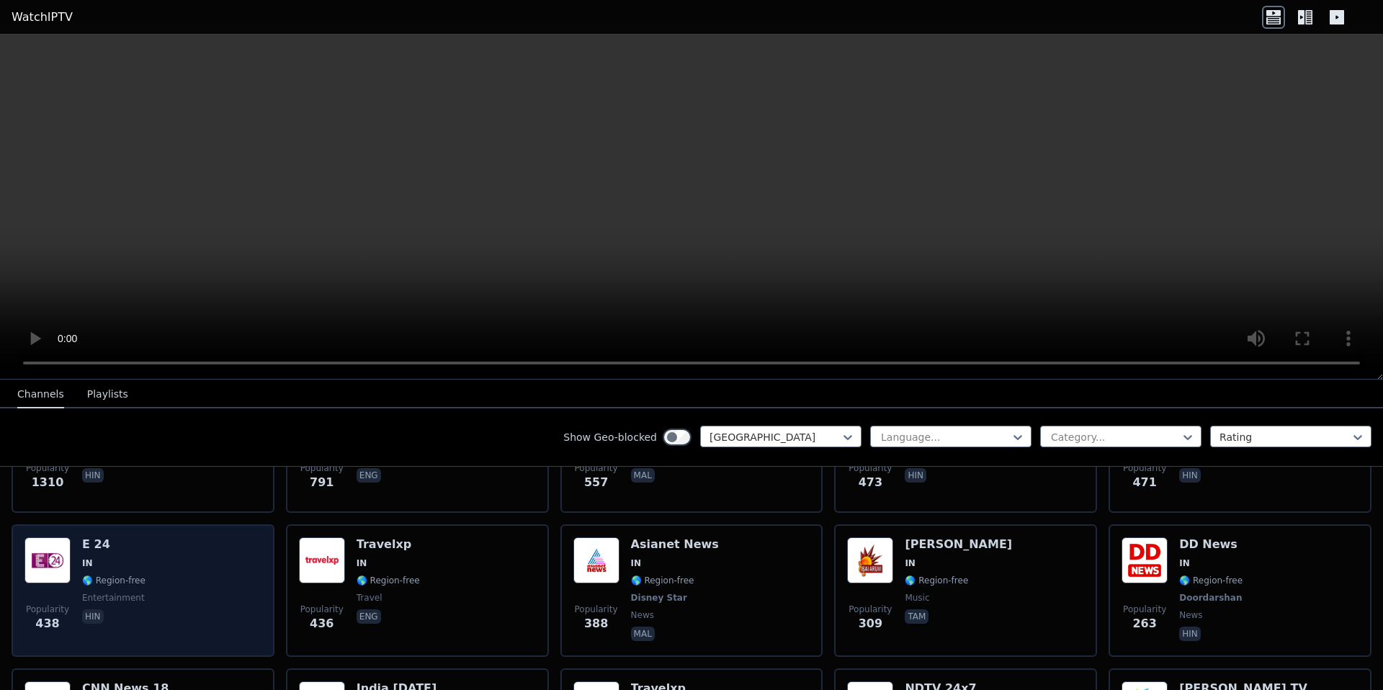
click at [163, 548] on div "Popularity 438 E 24 IN 🌎 Region-free entertainment hin" at bounding box center [142, 590] width 237 height 107
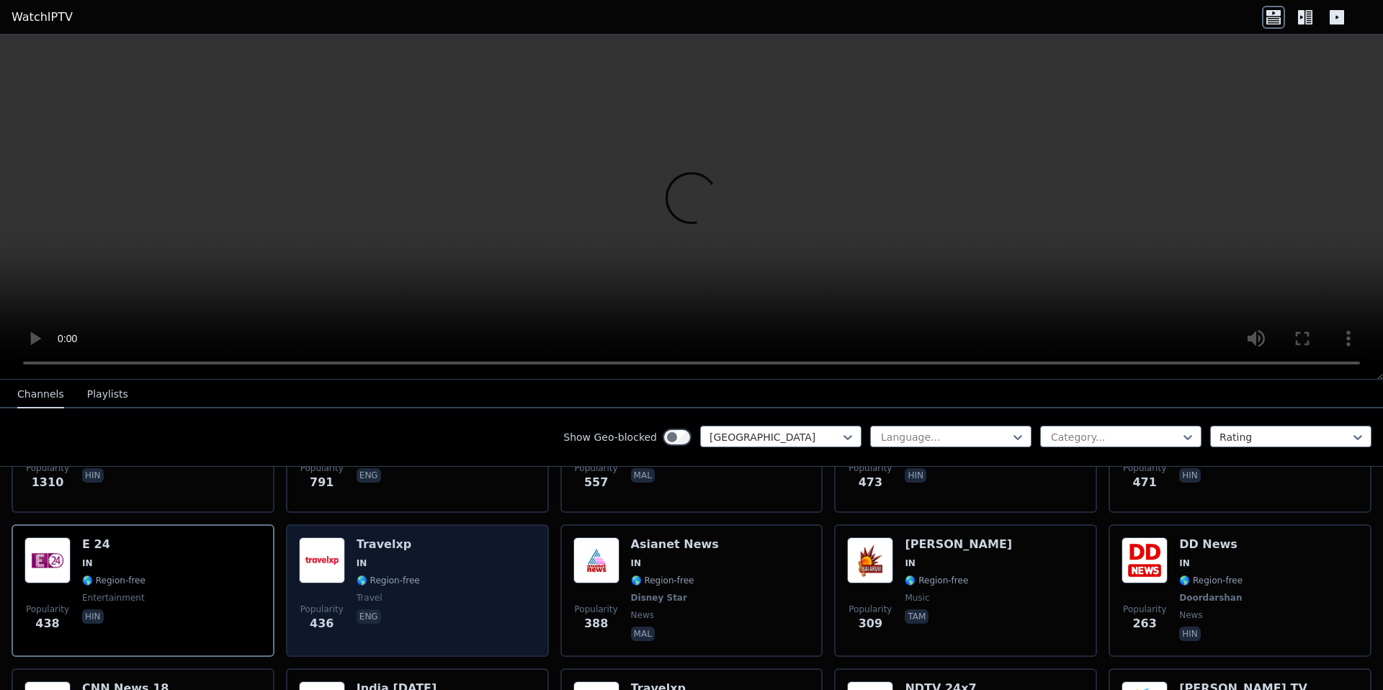
click at [325, 552] on img at bounding box center [322, 560] width 46 height 46
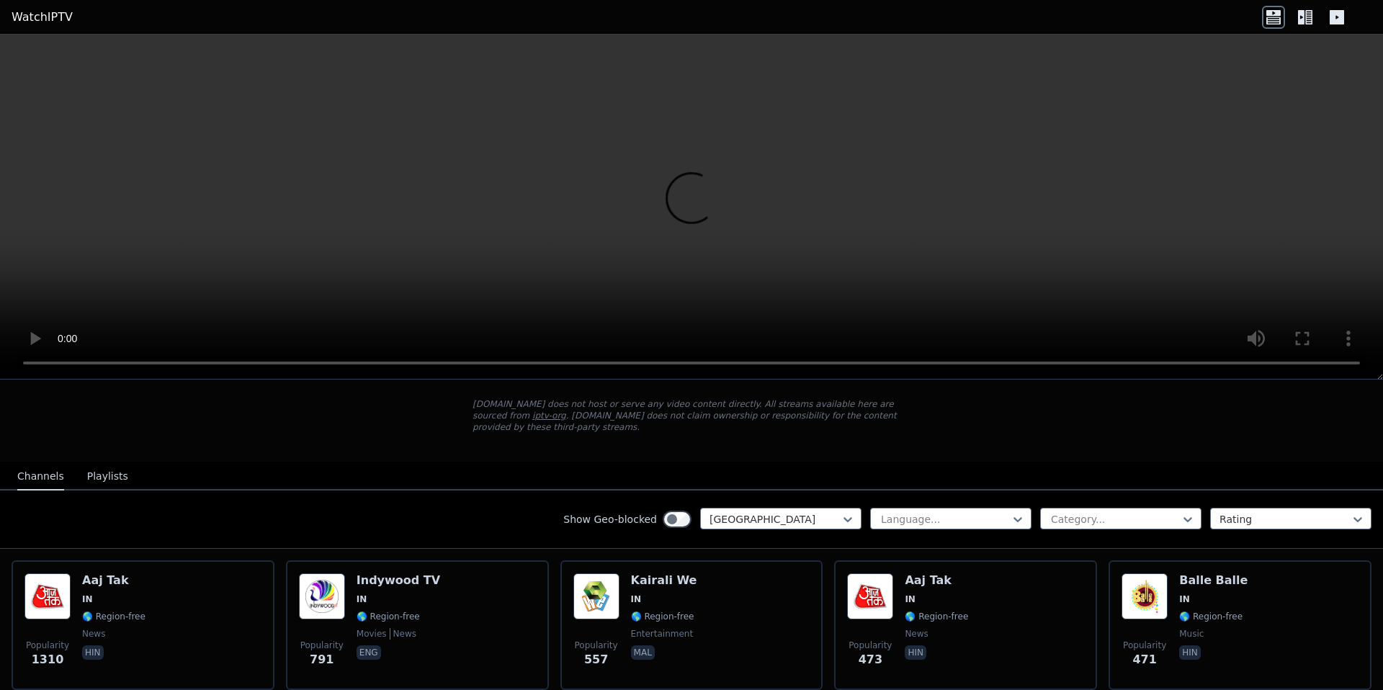
scroll to position [138, 0]
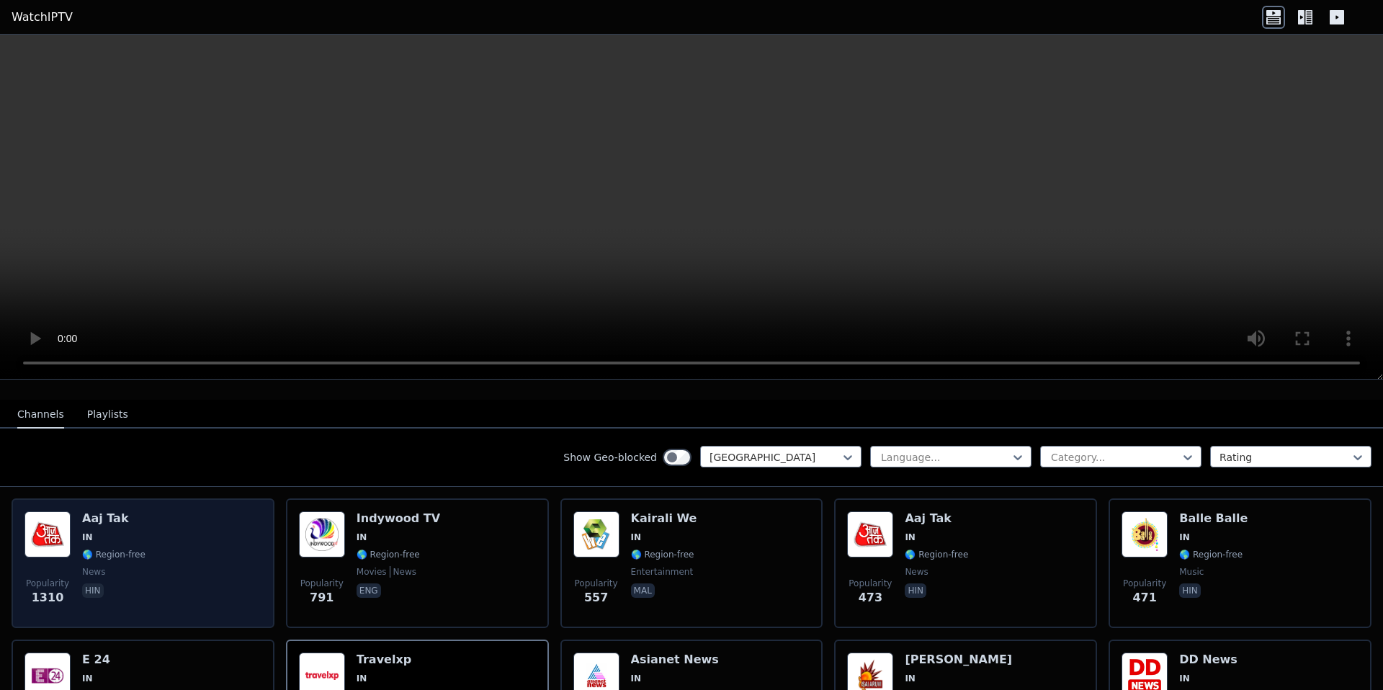
click at [223, 585] on div "Popularity 1310 Aaj Tak IN 🌎 Region-free news hin" at bounding box center [142, 564] width 237 height 104
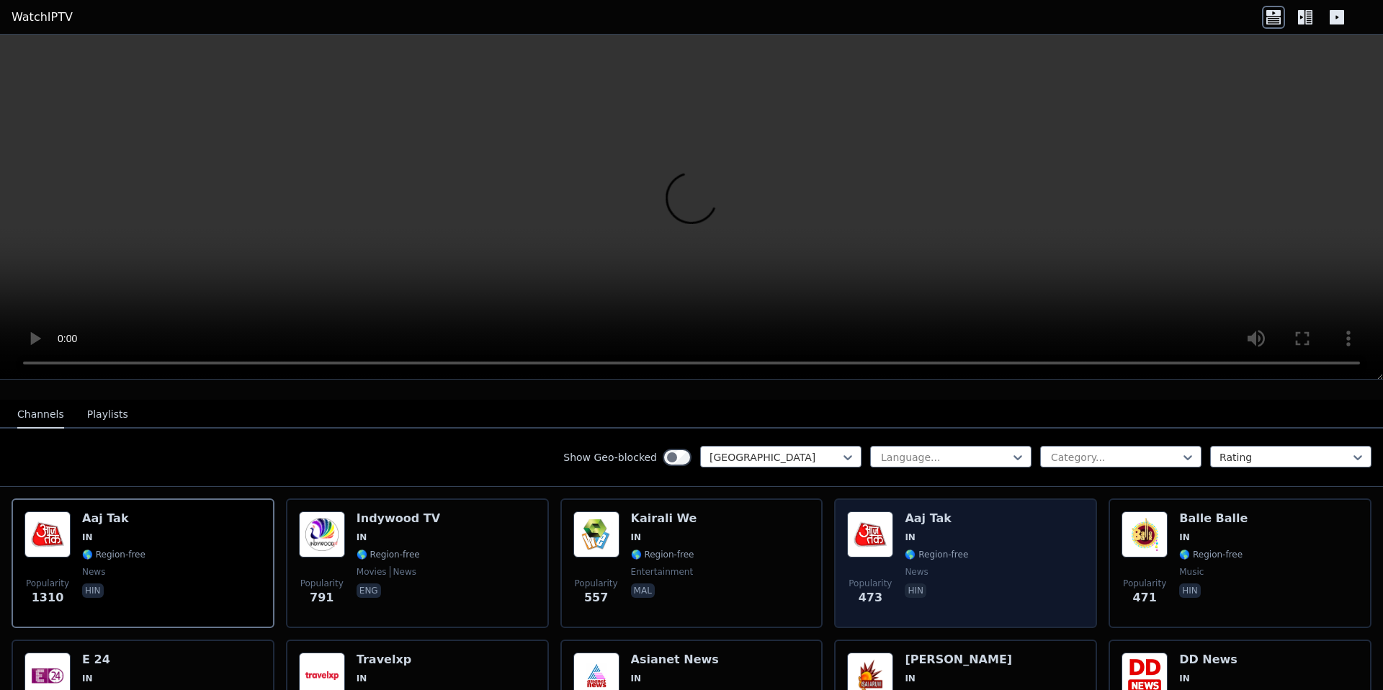
click at [905, 528] on div "Aaj Tak IN 🌎 Region-free news hin" at bounding box center [936, 564] width 63 height 104
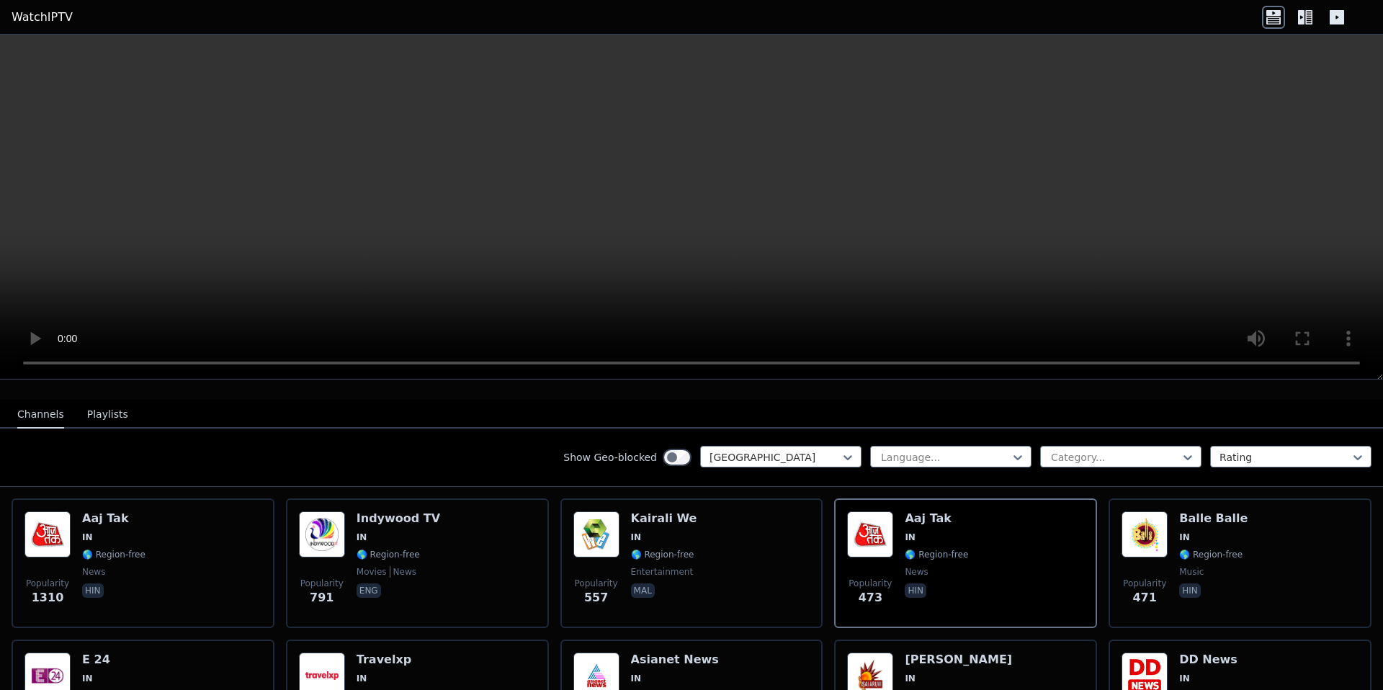
click at [563, 215] on video at bounding box center [691, 207] width 1383 height 345
